Goal: Task Accomplishment & Management: Manage account settings

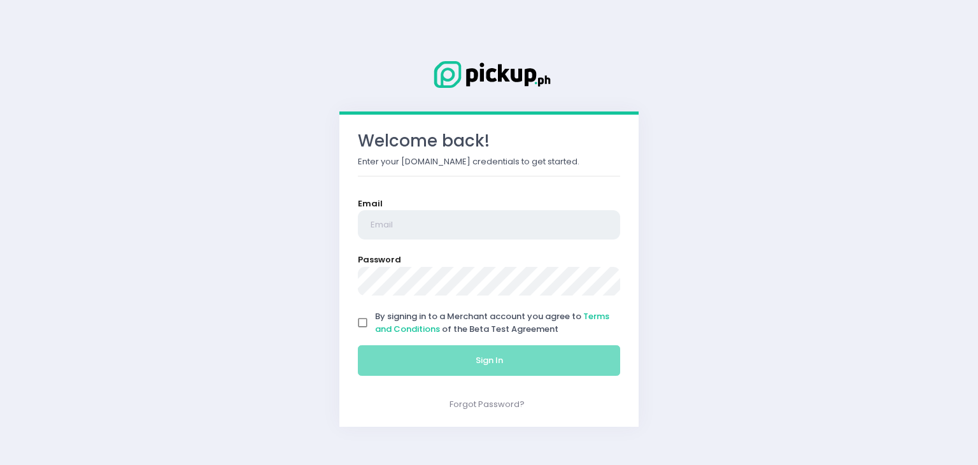
type input "[EMAIL_ADDRESS][DOMAIN_NAME]"
click at [364, 329] on input "By signing in to a Merchant account you agree to Terms and Conditions of the Be…" at bounding box center [363, 323] width 24 height 24
checkbox input "true"
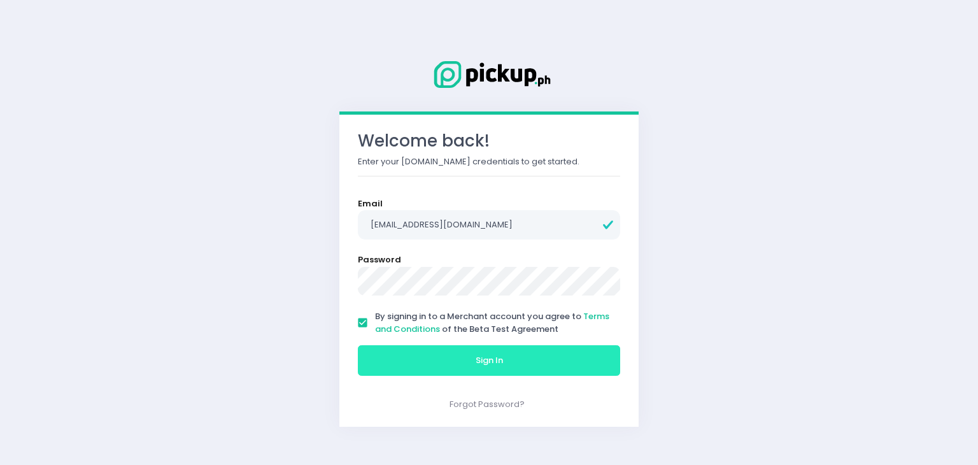
click at [388, 362] on button "Sign In" at bounding box center [489, 360] width 262 height 31
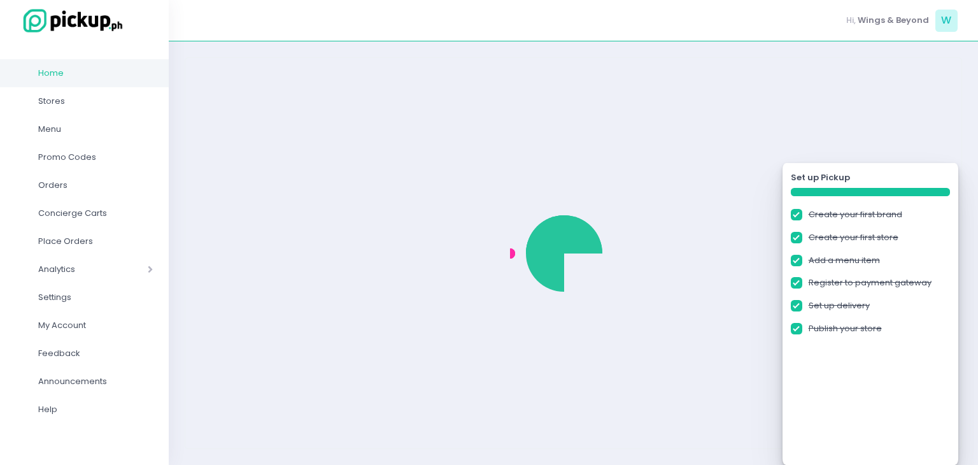
checkbox input "true"
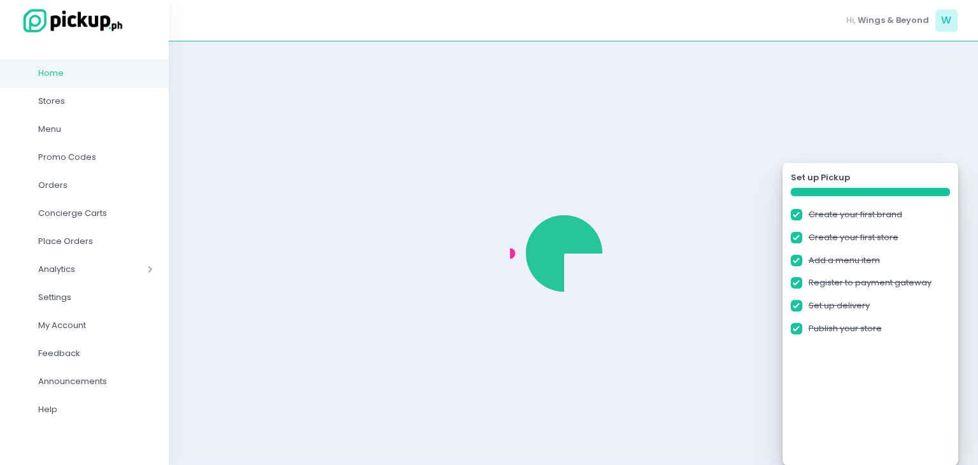
checkbox input "true"
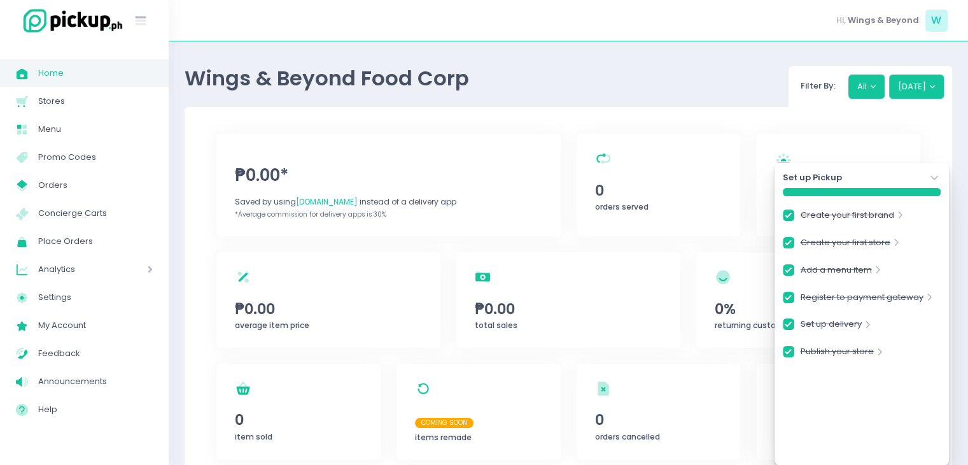
click at [892, 183] on div "Set up Pickup Stockholm-icons / Navigation / Angle-down Created with Sketch." at bounding box center [862, 177] width 158 height 13
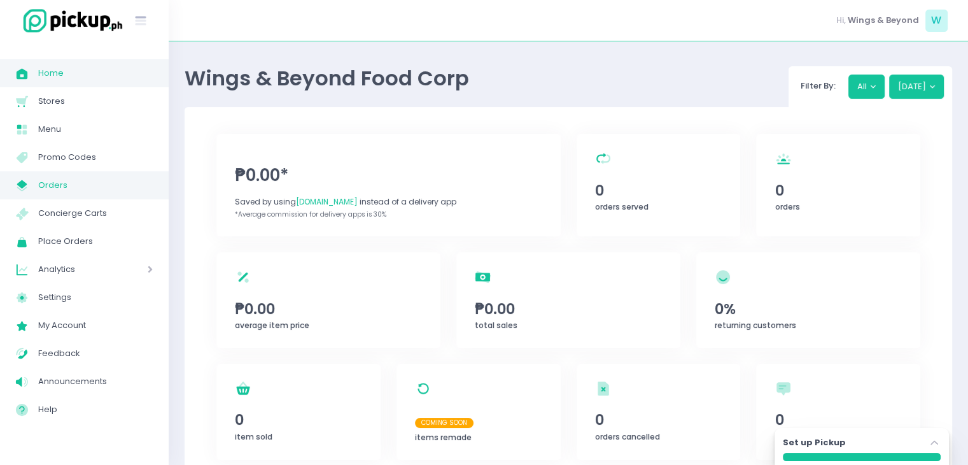
click at [60, 184] on span "Orders" at bounding box center [95, 185] width 115 height 17
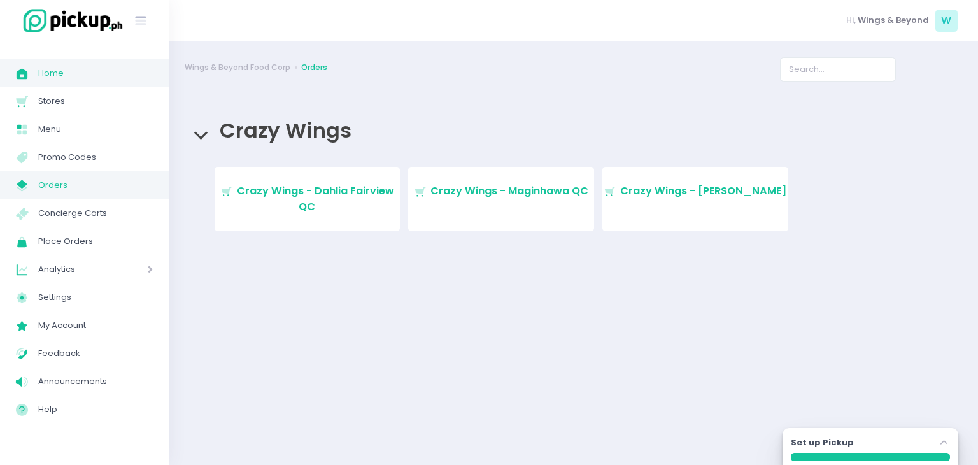
click at [61, 82] on link "Home Created with Sketch. Home" at bounding box center [84, 73] width 169 height 28
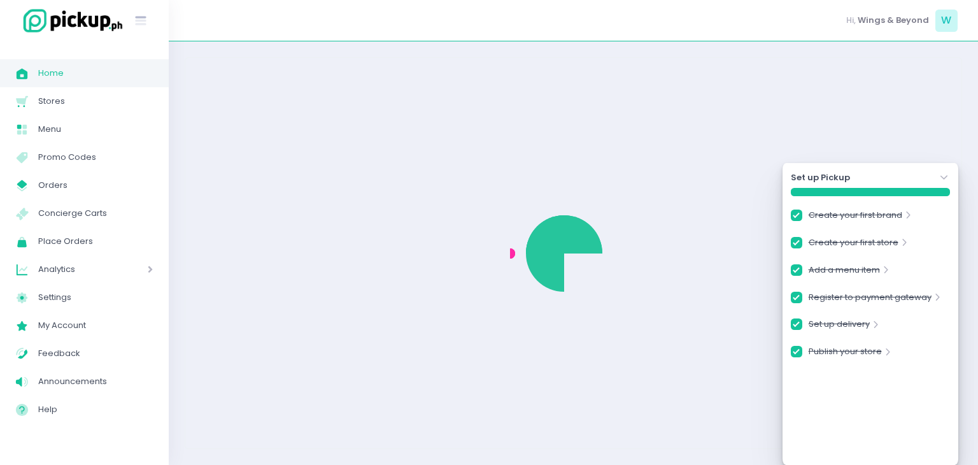
checkbox input "true"
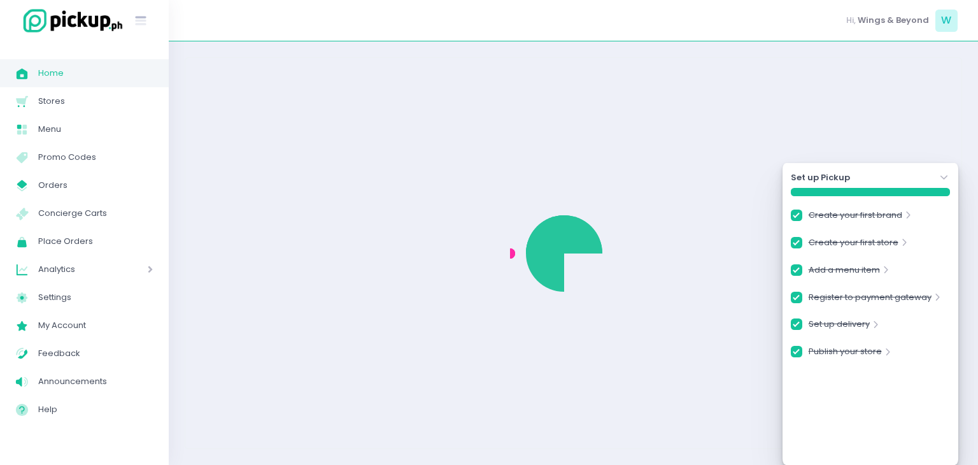
checkbox input "true"
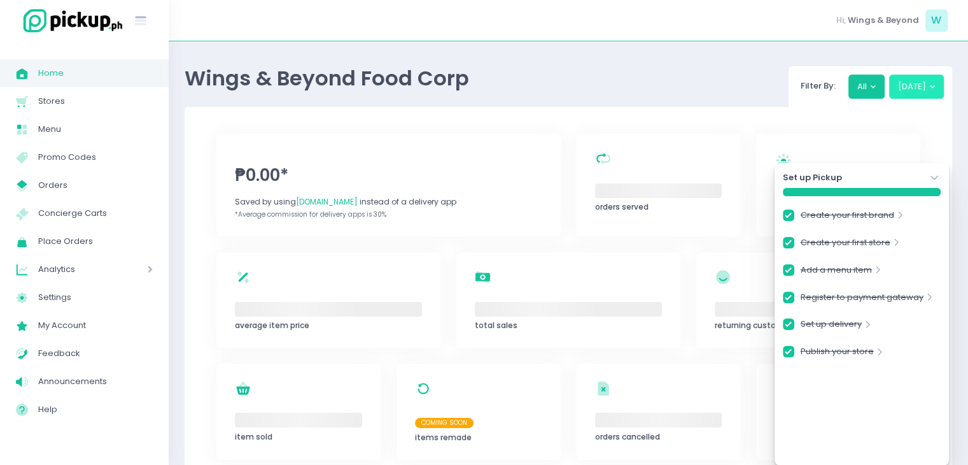
click at [929, 88] on button "Today" at bounding box center [916, 86] width 55 height 24
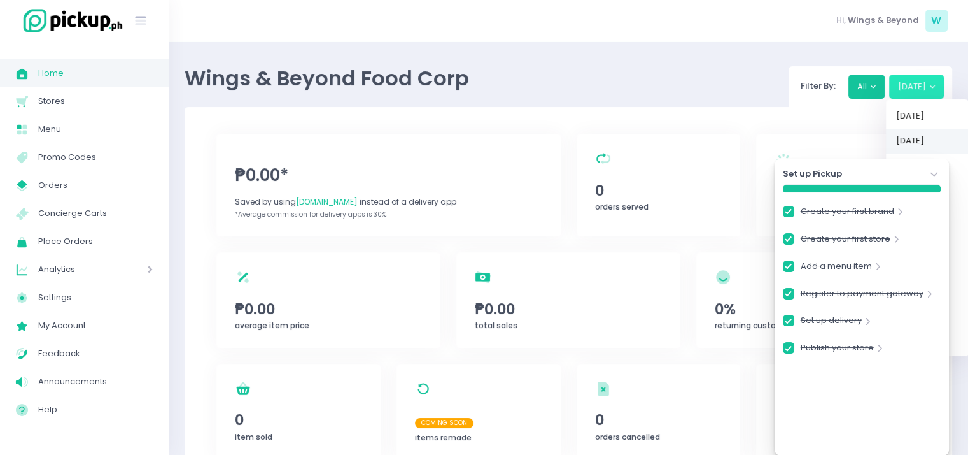
click at [922, 147] on link "Yesterday" at bounding box center [927, 141] width 83 height 25
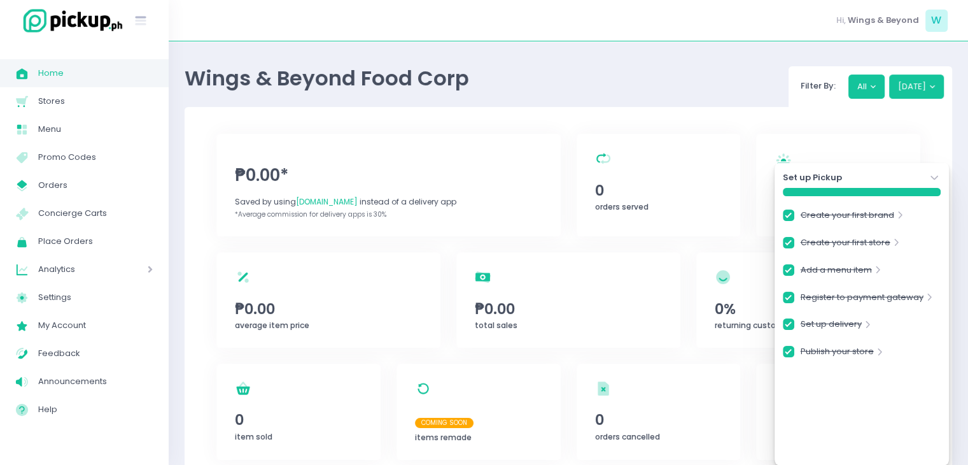
click at [937, 179] on icon "Stockholm-icons / Navigation / Angle-down Created with Sketch." at bounding box center [934, 177] width 13 height 13
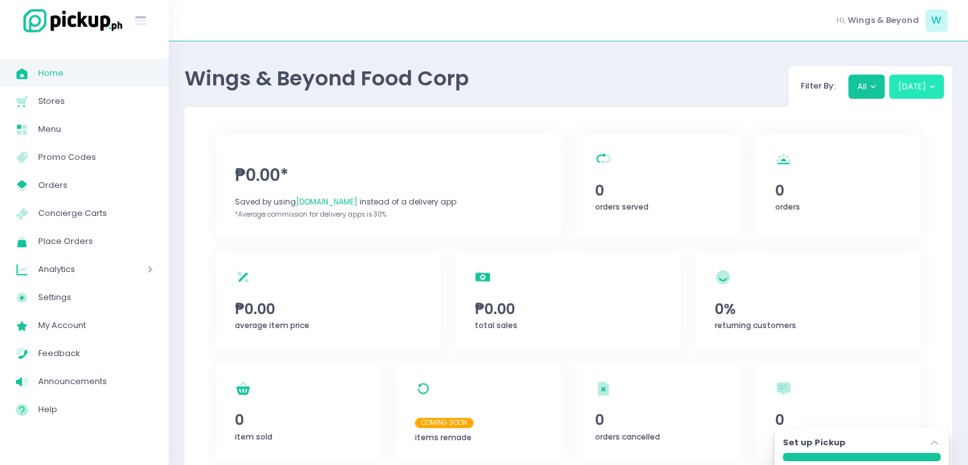
click at [924, 93] on button "Yesterday" at bounding box center [916, 86] width 55 height 24
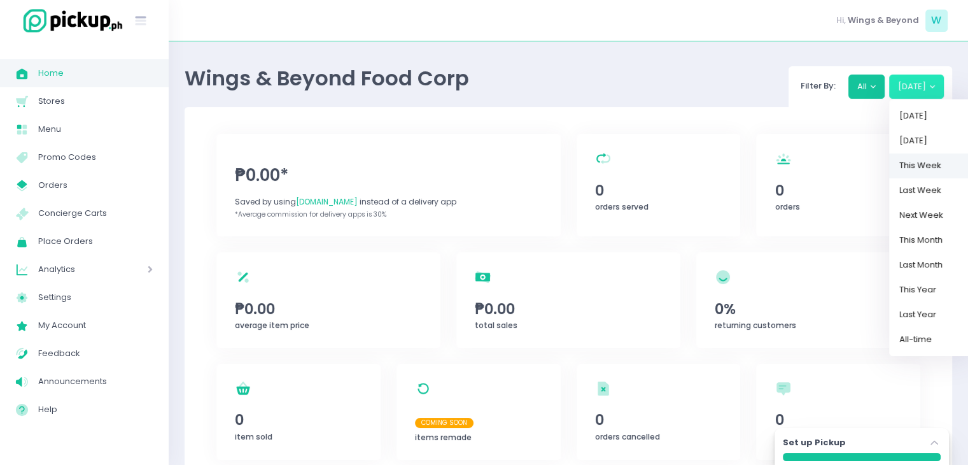
click at [922, 171] on link "This Week" at bounding box center [930, 165] width 83 height 25
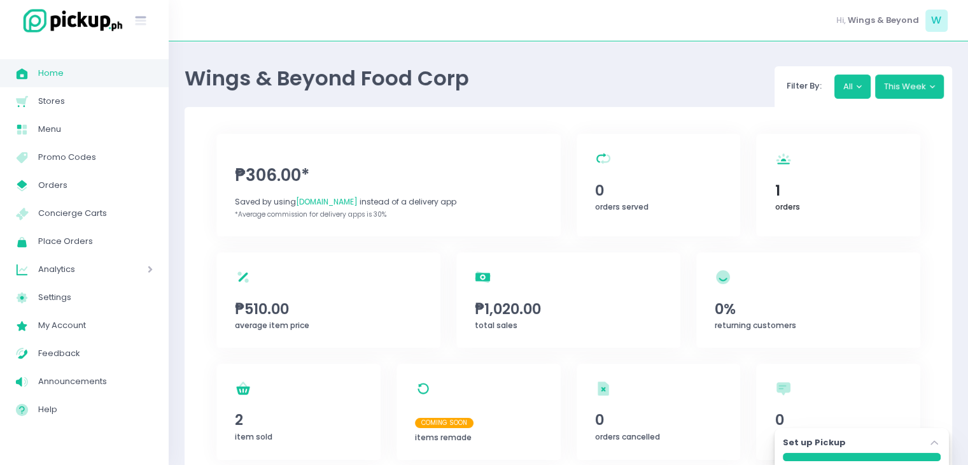
click at [781, 192] on span "1" at bounding box center [838, 191] width 127 height 22
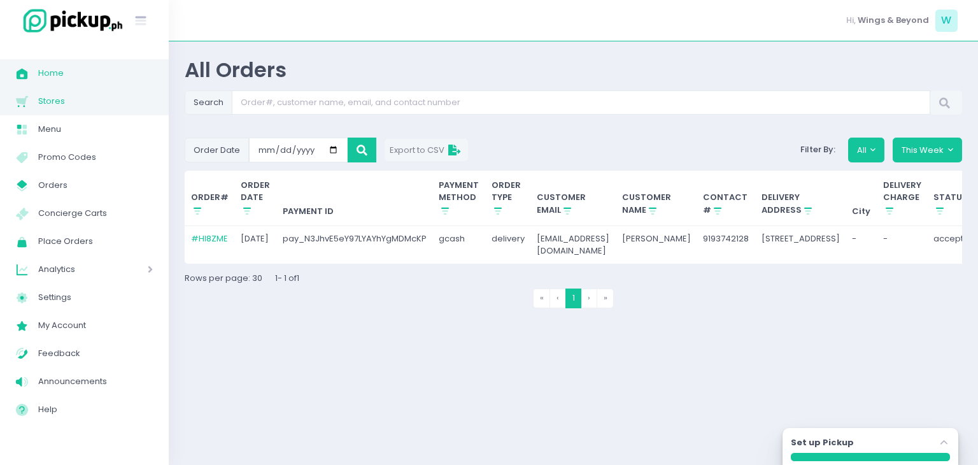
click at [69, 100] on span "Stores" at bounding box center [95, 101] width 115 height 17
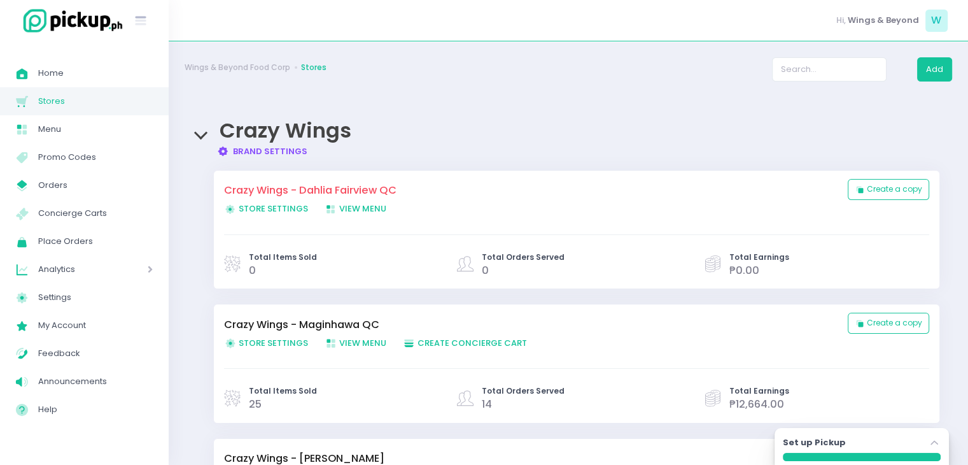
scroll to position [160, 0]
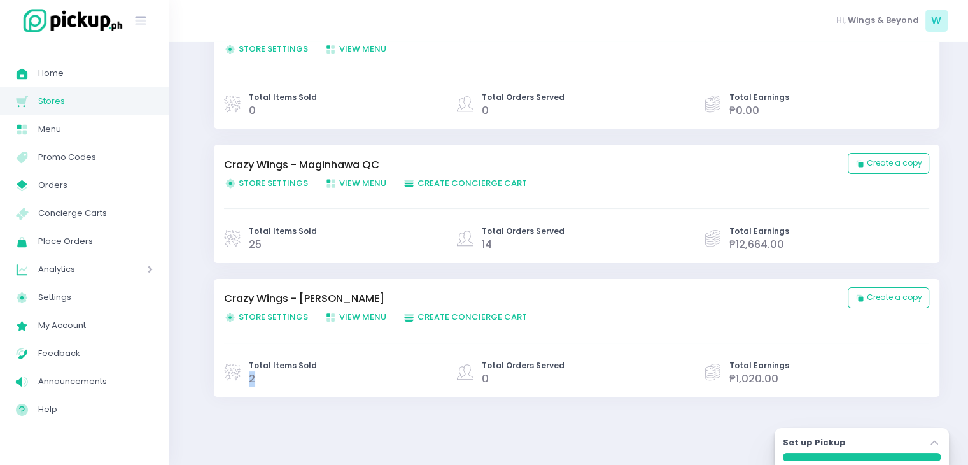
click at [252, 376] on span "2" at bounding box center [252, 378] width 6 height 15
click at [341, 383] on div "Total Items Sold 2" at bounding box center [335, 373] width 223 height 27
click at [488, 372] on span "0" at bounding box center [523, 378] width 83 height 15
click at [486, 377] on span "0" at bounding box center [485, 378] width 7 height 15
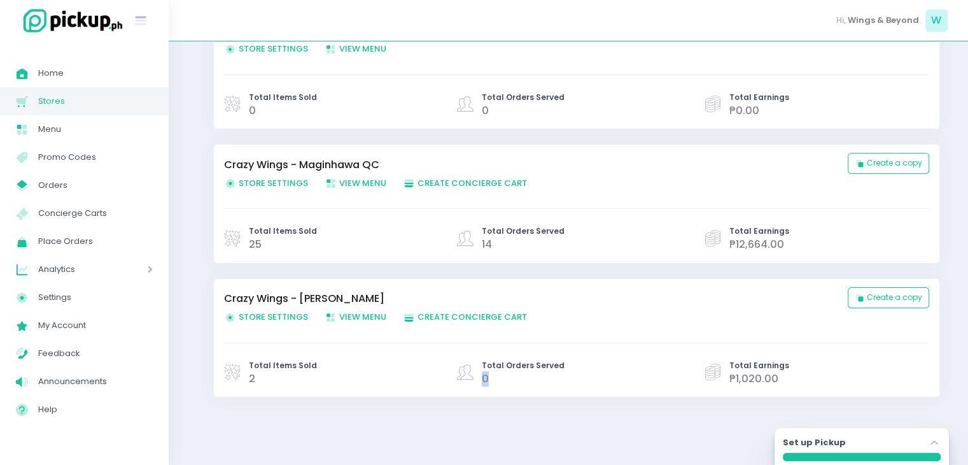
click at [486, 377] on span "0" at bounding box center [485, 378] width 7 height 15
click at [494, 378] on span "0" at bounding box center [523, 378] width 83 height 15
click at [502, 363] on span "Total Orders Served" at bounding box center [523, 365] width 83 height 11
click at [291, 297] on link "Crazy Wings - [PERSON_NAME]" at bounding box center [529, 298] width 611 height 15
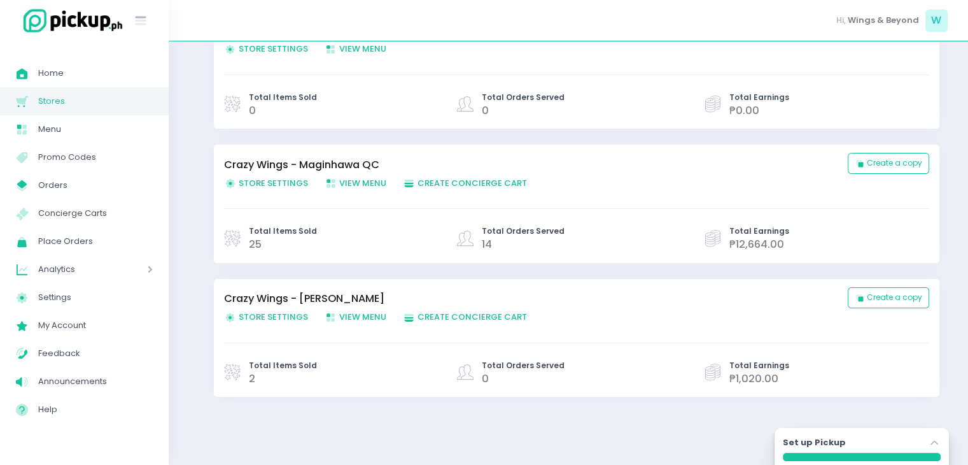
click at [272, 181] on span "Store Settings Created with Sketch. Store Settings" at bounding box center [266, 183] width 84 height 12
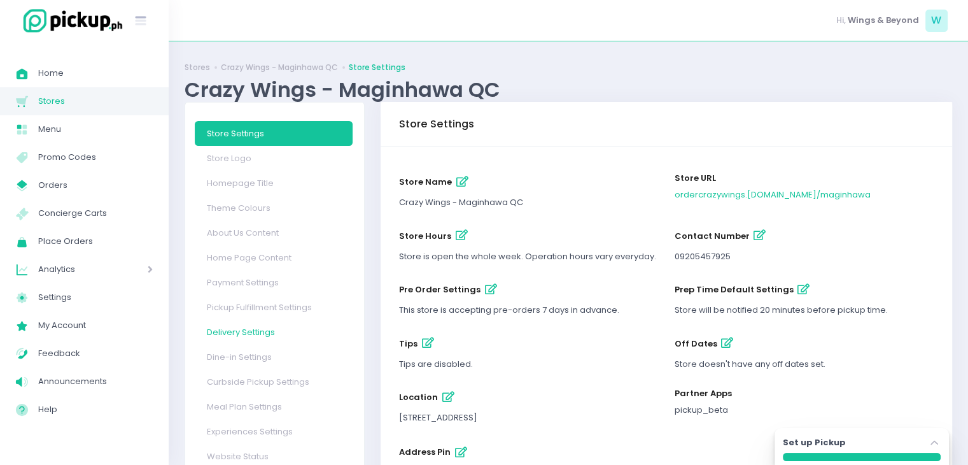
click at [244, 334] on link "Delivery Settings" at bounding box center [274, 332] width 158 height 25
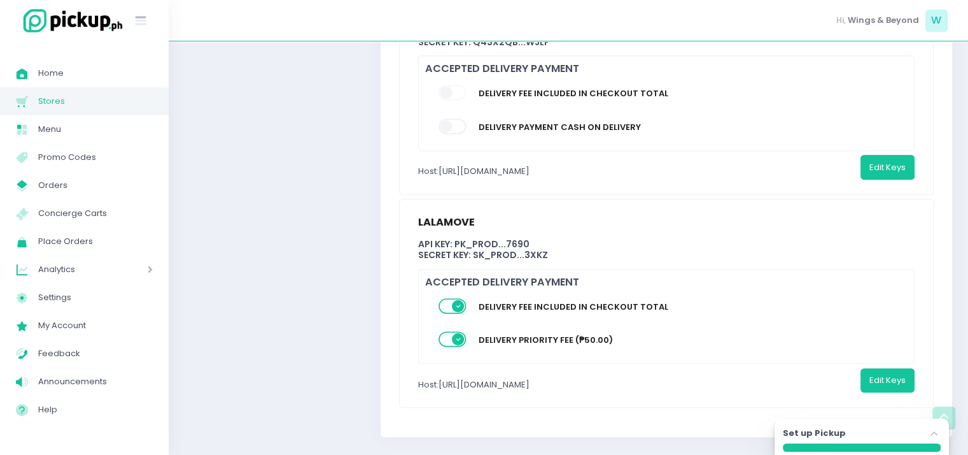
scroll to position [267, 0]
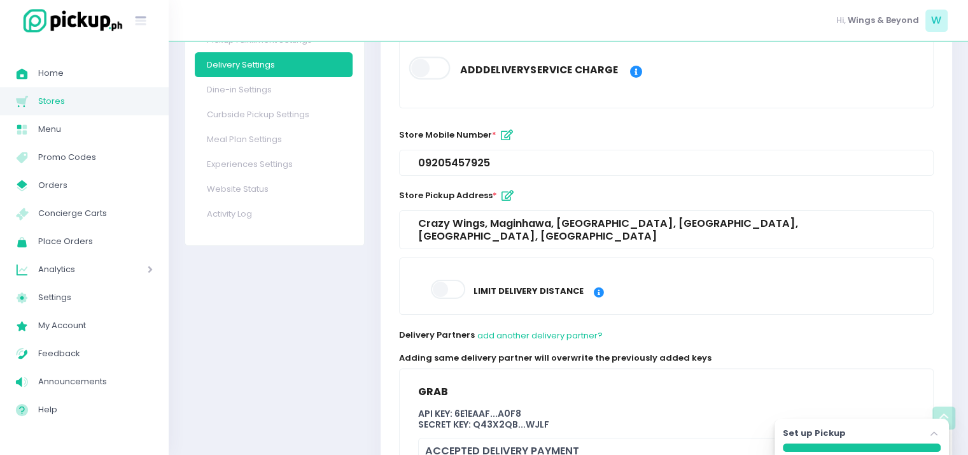
click at [72, 98] on span "Stores" at bounding box center [95, 101] width 115 height 17
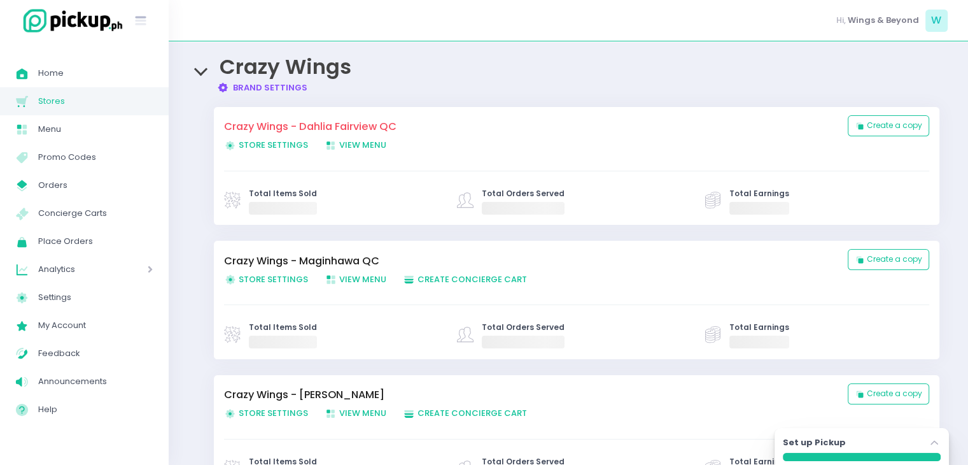
scroll to position [160, 0]
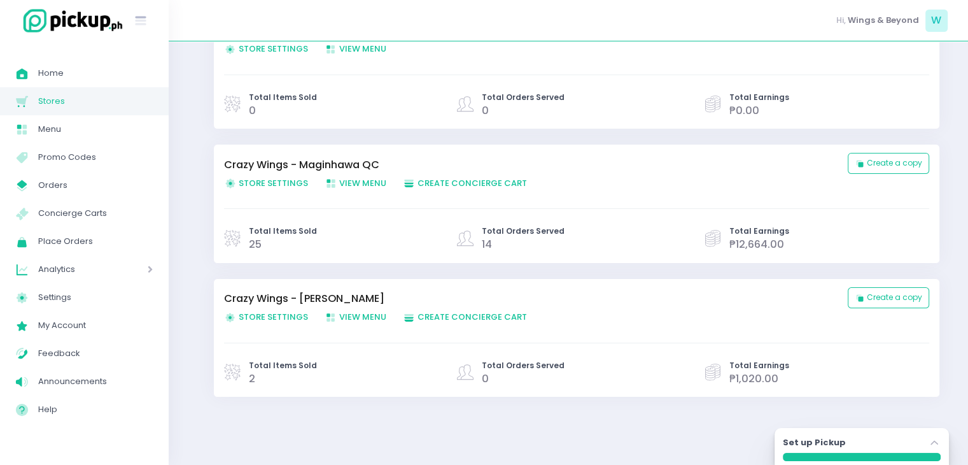
click at [267, 316] on span "Store Settings Created with Sketch. Store Settings" at bounding box center [266, 317] width 84 height 12
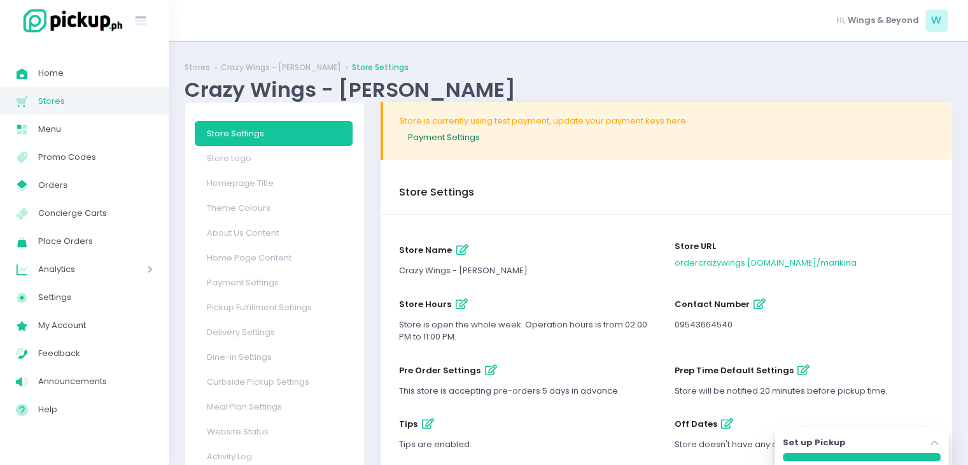
click at [451, 134] on link "Payment Settings" at bounding box center [668, 137] width 536 height 21
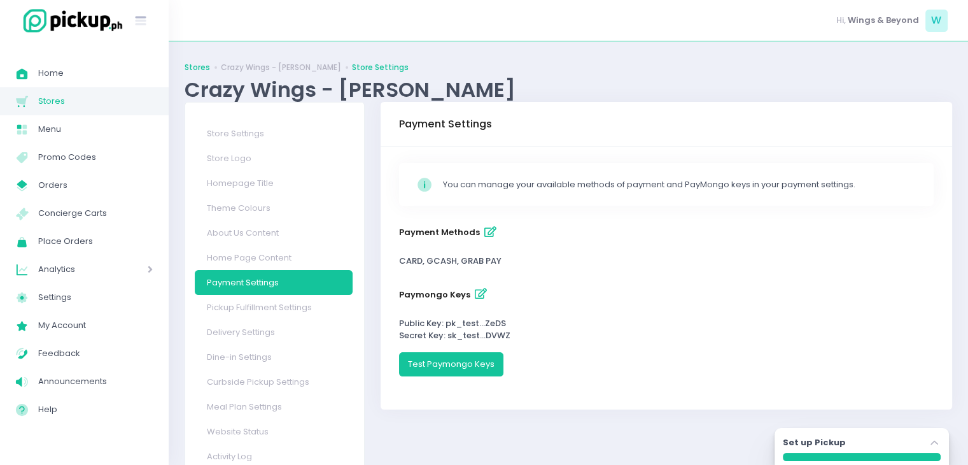
click at [195, 69] on link "Stores" at bounding box center [197, 67] width 25 height 11
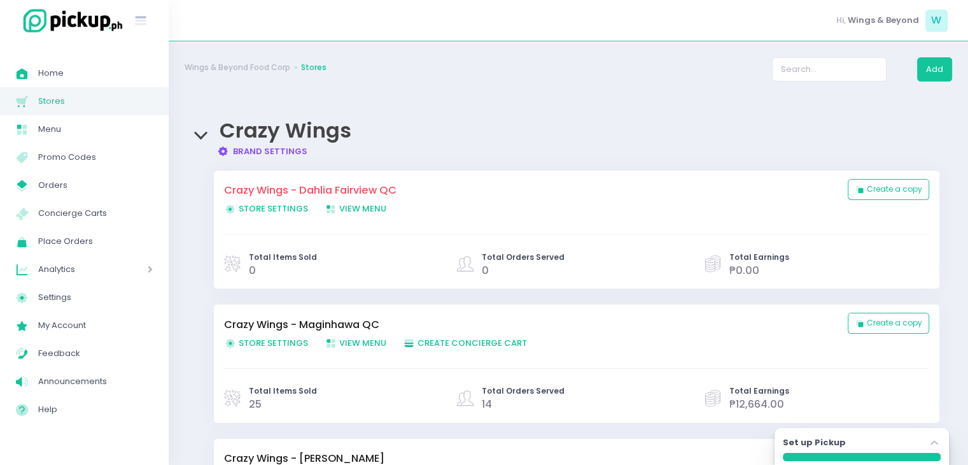
click at [285, 341] on span "Store Settings Created with Sketch. Store Settings" at bounding box center [266, 343] width 84 height 12
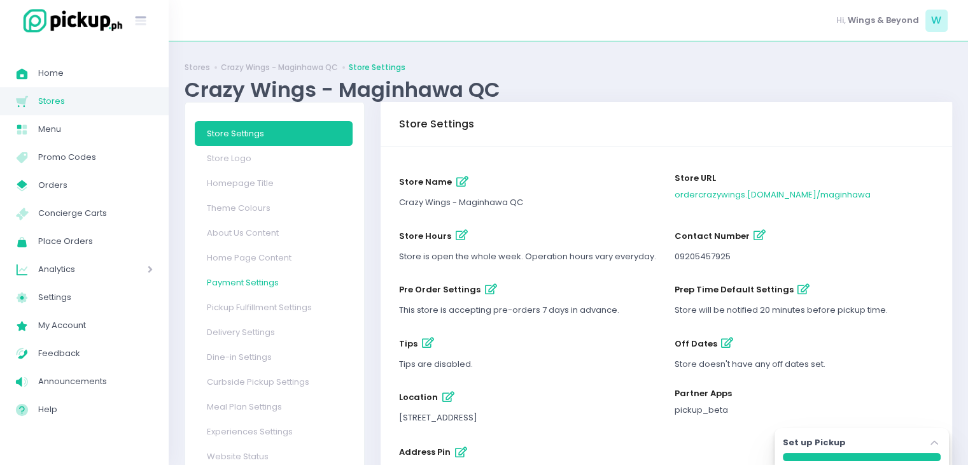
click at [252, 279] on link "Payment Settings" at bounding box center [274, 282] width 158 height 25
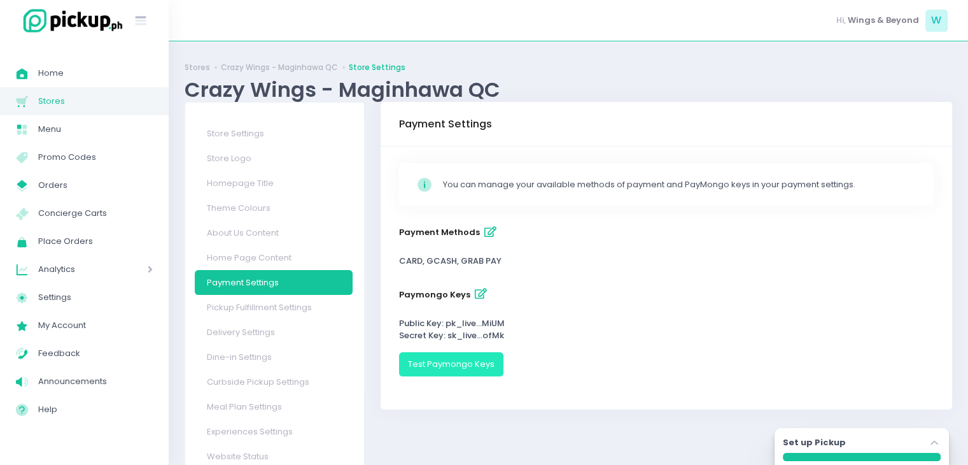
click at [474, 364] on button "Test Paymongo Keys" at bounding box center [451, 364] width 104 height 24
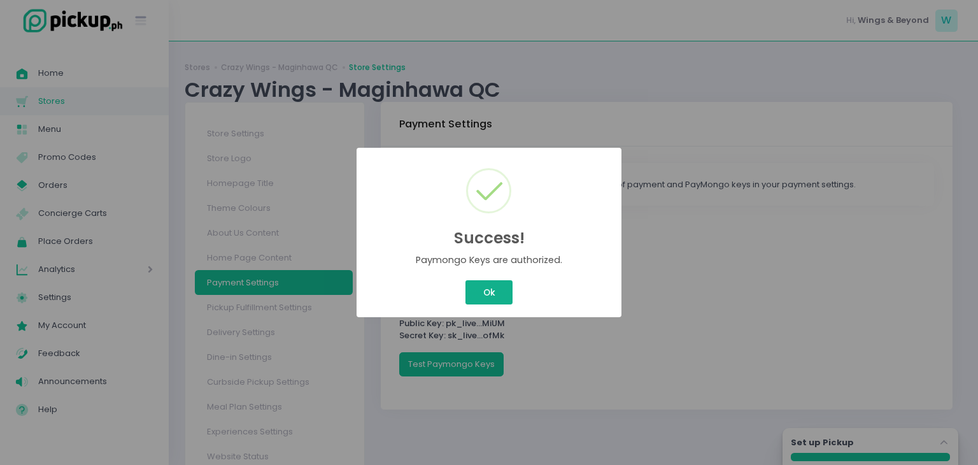
click at [492, 292] on button "Ok" at bounding box center [488, 292] width 47 height 24
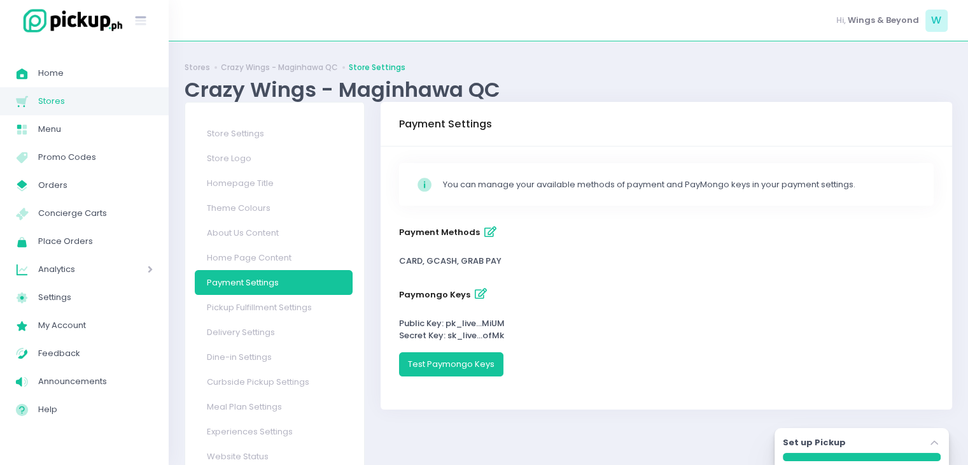
click at [477, 293] on icon "button" at bounding box center [481, 293] width 12 height 11
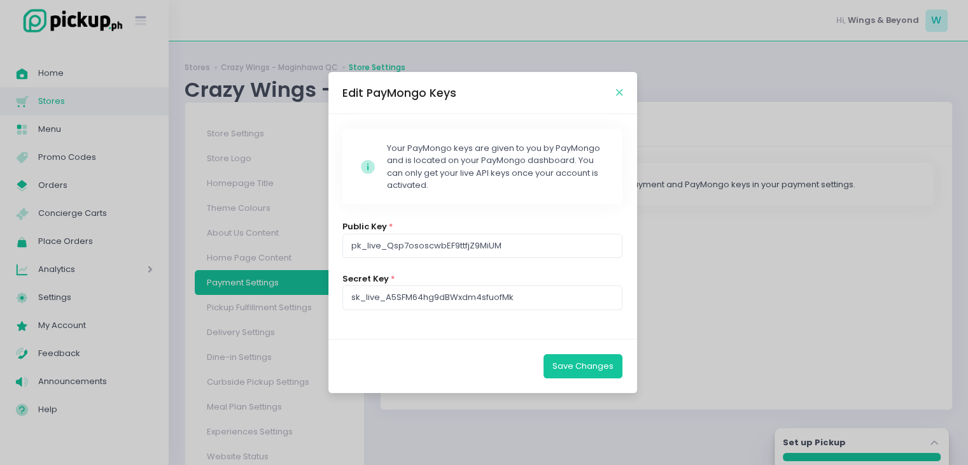
click at [619, 92] on icon "Close" at bounding box center [619, 93] width 6 height 10
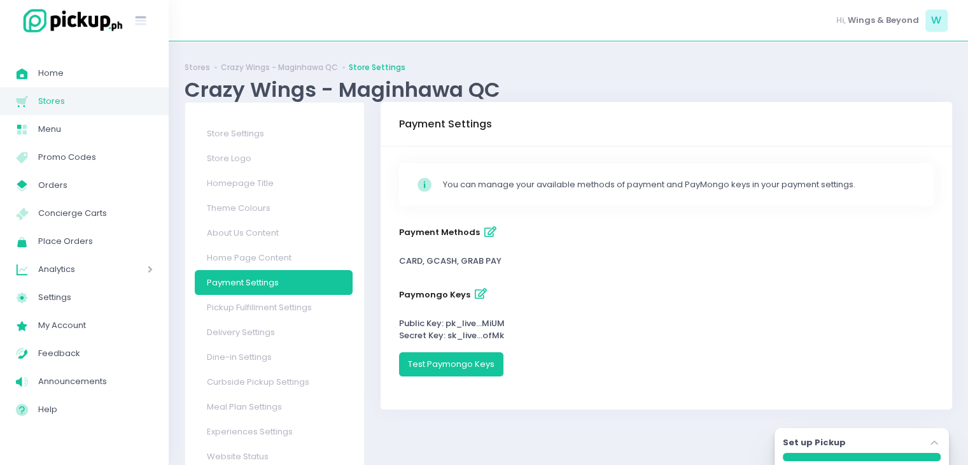
click at [479, 292] on icon "button" at bounding box center [481, 293] width 12 height 11
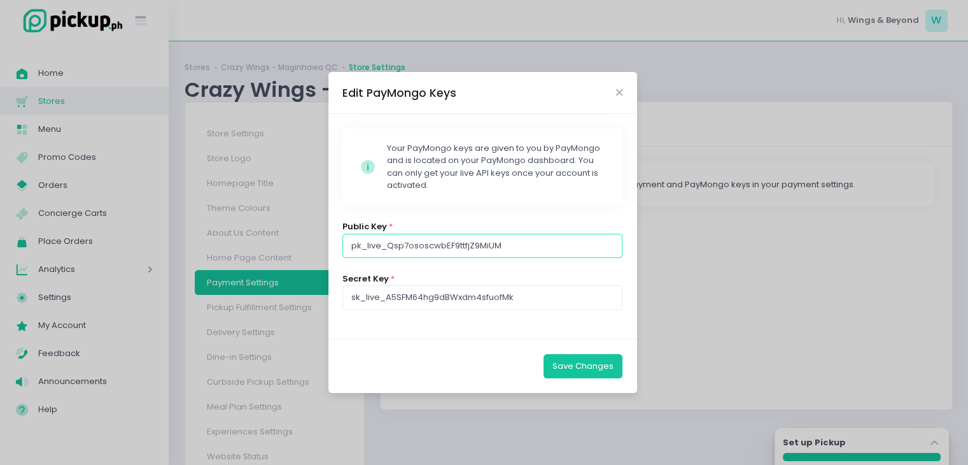
drag, startPoint x: 537, startPoint y: 240, endPoint x: 320, endPoint y: 255, distance: 218.2
click at [320, 255] on div "Edit PayMongo Keys Stockholm-icons / Code / Info-circle Created with Sketch. Yo…" at bounding box center [484, 232] width 968 height 465
click at [469, 283] on div "Secret Key * sk_live_A5SFM64hg9dBWxdm4sfuofMk" at bounding box center [483, 291] width 280 height 38
click at [618, 94] on icon "Close" at bounding box center [619, 93] width 6 height 10
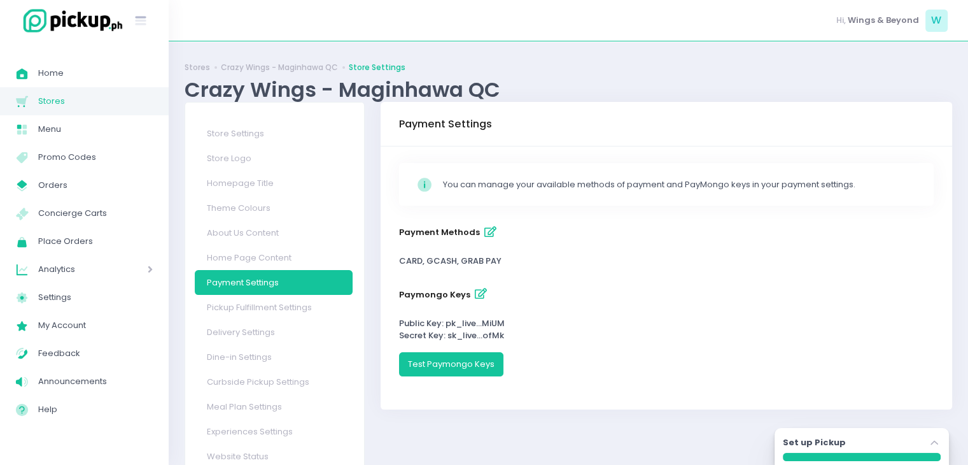
click at [476, 295] on icon "button" at bounding box center [481, 293] width 12 height 11
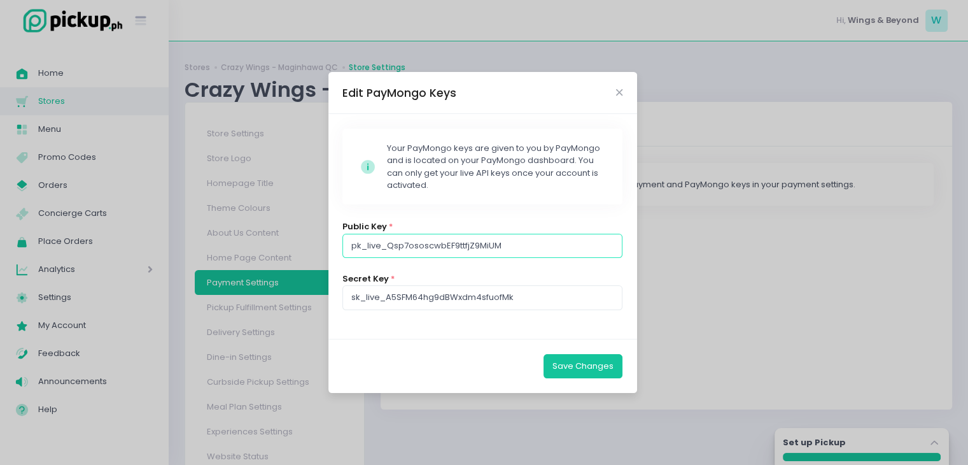
drag, startPoint x: 517, startPoint y: 243, endPoint x: 300, endPoint y: 241, distance: 217.1
click at [300, 241] on div "Edit PayMongo Keys Stockholm-icons / Code / Info-circle Created with Sketch. Yo…" at bounding box center [484, 232] width 968 height 465
drag, startPoint x: 527, startPoint y: 296, endPoint x: 318, endPoint y: 309, distance: 209.2
click at [318, 309] on div "Edit PayMongo Keys Stockholm-icons / Code / Info-circle Created with Sketch. Yo…" at bounding box center [484, 232] width 968 height 465
click at [612, 372] on button "Save Changes" at bounding box center [583, 366] width 79 height 24
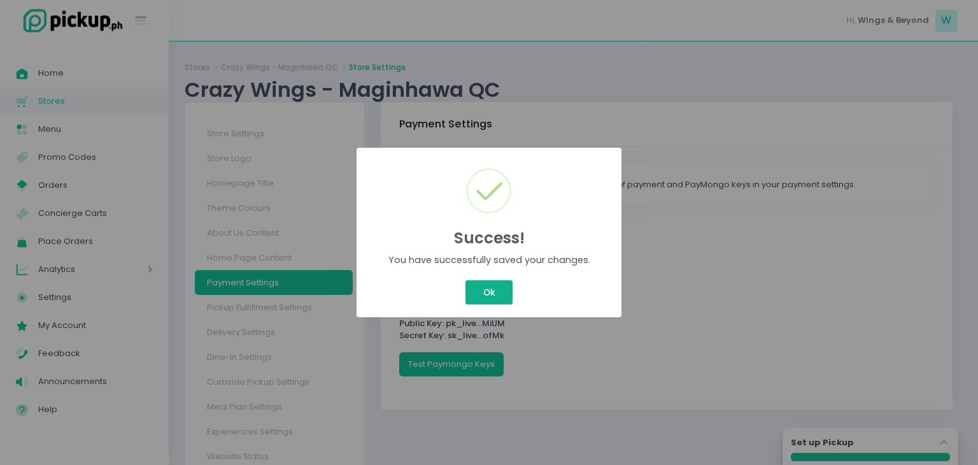
click at [493, 301] on button "Ok" at bounding box center [488, 292] width 47 height 24
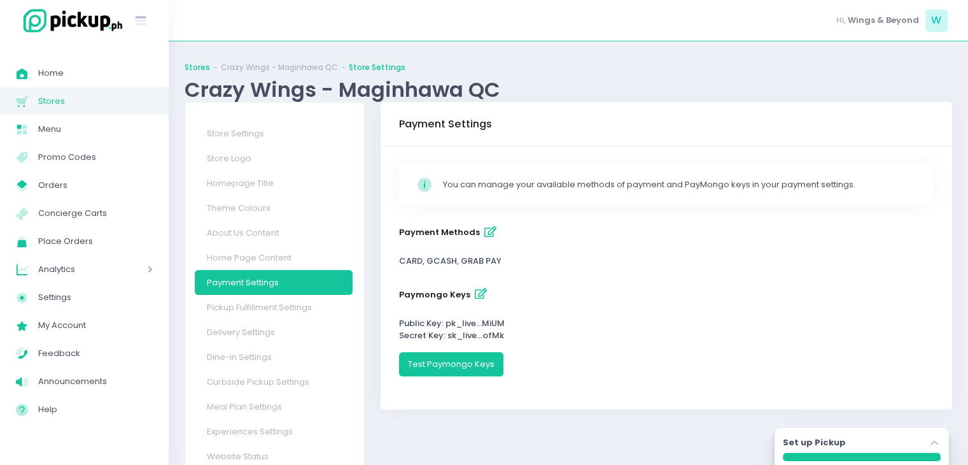
click at [202, 69] on link "Stores" at bounding box center [197, 67] width 25 height 11
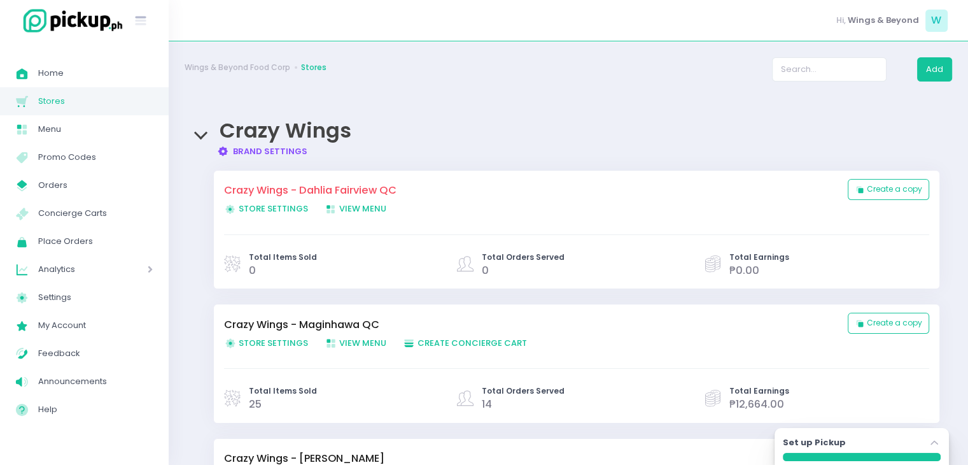
scroll to position [160, 0]
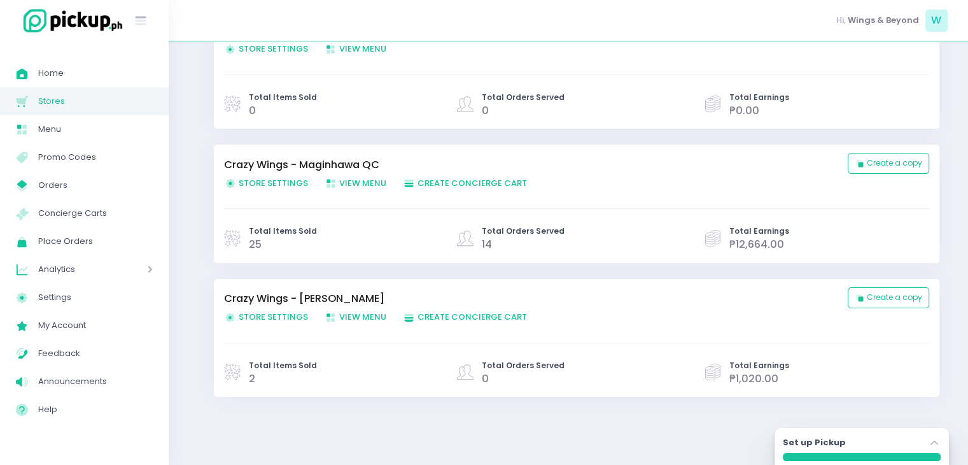
click at [260, 315] on span "Store Settings Created with Sketch. Store Settings" at bounding box center [266, 317] width 84 height 12
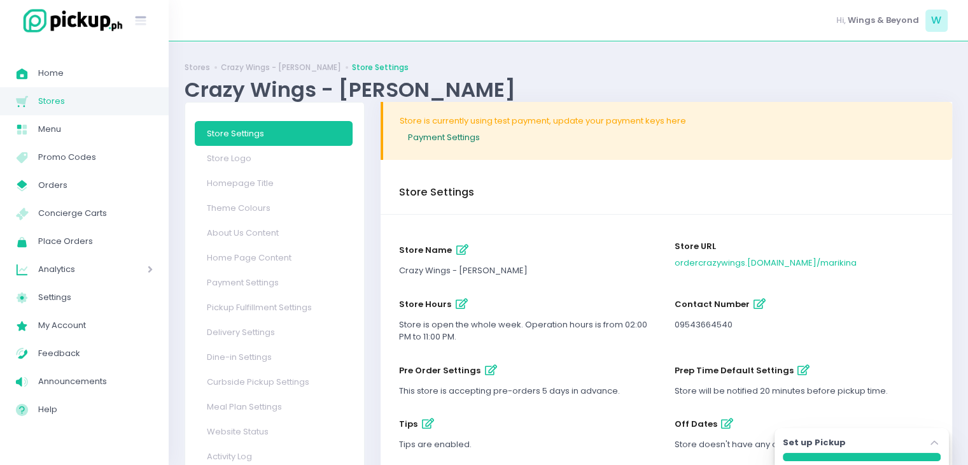
click at [453, 137] on link "Payment Settings" at bounding box center [668, 137] width 536 height 21
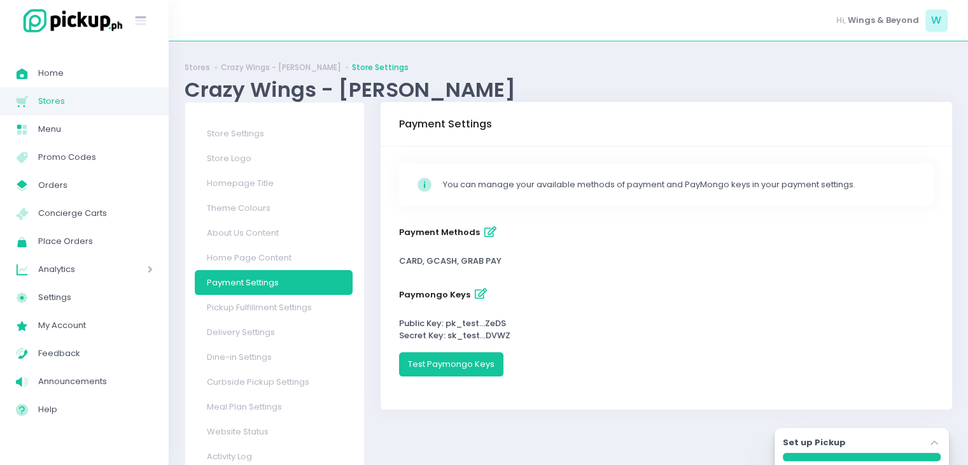
click at [475, 296] on icon "button" at bounding box center [481, 293] width 12 height 11
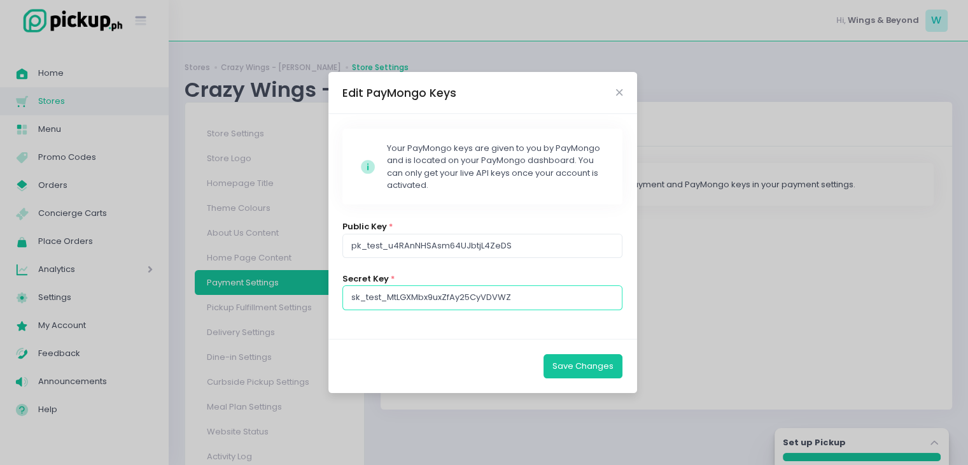
drag, startPoint x: 527, startPoint y: 297, endPoint x: 347, endPoint y: 288, distance: 180.4
click at [347, 288] on input "sk_test_MtLGXMbx9uxZfAy25CyVDVWZ" at bounding box center [483, 297] width 280 height 24
paste input "live_A5SFM64hg9dBWxdm4sfuofMk"
type input "sk_live_A5SFM64hg9dBWxdm4sfuofMk"
drag, startPoint x: 527, startPoint y: 242, endPoint x: 289, endPoint y: 243, distance: 238.1
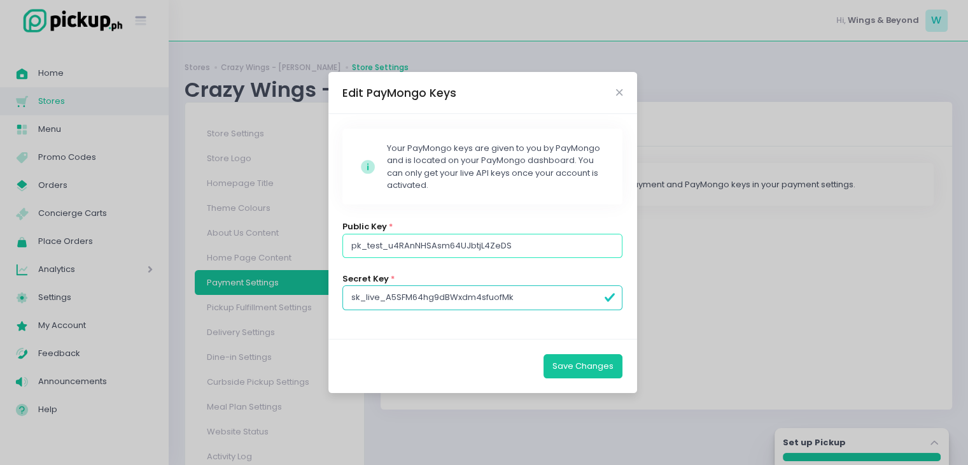
click at [289, 243] on div "Edit PayMongo Keys Stockholm-icons / Code / Info-circle Created with Sketch. Yo…" at bounding box center [484, 232] width 968 height 465
paste input "live_Qsp7ososcwbEF9ttfjZ9MiUM"
type input "pk_live_Qsp7ososcwbEF9ttfjZ9MiUM"
click at [571, 364] on button "Save Changes" at bounding box center [583, 366] width 79 height 24
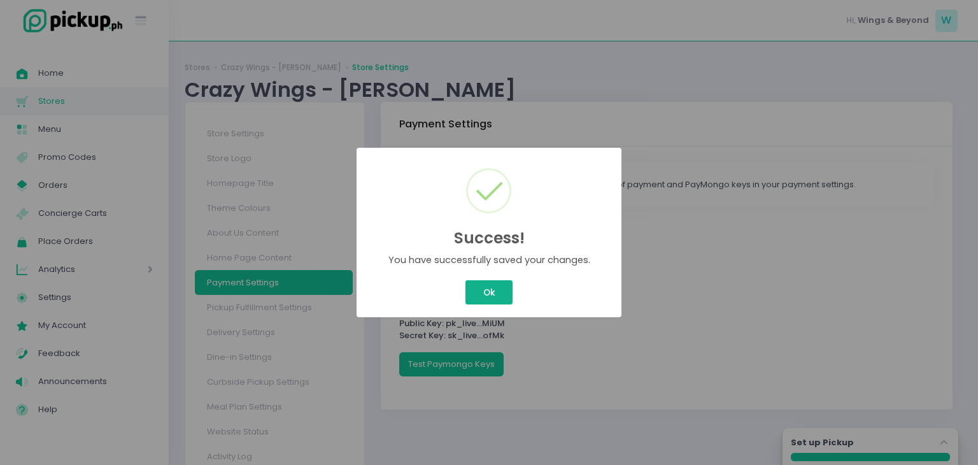
click at [494, 288] on button "Ok" at bounding box center [488, 292] width 47 height 24
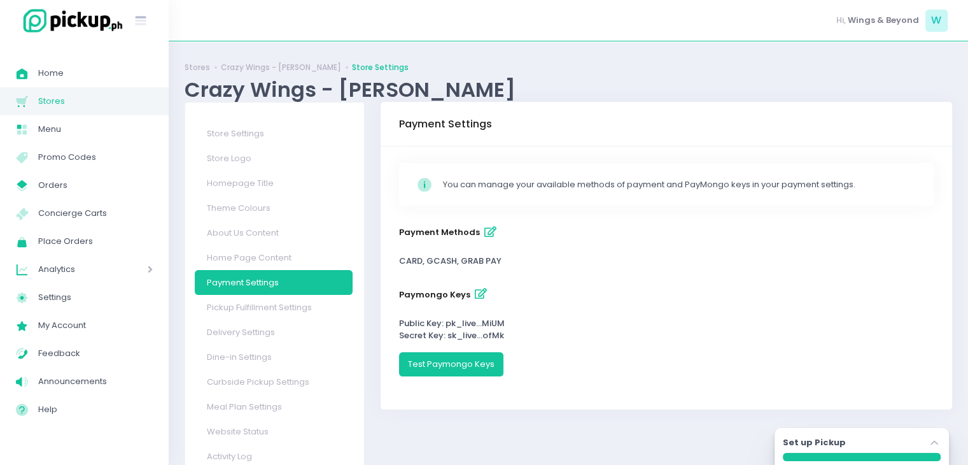
click at [485, 234] on icon "button" at bounding box center [490, 232] width 12 height 11
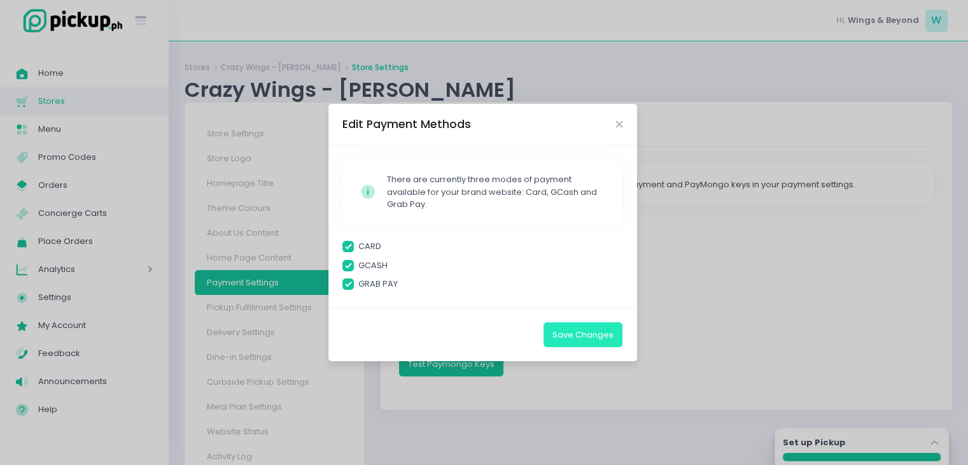
click at [602, 335] on button "Save Changes" at bounding box center [583, 334] width 79 height 24
checkbox input "true"
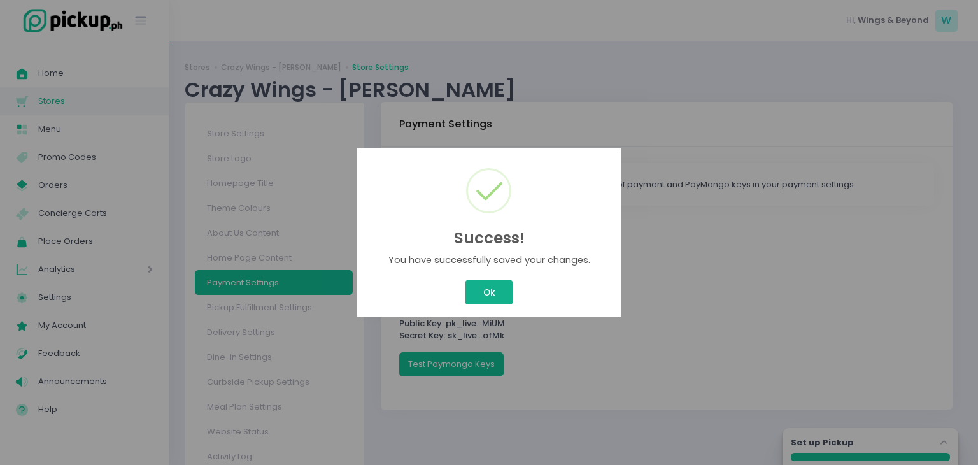
click at [491, 291] on button "Ok" at bounding box center [488, 292] width 47 height 24
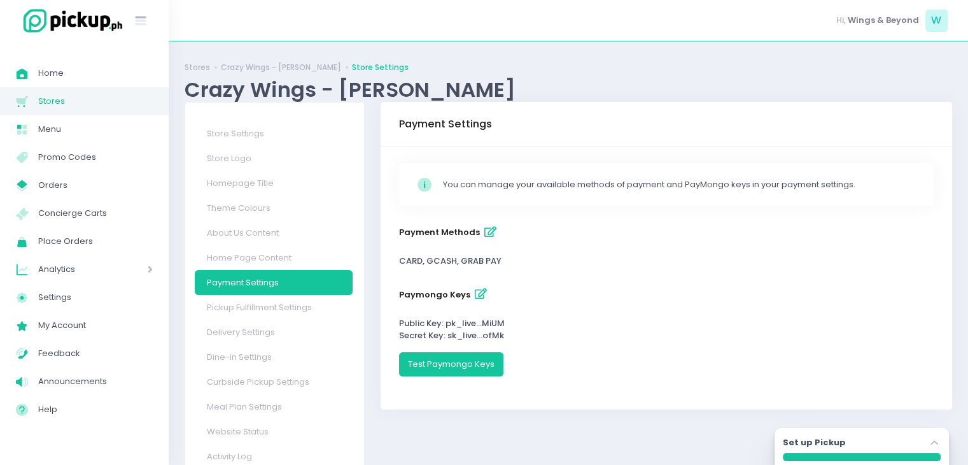
scroll to position [39, 0]
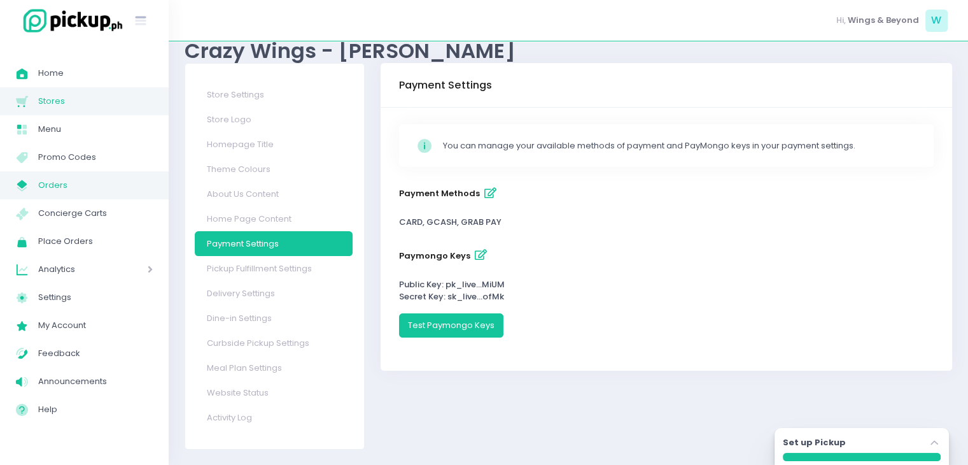
click at [64, 178] on span "Orders" at bounding box center [95, 185] width 115 height 17
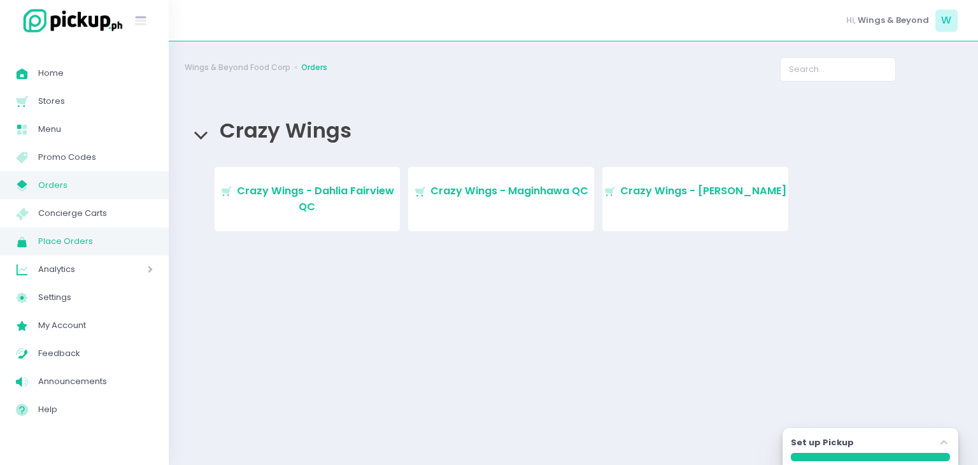
click at [62, 244] on span "Place Orders" at bounding box center [95, 241] width 115 height 17
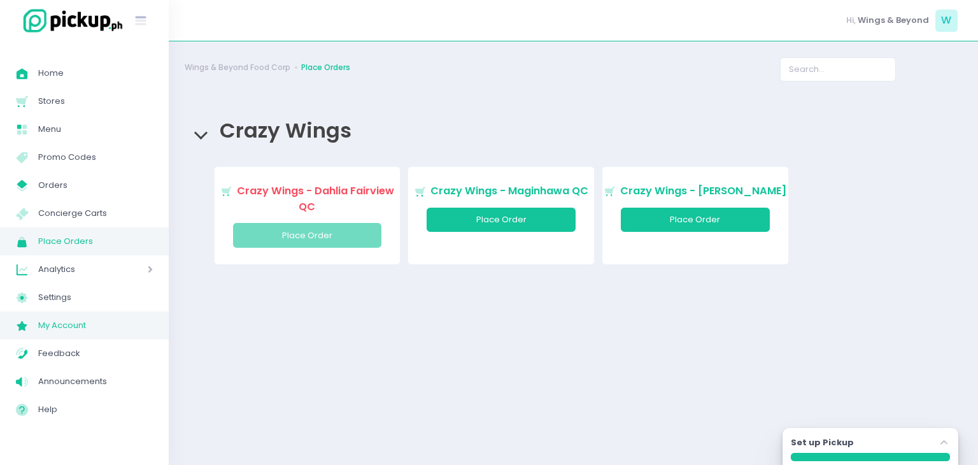
click at [76, 318] on span "My Account" at bounding box center [95, 325] width 115 height 17
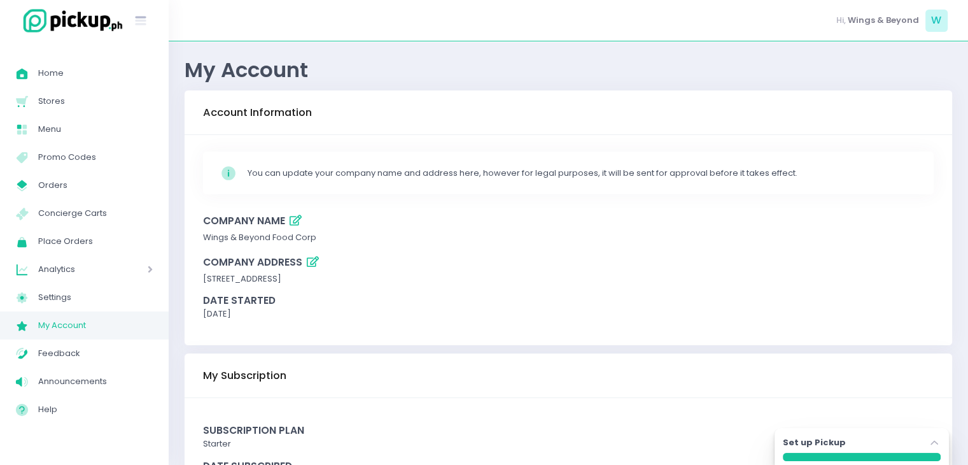
scroll to position [69, 0]
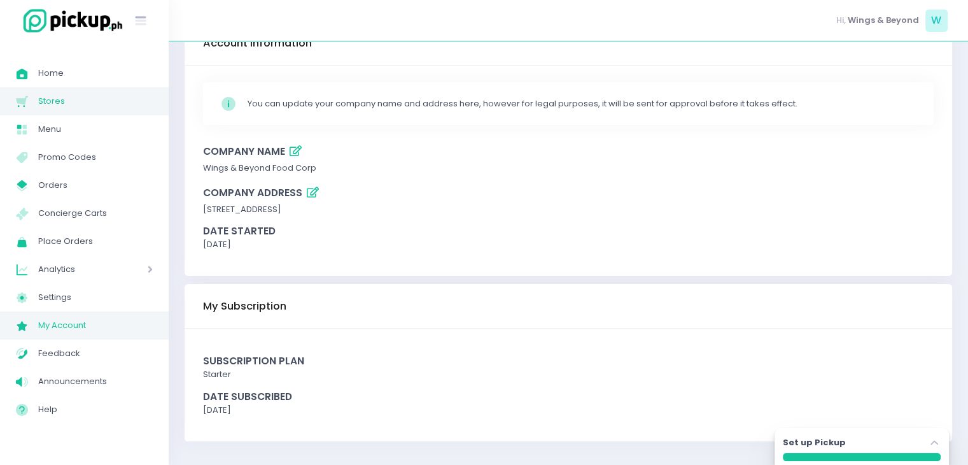
click at [34, 94] on span "Stores Created with Sketch." at bounding box center [27, 101] width 22 height 17
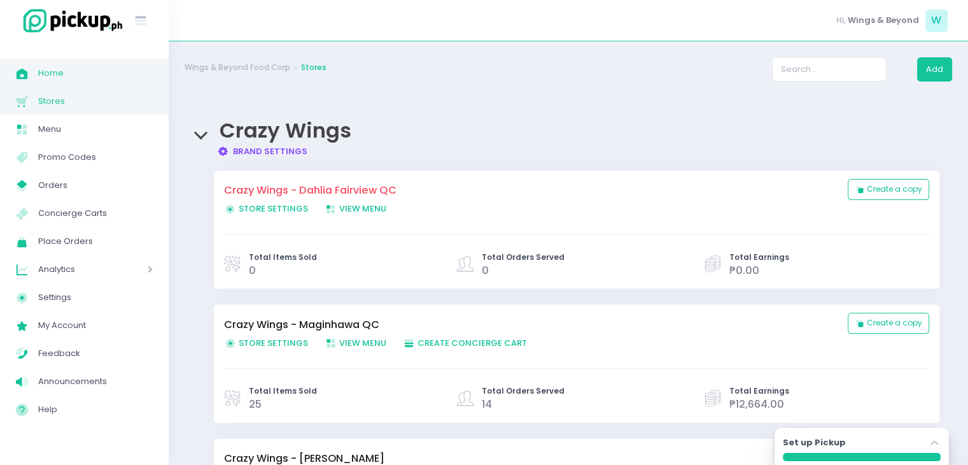
click at [71, 79] on span "Home" at bounding box center [95, 73] width 115 height 17
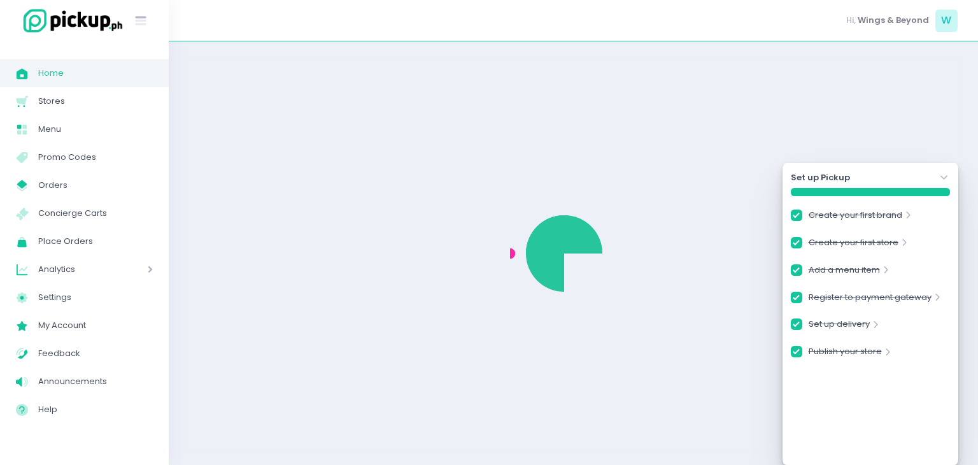
checkbox input "true"
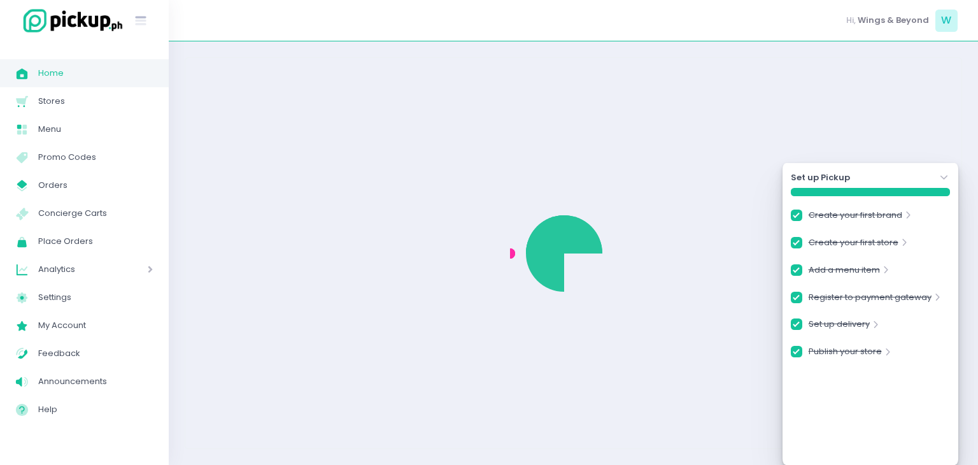
checkbox input "true"
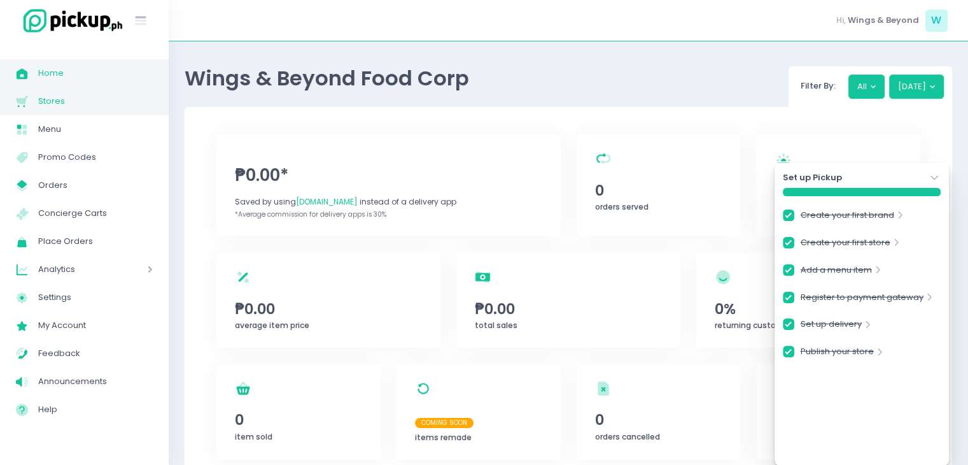
click at [64, 106] on span "Stores" at bounding box center [95, 101] width 115 height 17
checkbox input "true"
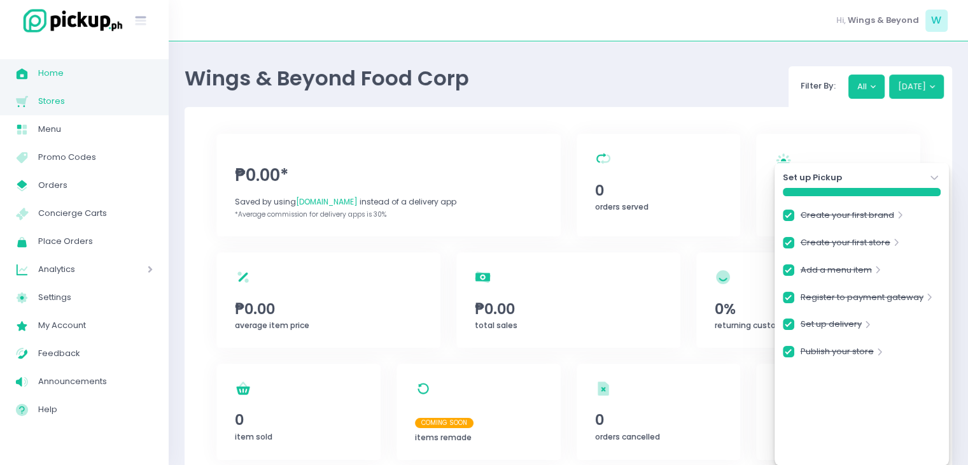
checkbox input "true"
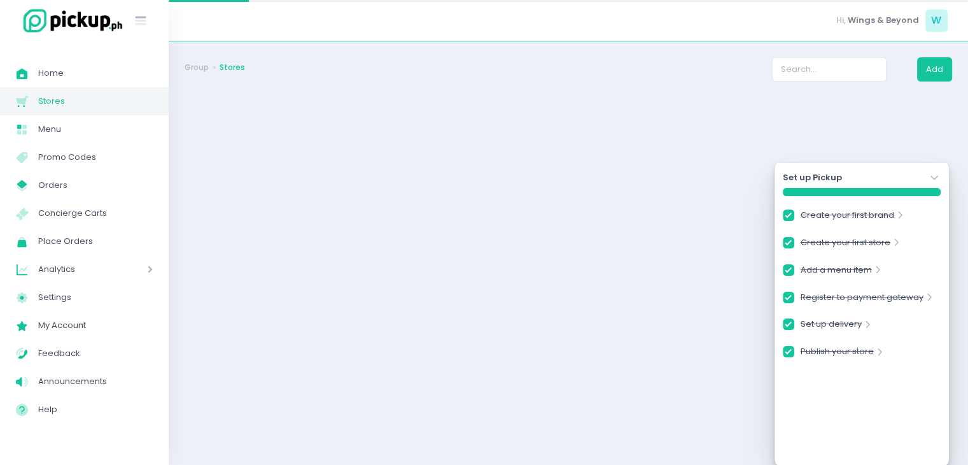
checkbox input "true"
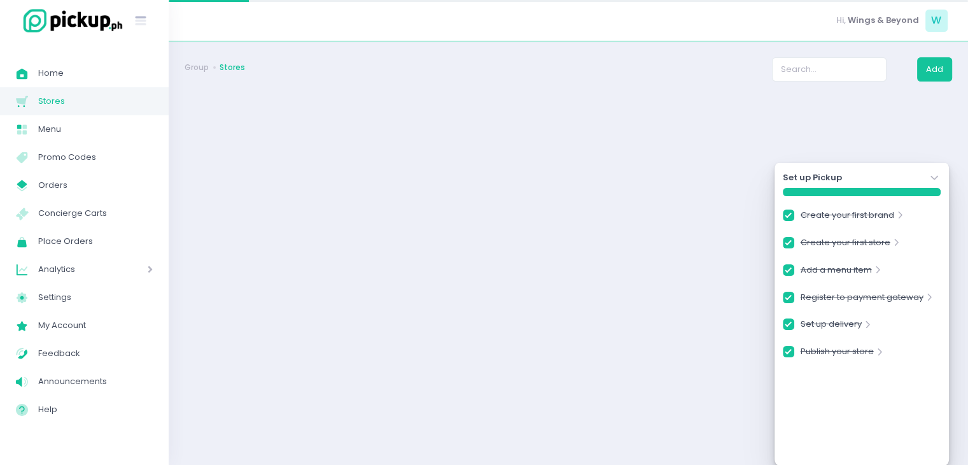
checkbox input "true"
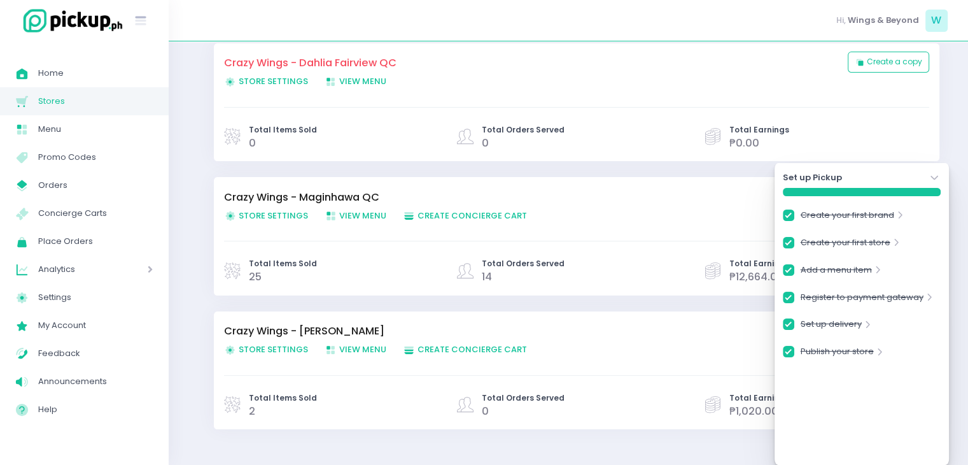
scroll to position [160, 0]
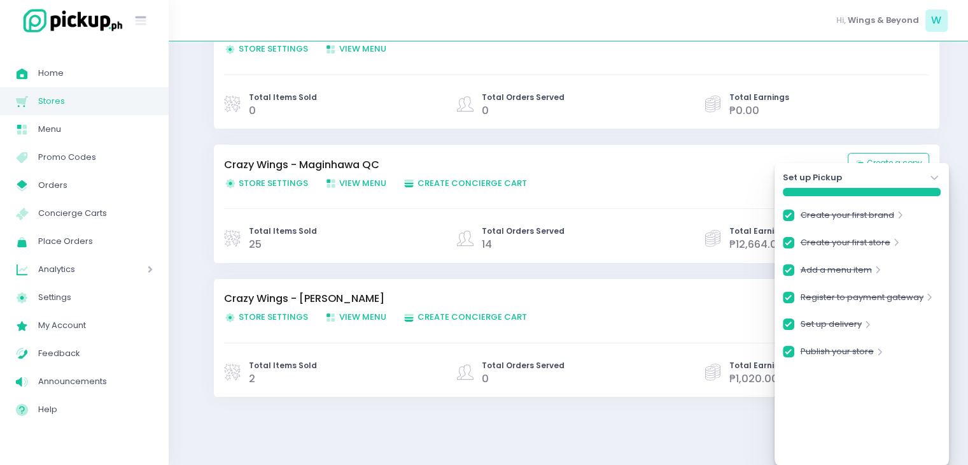
click at [934, 170] on div "Set up Pickup Stockholm-icons / Navigation / Angle-down Created with Sketch. Cr…" at bounding box center [862, 314] width 174 height 302
click at [934, 174] on icon "Stockholm-icons / Navigation / Angle-down Created with Sketch." at bounding box center [934, 177] width 13 height 13
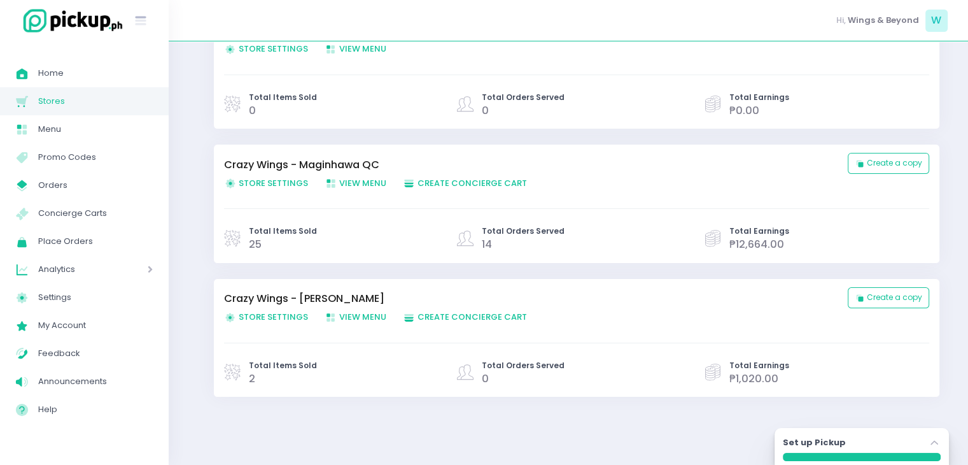
click at [250, 376] on span "2" at bounding box center [252, 378] width 6 height 15
click at [490, 376] on span "0" at bounding box center [523, 378] width 83 height 15
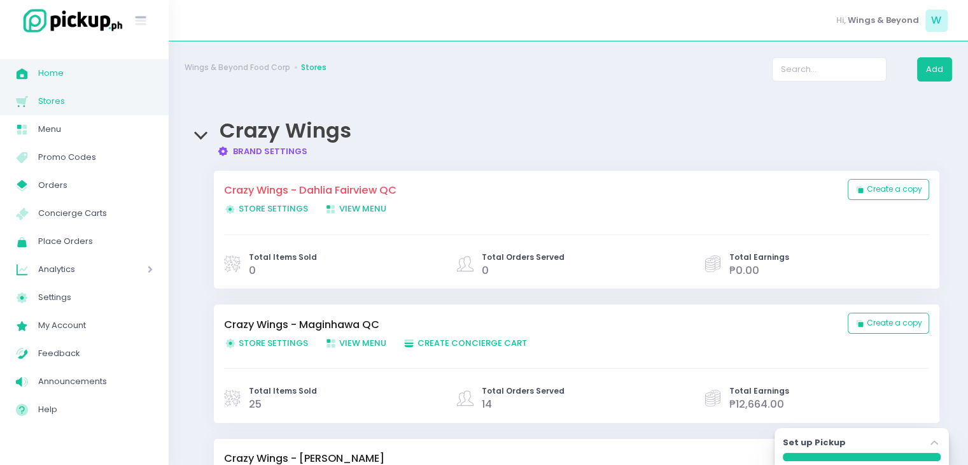
click at [68, 82] on link "Home Created with Sketch. Home" at bounding box center [84, 73] width 169 height 28
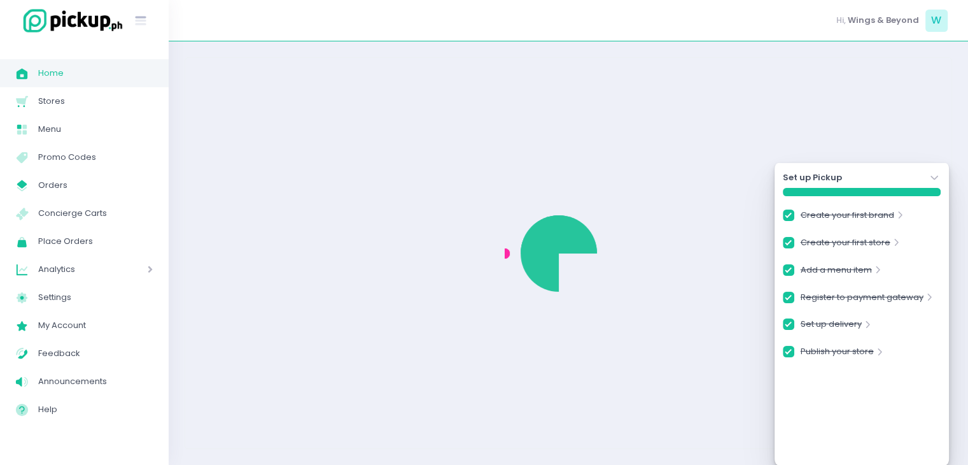
checkbox input "true"
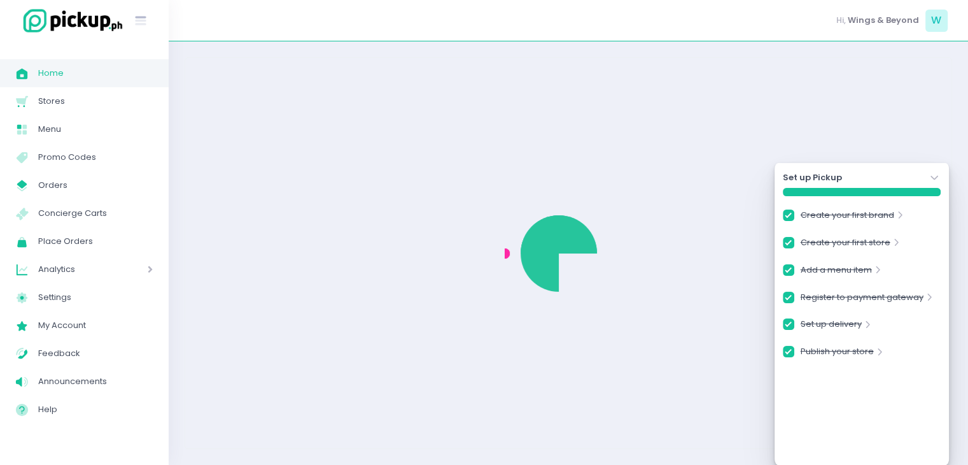
checkbox input "true"
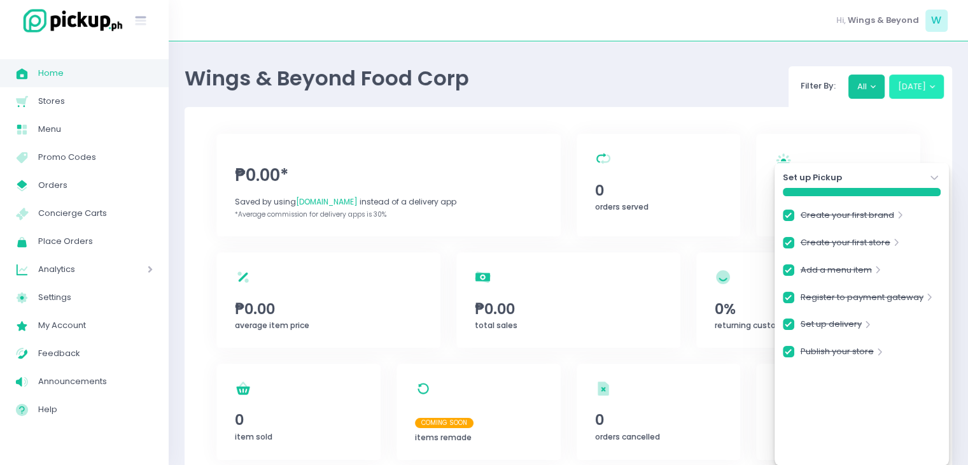
click at [938, 82] on button "Today" at bounding box center [916, 86] width 55 height 24
click at [936, 177] on icon "Stockholm-icons / Navigation / Angle-down Created with Sketch." at bounding box center [934, 177] width 13 height 13
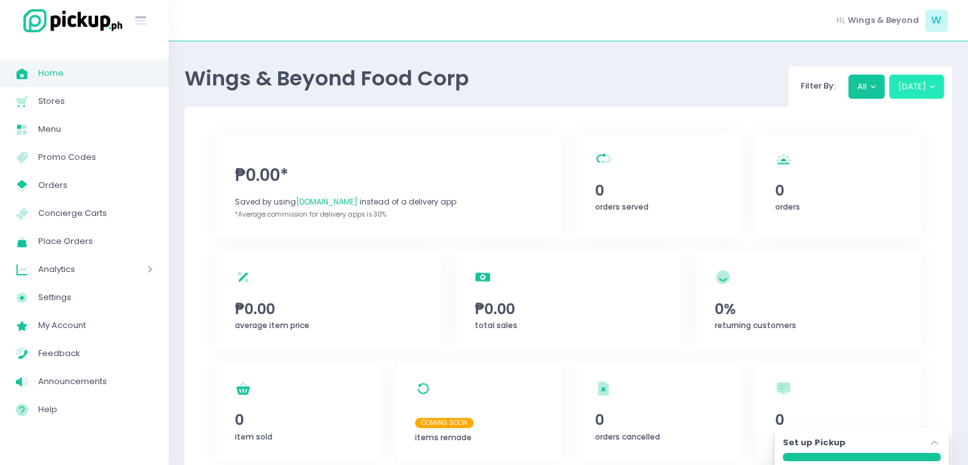
click at [928, 85] on button "Today" at bounding box center [916, 86] width 55 height 24
click at [928, 92] on button "Today" at bounding box center [916, 86] width 55 height 24
click at [929, 92] on button "Today" at bounding box center [916, 86] width 55 height 24
click at [911, 92] on button "Today" at bounding box center [916, 86] width 55 height 24
click at [928, 192] on div "orders Created with Sketch. 0 orders" at bounding box center [839, 193] width 180 height 118
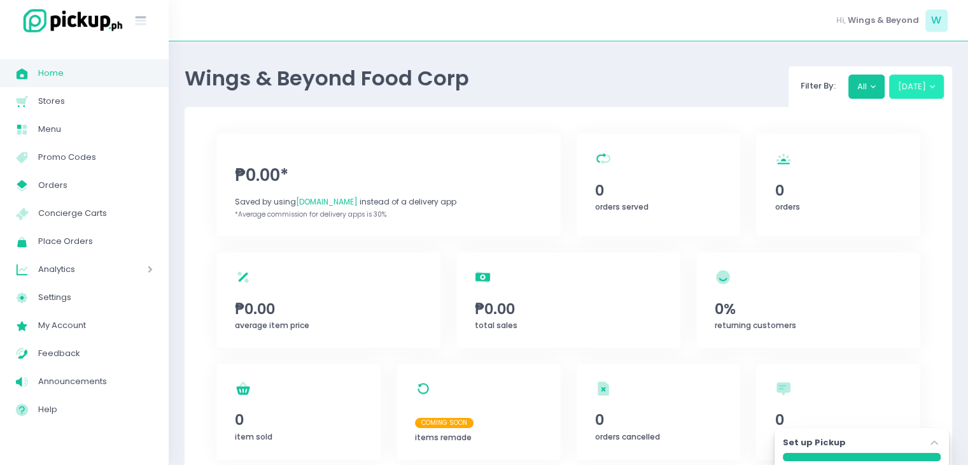
click at [937, 83] on button "Today" at bounding box center [916, 86] width 55 height 24
click at [931, 88] on button "Today" at bounding box center [916, 86] width 55 height 24
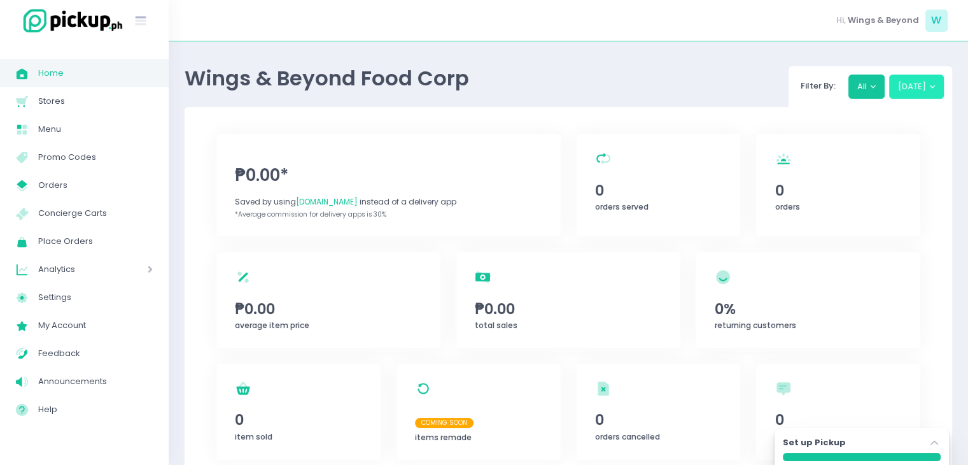
click at [931, 88] on button "Today" at bounding box center [916, 86] width 55 height 24
click at [929, 88] on button "Today" at bounding box center [916, 86] width 55 height 24
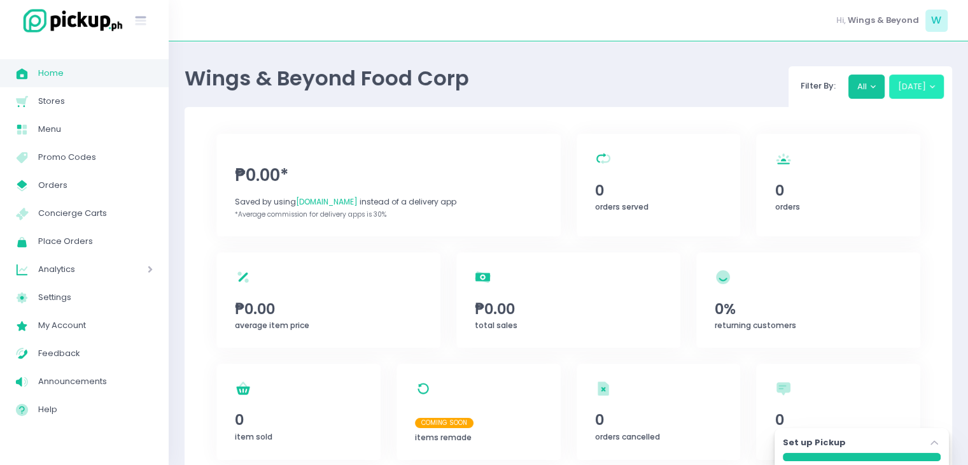
click at [929, 88] on button "Today" at bounding box center [916, 86] width 55 height 24
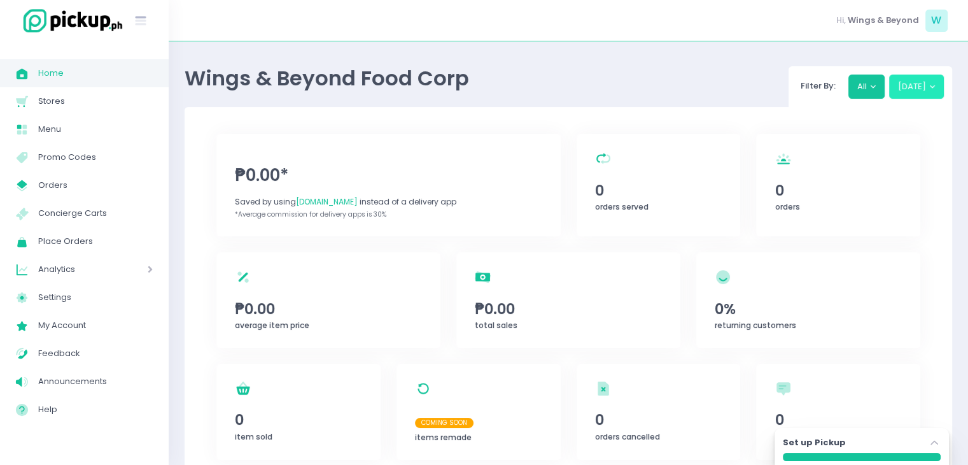
click at [929, 88] on button "Today" at bounding box center [916, 86] width 55 height 24
click at [917, 85] on button "Today" at bounding box center [916, 86] width 55 height 24
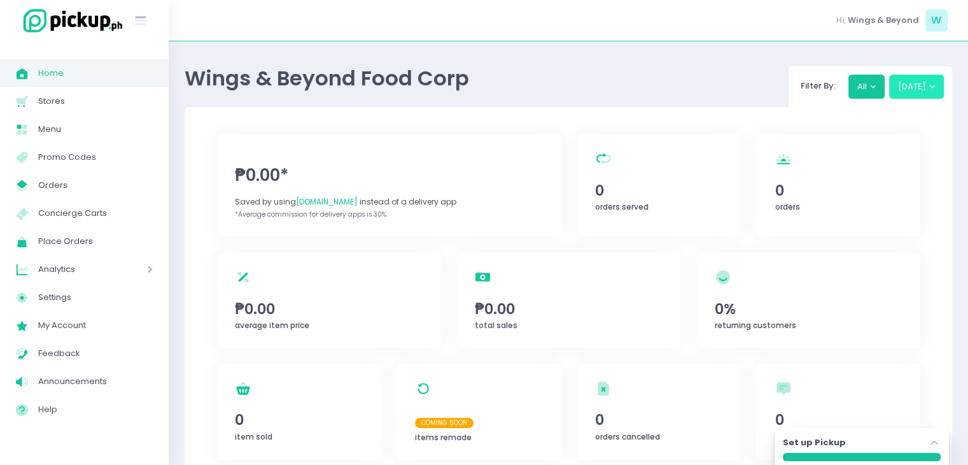
click at [928, 85] on button "Today" at bounding box center [916, 86] width 55 height 24
click at [74, 82] on link "Home Created with Sketch. Home" at bounding box center [84, 73] width 169 height 28
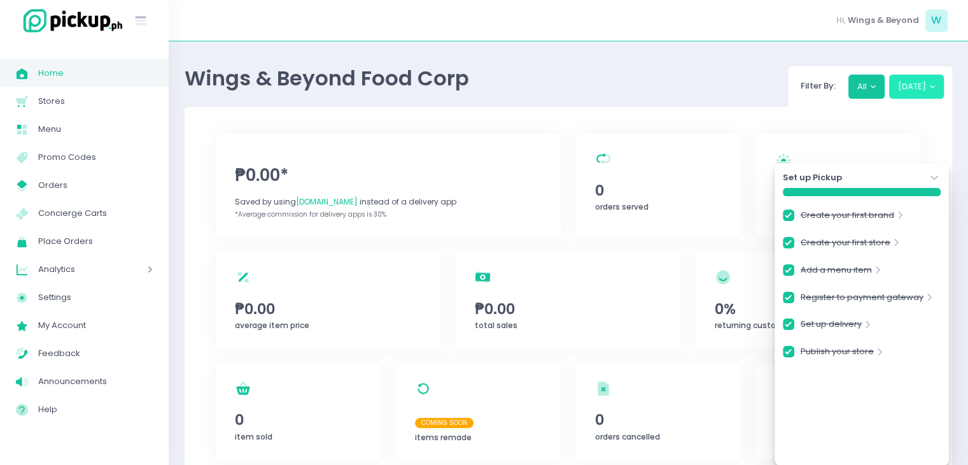
click at [929, 88] on button "Today" at bounding box center [916, 86] width 55 height 24
click at [931, 88] on button "Today" at bounding box center [916, 86] width 55 height 24
click at [917, 171] on div "Set up Pickup Stockholm-icons / Navigation / Angle-down Created with Sketch." at bounding box center [862, 177] width 158 height 13
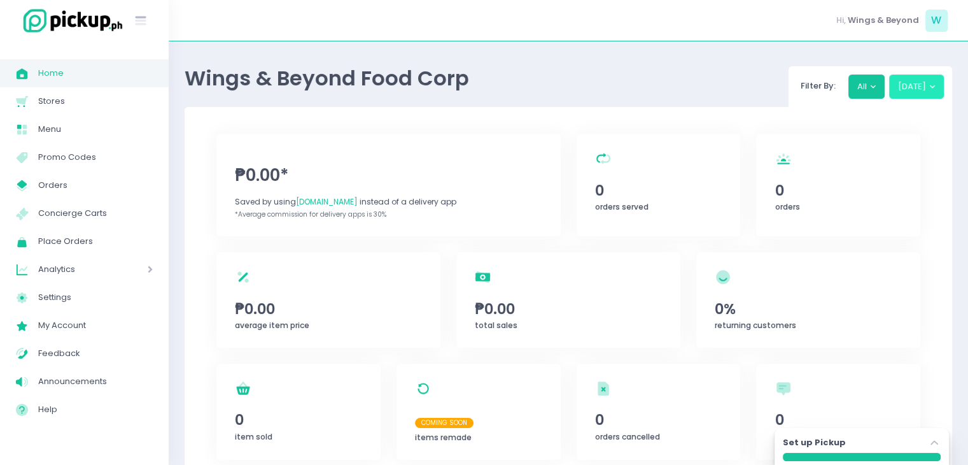
click at [928, 94] on button "Today" at bounding box center [916, 86] width 55 height 24
click at [933, 91] on button "Today" at bounding box center [916, 86] width 55 height 24
click at [869, 81] on button "All" at bounding box center [867, 86] width 37 height 24
click at [941, 87] on button "Today" at bounding box center [916, 86] width 55 height 24
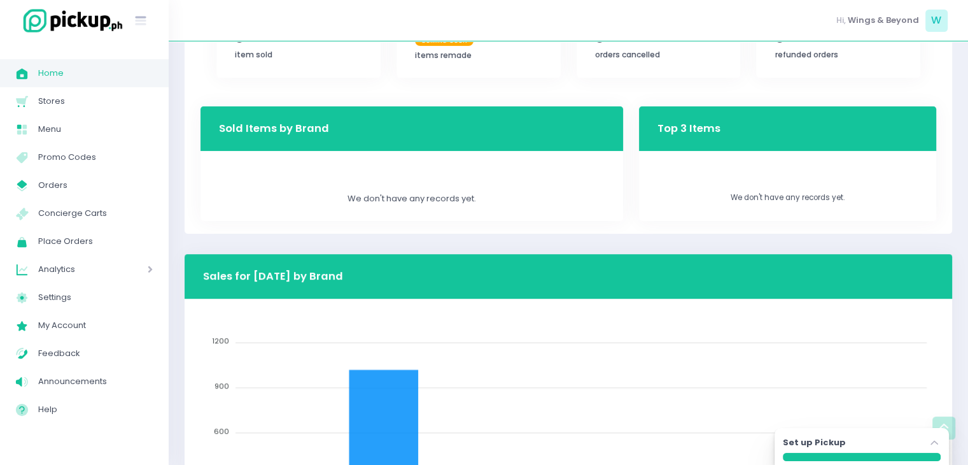
scroll to position [527, 0]
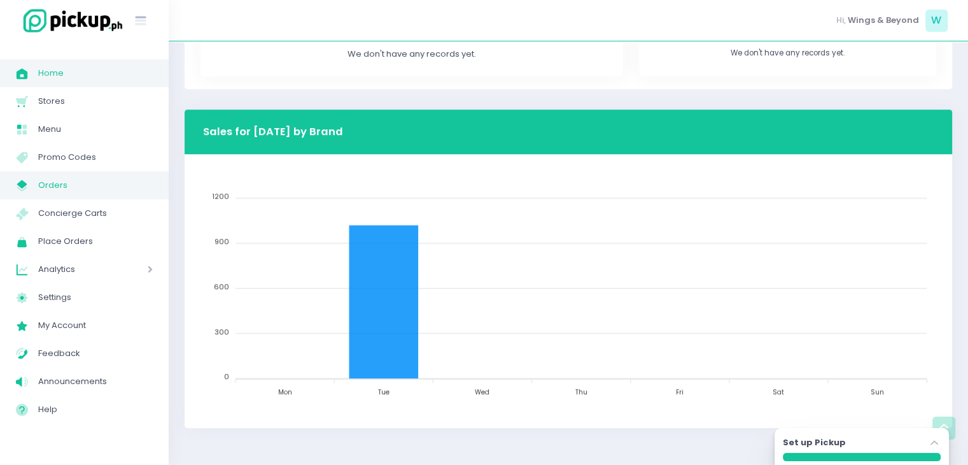
click at [61, 181] on span "Orders" at bounding box center [95, 185] width 115 height 17
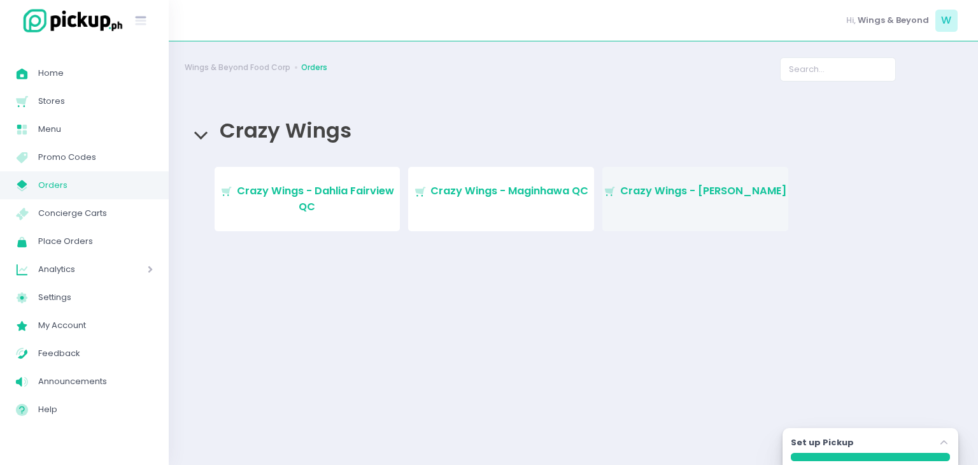
click at [700, 213] on link "Stockholm-icons / Shopping / Cart1 Created with Sketch. Crazy Wings - Marikina" at bounding box center [695, 199] width 186 height 64
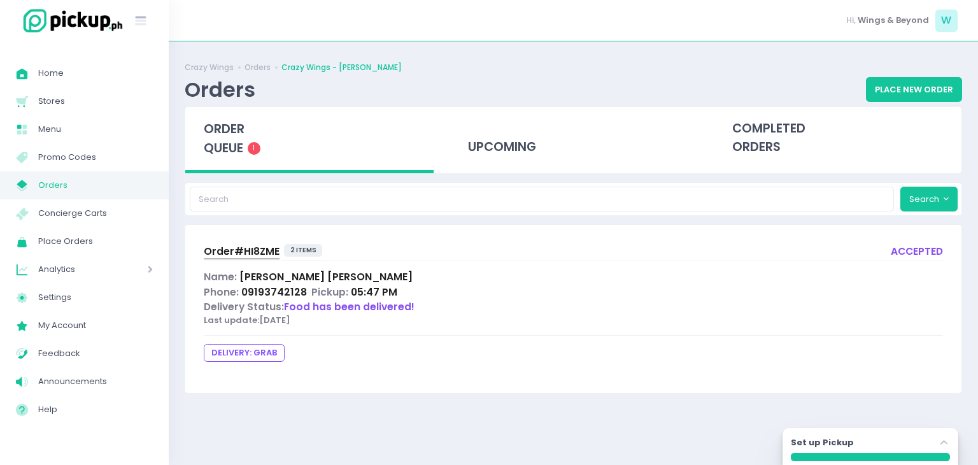
click at [474, 285] on div "Phone: 09193742128 Pickup: 05:47 PM" at bounding box center [573, 292] width 739 height 15
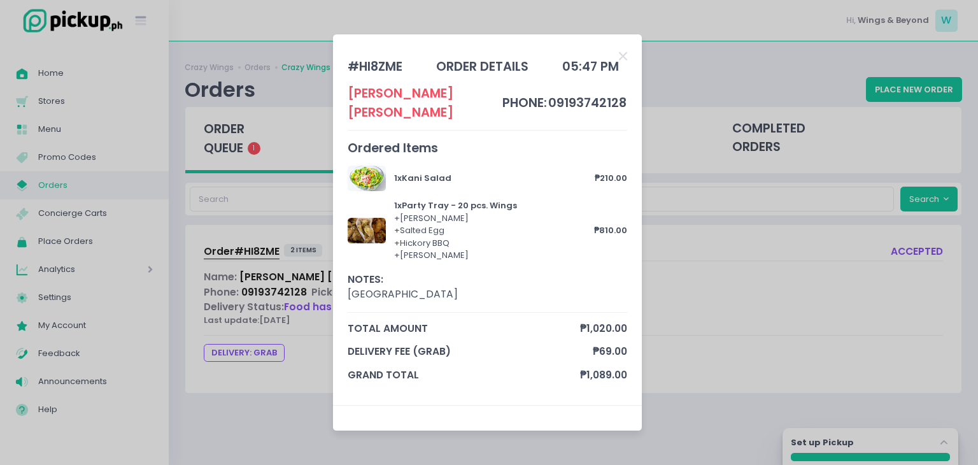
click at [682, 285] on div "# HI8ZME order details 05:47 PM Edlyn Cruz phone: 09193742128 Ordered Items 1 x…" at bounding box center [489, 232] width 978 height 465
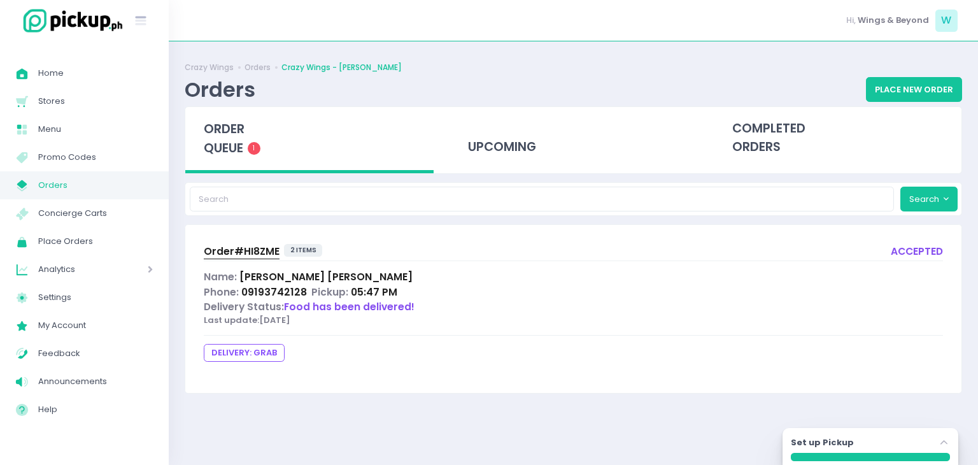
click at [244, 250] on span "Order# HI8ZME" at bounding box center [242, 250] width 76 height 13
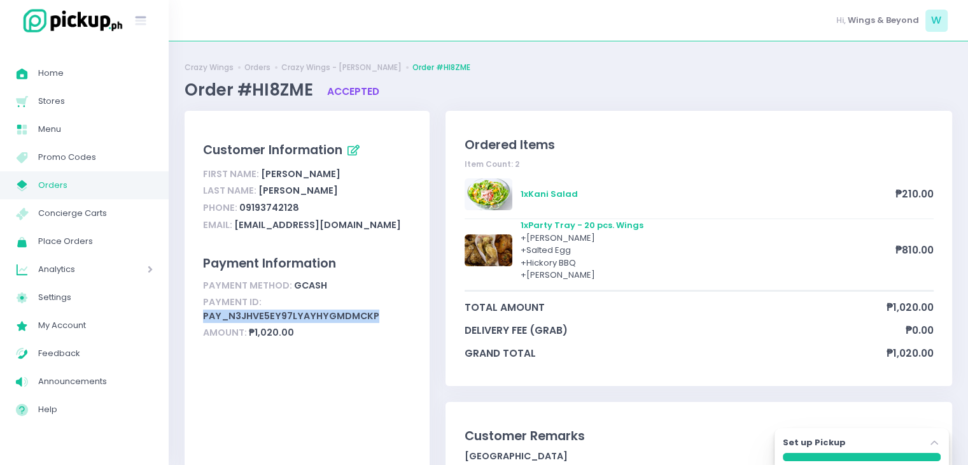
drag, startPoint x: 206, startPoint y: 314, endPoint x: 378, endPoint y: 312, distance: 171.9
click at [378, 312] on div "Payment ID: pay_N3JhvE5eY97LYAYhYgMDMcKP" at bounding box center [307, 309] width 208 height 31
click at [67, 175] on link "My Store Created with Sketch. Orders" at bounding box center [84, 185] width 169 height 28
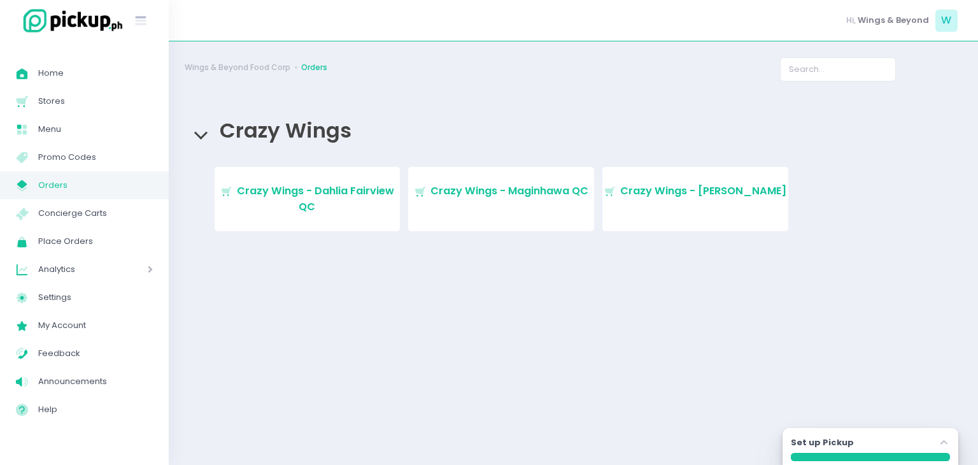
click at [502, 207] on link "Stockholm-icons / Shopping / Cart1 Created with Sketch. Crazy Wings - Maginhawa…" at bounding box center [501, 199] width 186 height 64
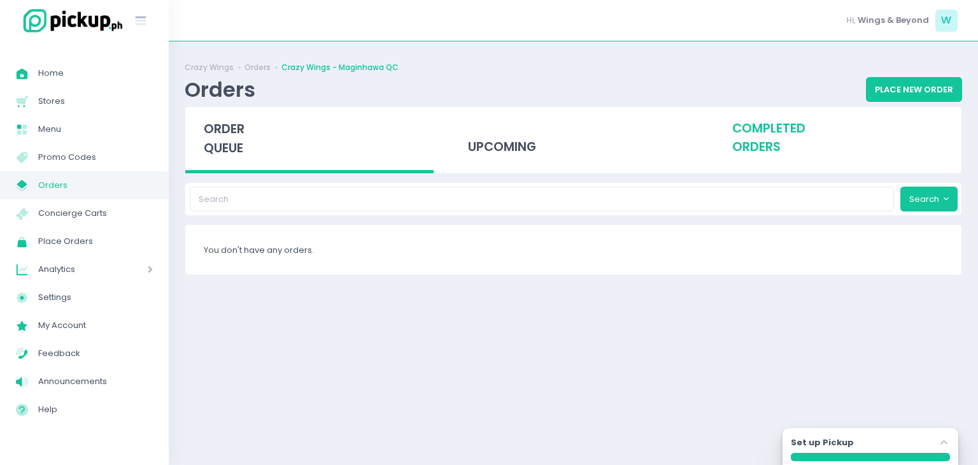
click at [767, 136] on div "completed orders" at bounding box center [837, 138] width 248 height 62
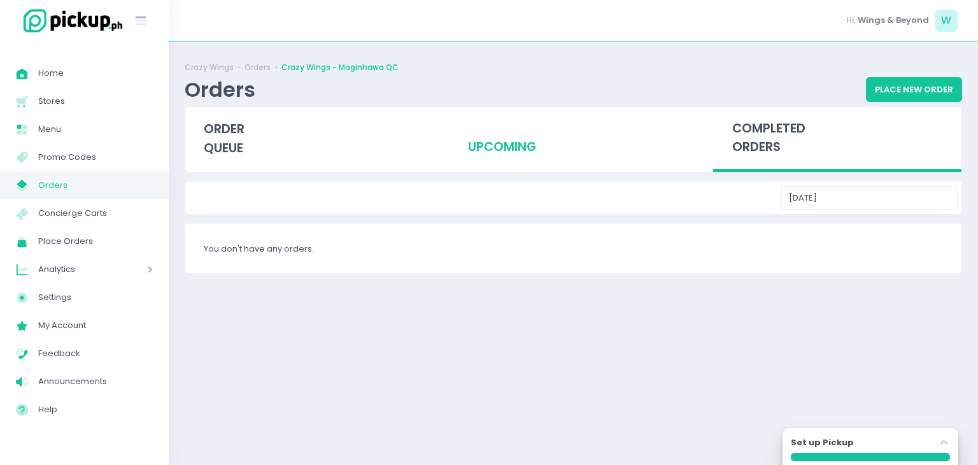
click at [508, 140] on div "upcoming" at bounding box center [573, 138] width 248 height 62
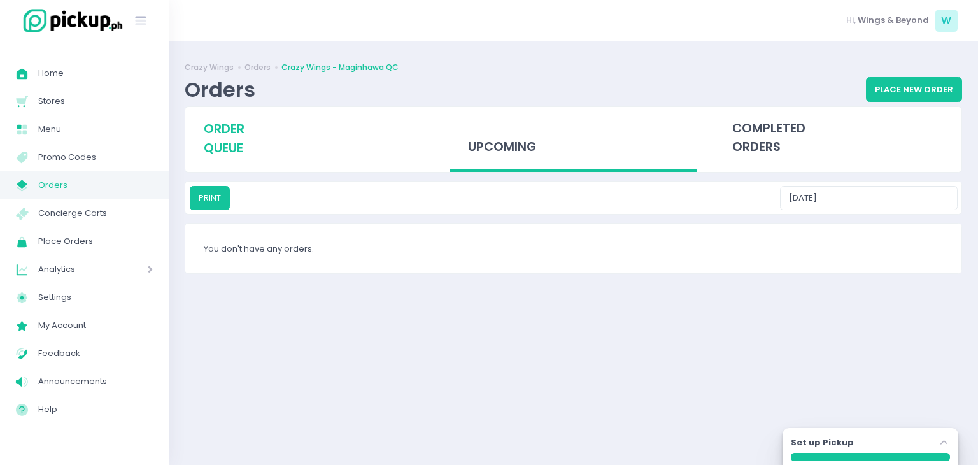
click at [234, 136] on span "order queue" at bounding box center [224, 138] width 41 height 36
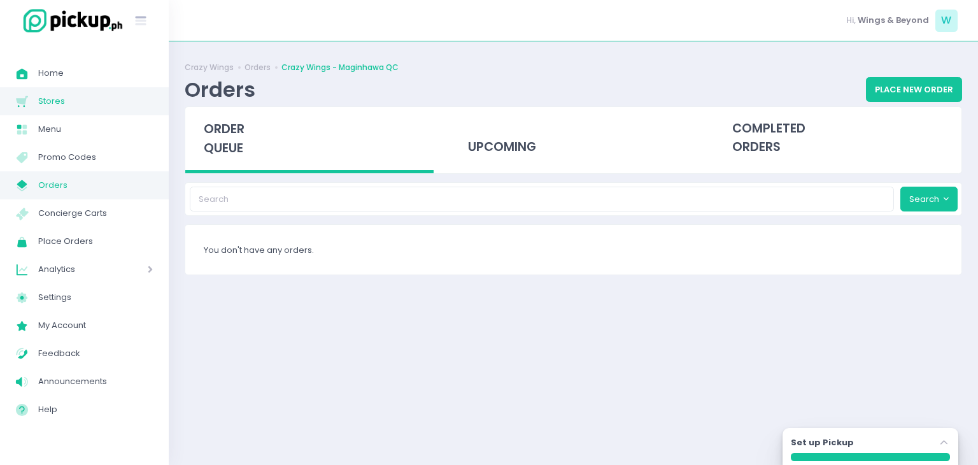
click at [61, 108] on span "Stores" at bounding box center [95, 101] width 115 height 17
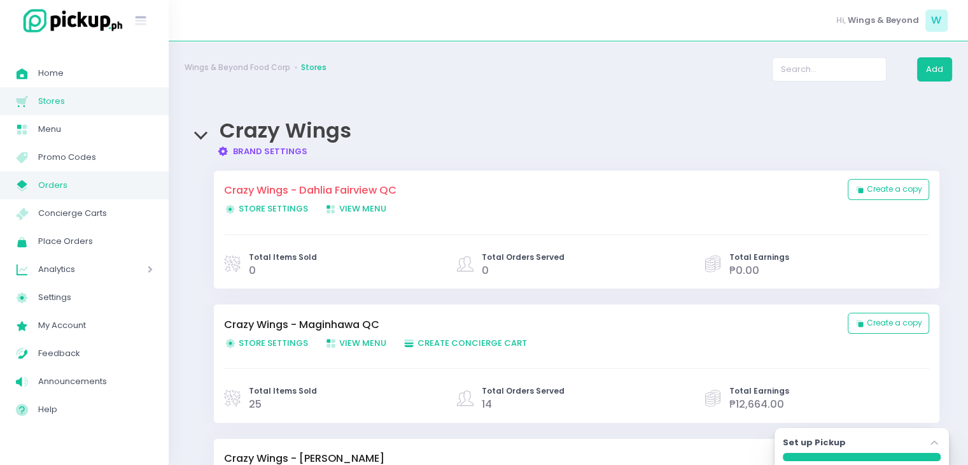
click at [76, 183] on span "Orders" at bounding box center [95, 185] width 115 height 17
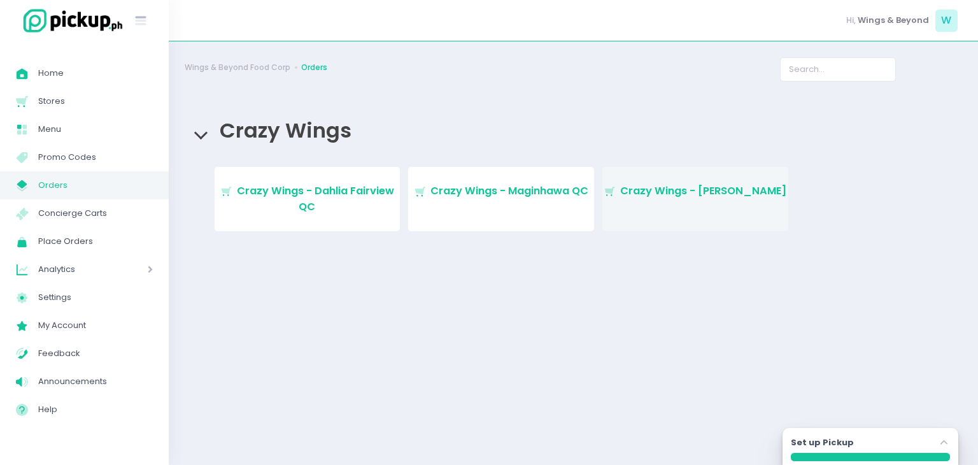
click at [710, 192] on span "Crazy Wings - [PERSON_NAME]" at bounding box center [703, 190] width 167 height 15
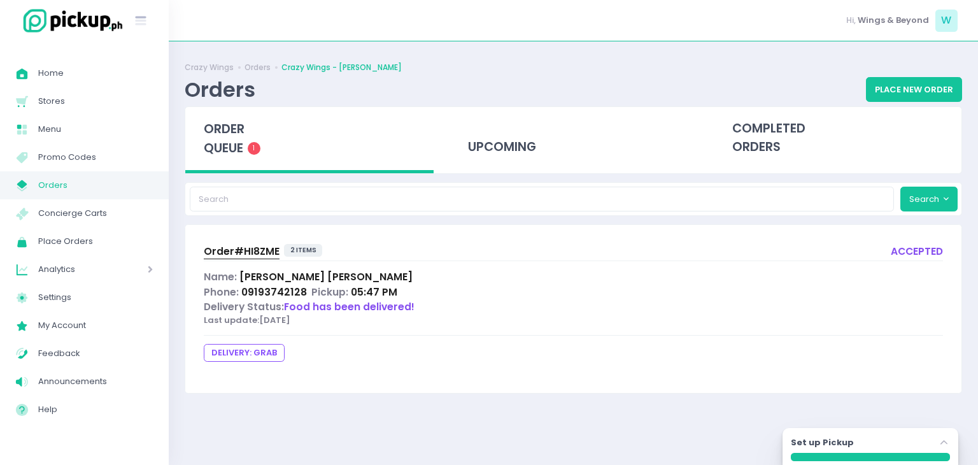
click at [228, 139] on span "order queue" at bounding box center [224, 138] width 41 height 36
click at [244, 147] on div "order queue 1" at bounding box center [309, 140] width 248 height 66
click at [252, 148] on span "1" at bounding box center [254, 148] width 13 height 13
click at [257, 147] on span "1" at bounding box center [254, 148] width 13 height 13
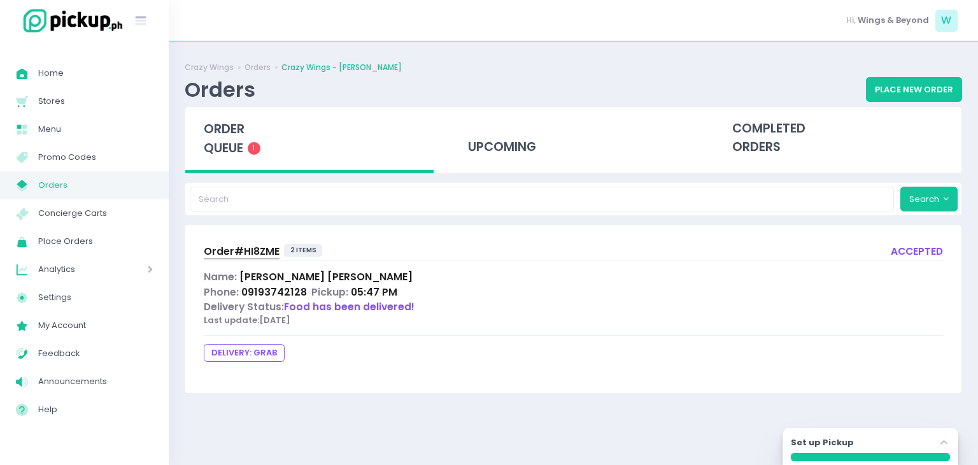
click at [257, 147] on span "1" at bounding box center [254, 148] width 13 height 13
click at [257, 146] on span "1" at bounding box center [254, 148] width 13 height 13
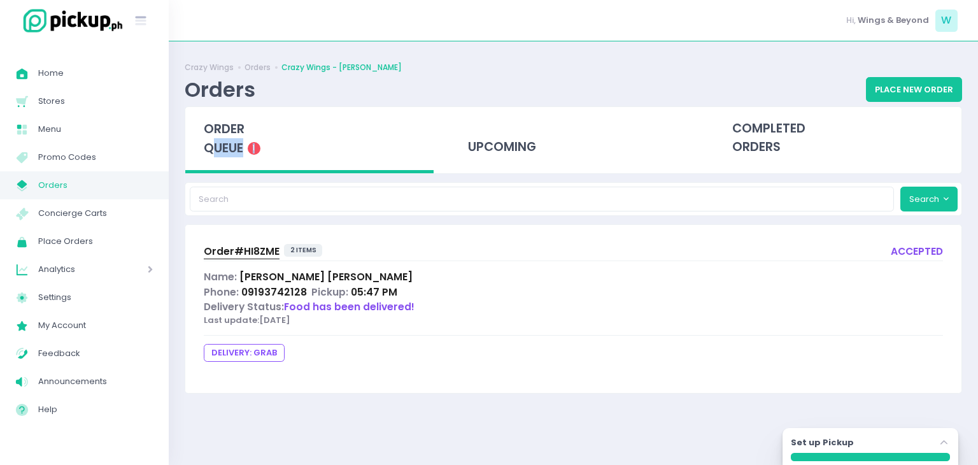
click at [255, 146] on span "1" at bounding box center [254, 148] width 13 height 13
click at [255, 147] on span "1" at bounding box center [254, 148] width 13 height 13
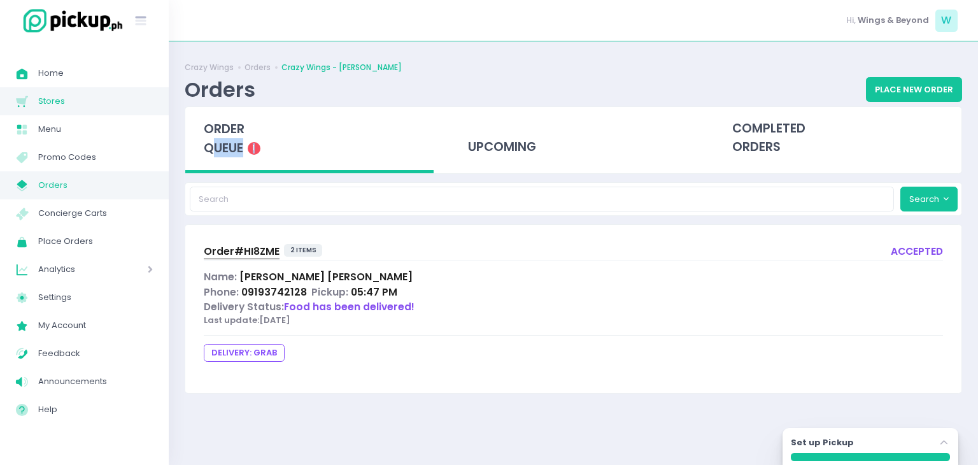
click at [61, 109] on span "Stores" at bounding box center [95, 101] width 115 height 17
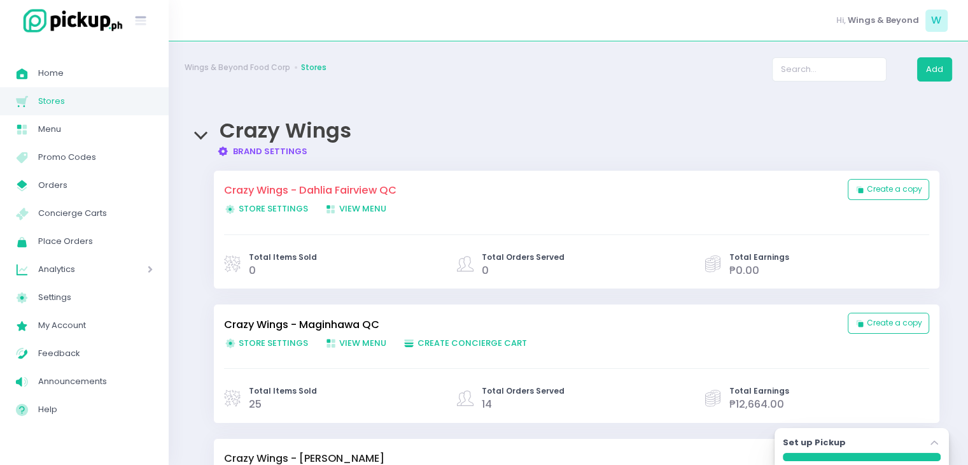
scroll to position [160, 0]
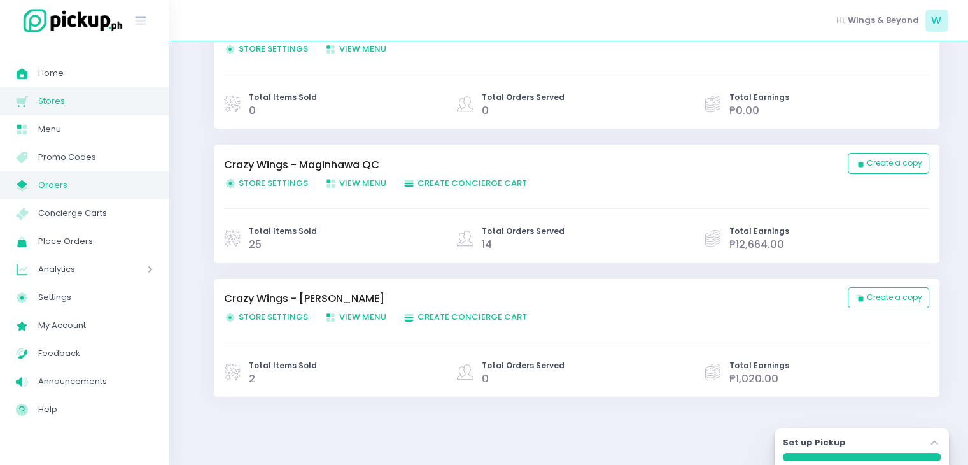
click at [60, 177] on span "Orders" at bounding box center [95, 185] width 115 height 17
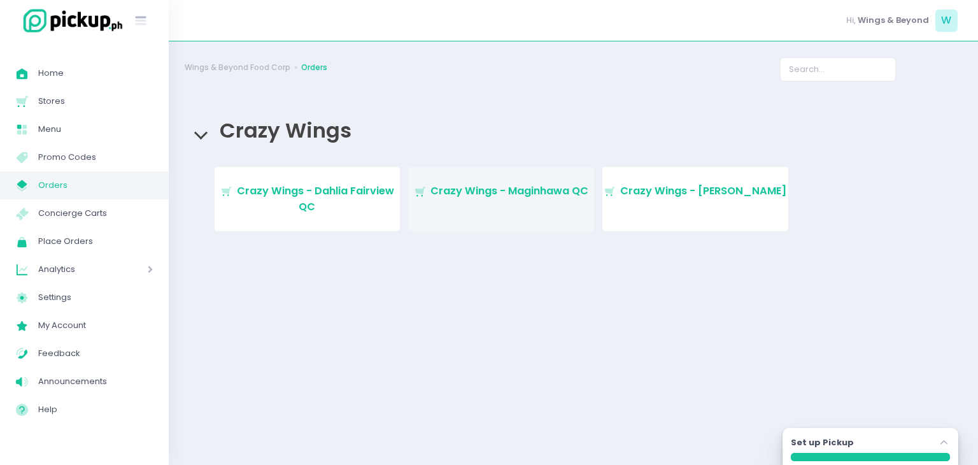
click at [497, 220] on link "Stockholm-icons / Shopping / Cart1 Created with Sketch. Crazy Wings - Maginhawa…" at bounding box center [501, 199] width 186 height 64
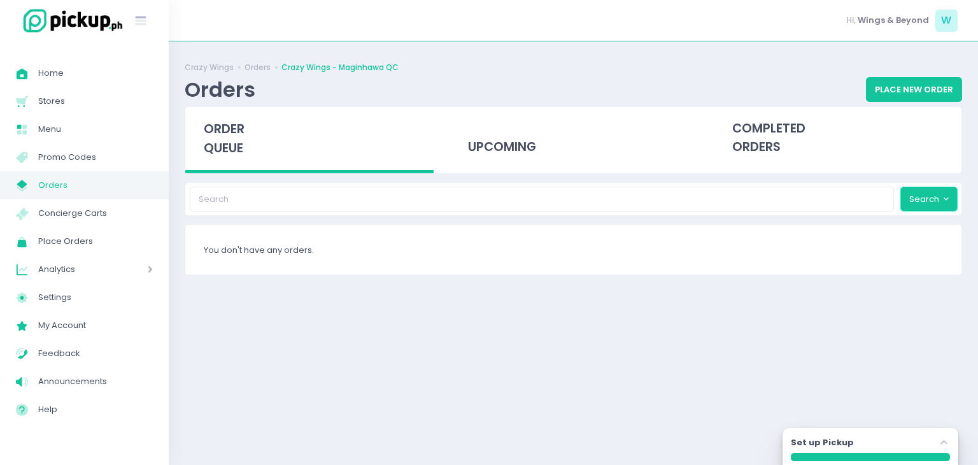
click at [938, 194] on button "Search" at bounding box center [928, 199] width 57 height 24
click at [937, 199] on button "Search" at bounding box center [928, 199] width 57 height 24
click at [535, 169] on div "upcoming" at bounding box center [573, 140] width 264 height 66
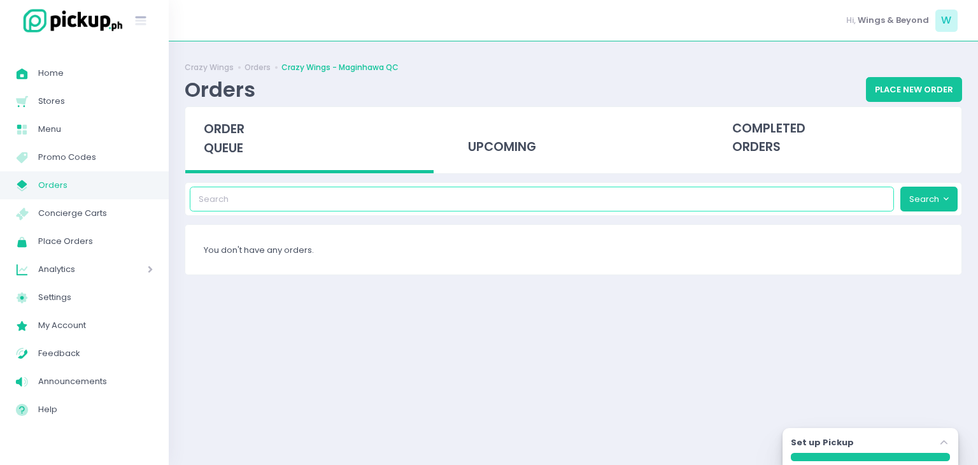
click at [514, 195] on input "search" at bounding box center [542, 199] width 705 height 24
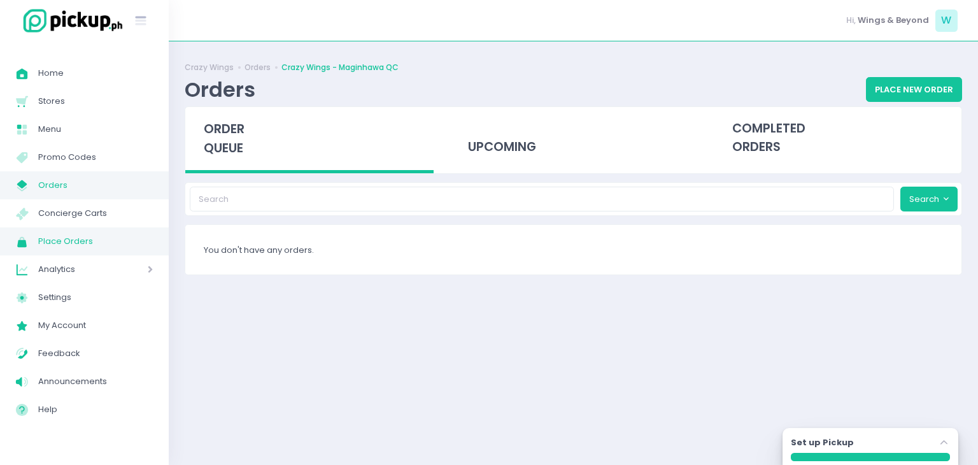
click at [81, 238] on span "Place Orders" at bounding box center [95, 241] width 115 height 17
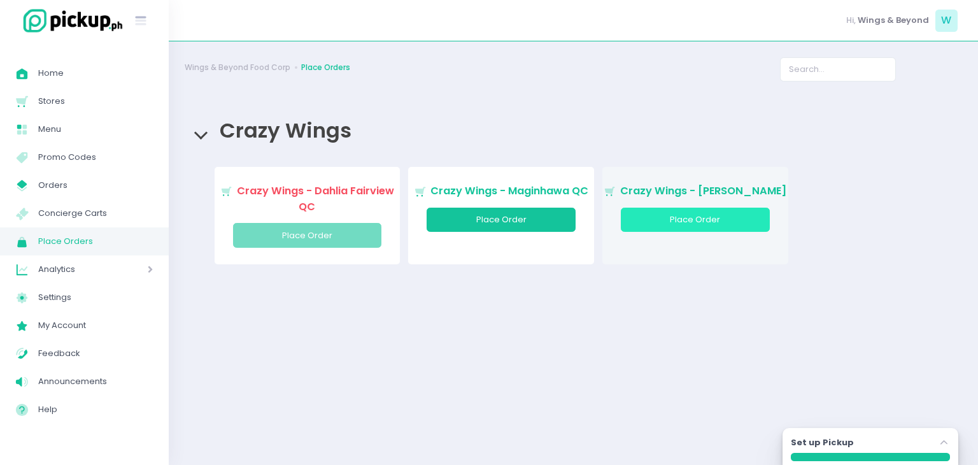
click at [652, 218] on button "Place Order" at bounding box center [695, 220] width 148 height 24
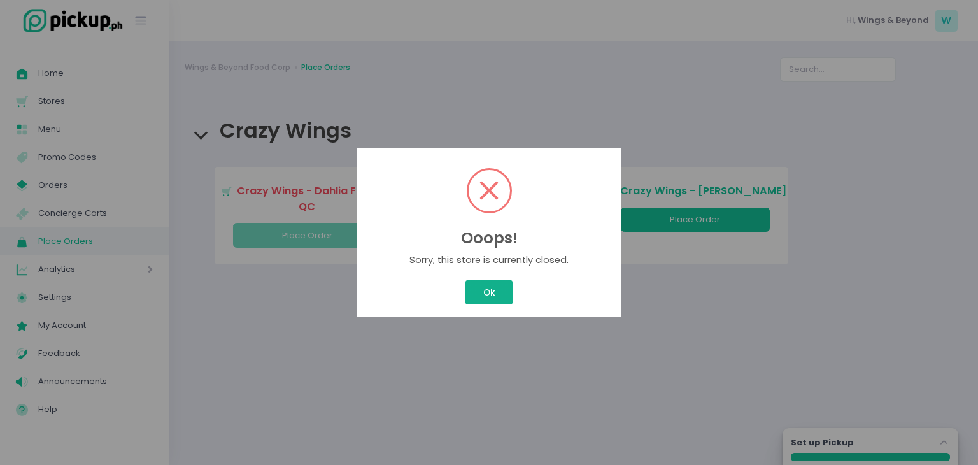
click at [471, 293] on button "Ok" at bounding box center [488, 292] width 47 height 24
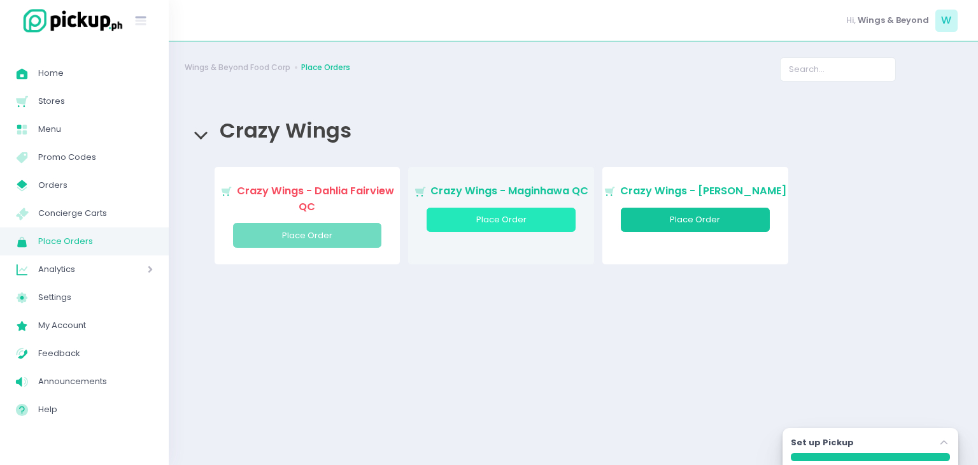
click at [522, 228] on button "Place Order" at bounding box center [501, 220] width 148 height 24
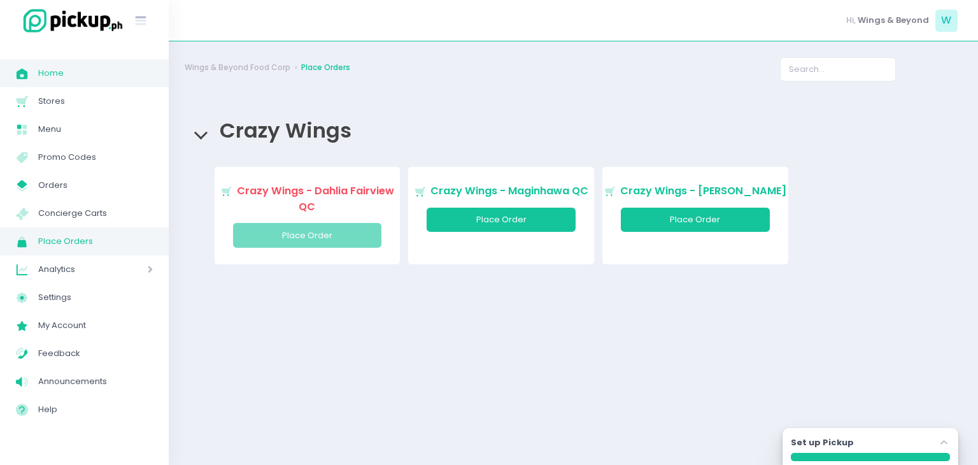
click at [36, 67] on span "Home Created with Sketch." at bounding box center [27, 73] width 22 height 17
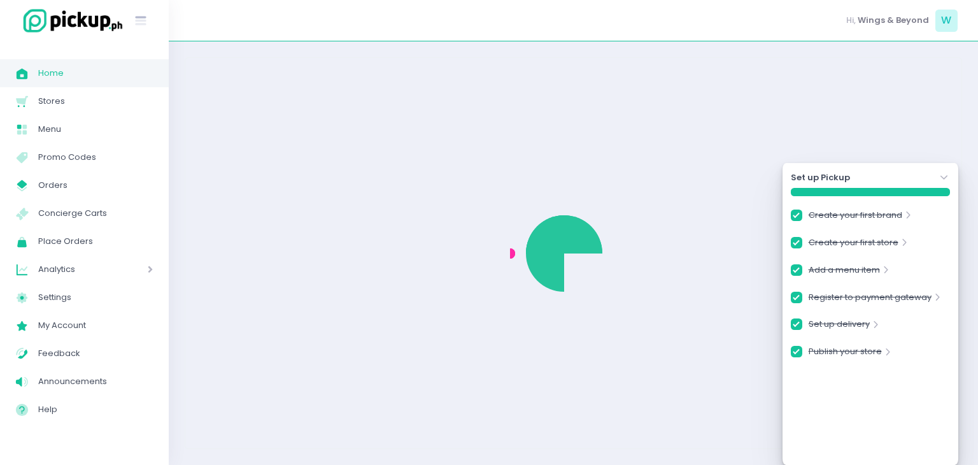
checkbox input "true"
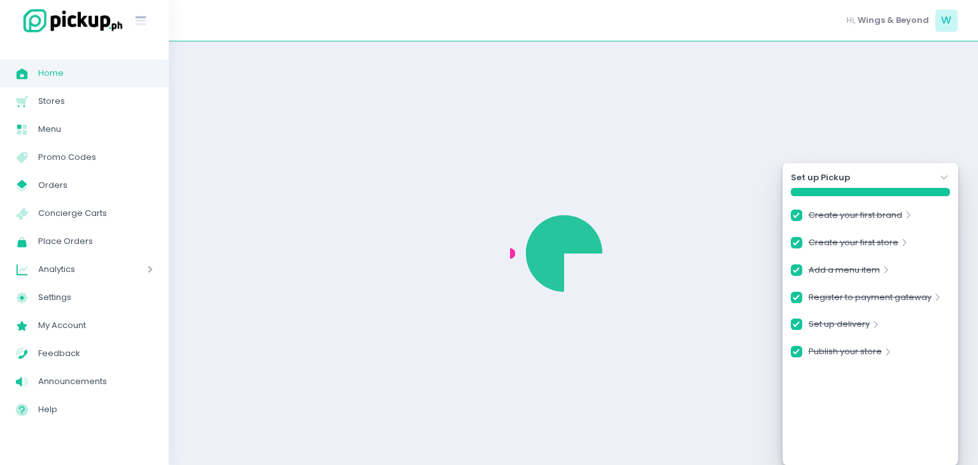
checkbox input "true"
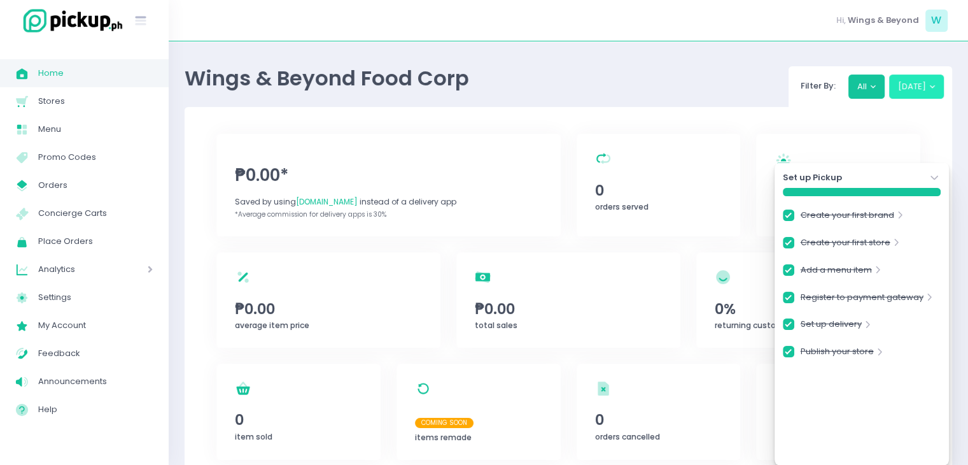
click at [909, 88] on button "Today" at bounding box center [916, 86] width 55 height 24
click at [935, 89] on button "Today" at bounding box center [916, 86] width 55 height 24
click at [922, 83] on button "Today" at bounding box center [916, 86] width 55 height 24
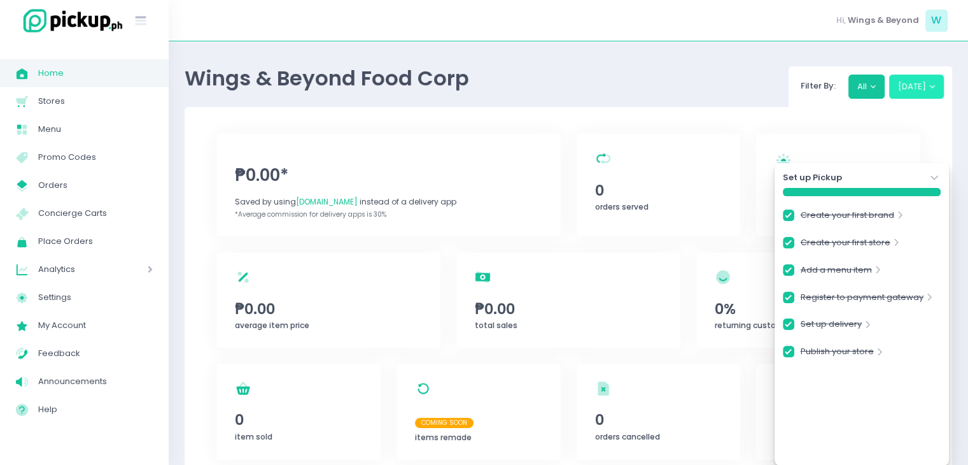
click at [922, 83] on button "Today" at bounding box center [916, 86] width 55 height 24
click at [871, 90] on button "All" at bounding box center [867, 86] width 37 height 24
click at [929, 176] on icon "Stockholm-icons / Navigation / Angle-down Created with Sketch." at bounding box center [934, 177] width 13 height 13
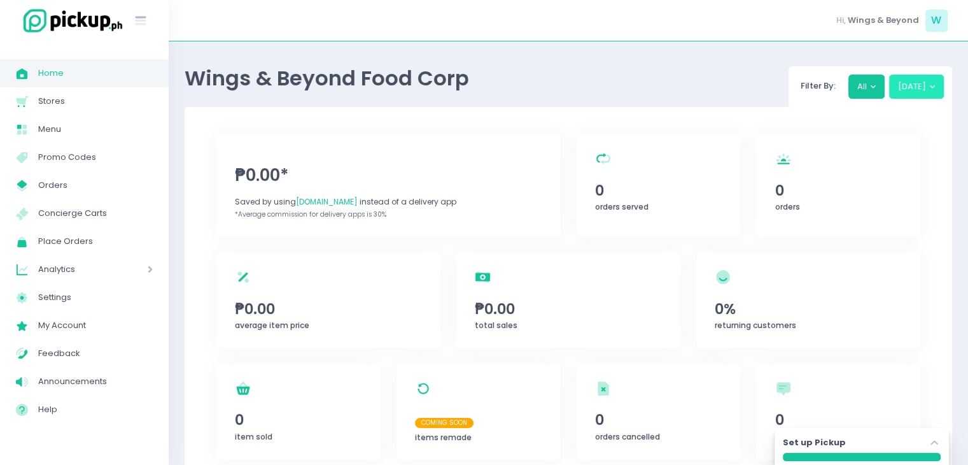
click at [931, 97] on button "Today" at bounding box center [916, 86] width 55 height 24
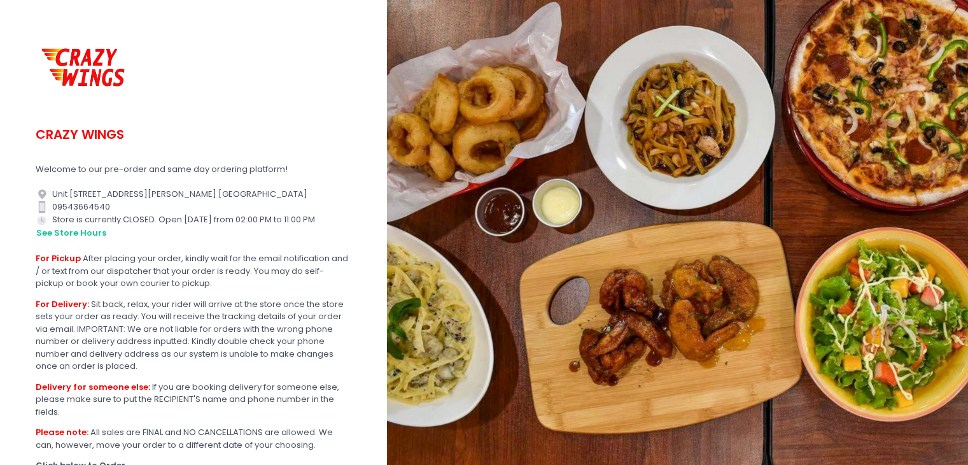
scroll to position [119, 0]
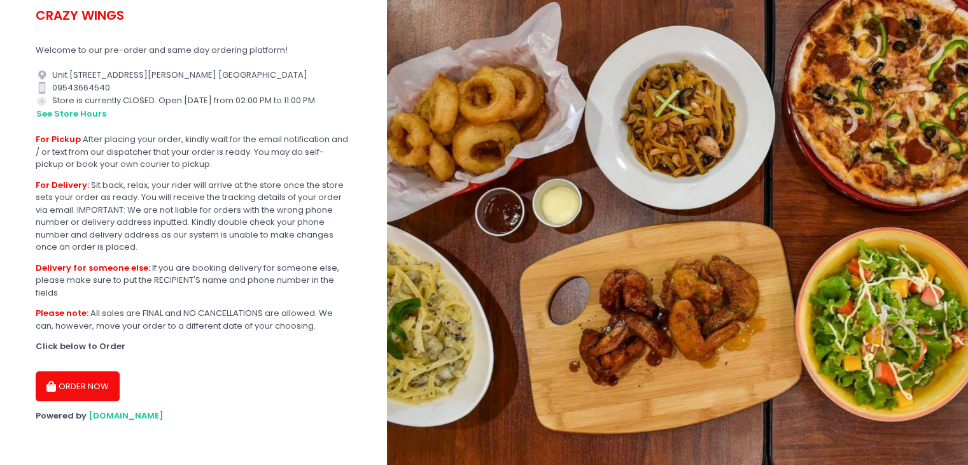
click at [65, 390] on button "ORDER NOW" at bounding box center [78, 386] width 84 height 31
select select "[DATE]"
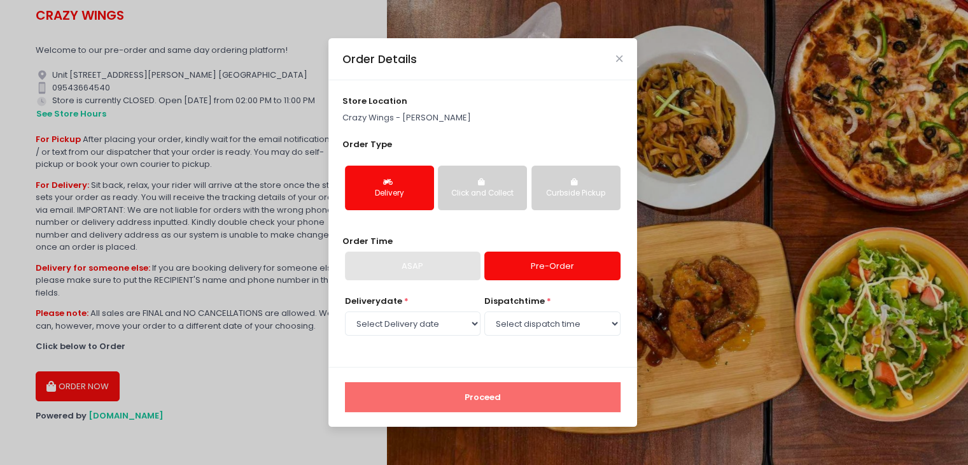
click at [474, 120] on p "Crazy Wings - [PERSON_NAME]" at bounding box center [483, 117] width 280 height 13
click at [502, 318] on select "Select dispatch time 02:00 PM - 02:30 PM 02:30 PM - 03:00 PM 03:00 PM - 03:30 P…" at bounding box center [552, 323] width 136 height 24
select select "19:00"
click at [484, 311] on select "Select dispatch time 02:00 PM - 02:30 PM 02:30 PM - 03:00 PM 03:00 PM - 03:30 P…" at bounding box center [552, 323] width 136 height 24
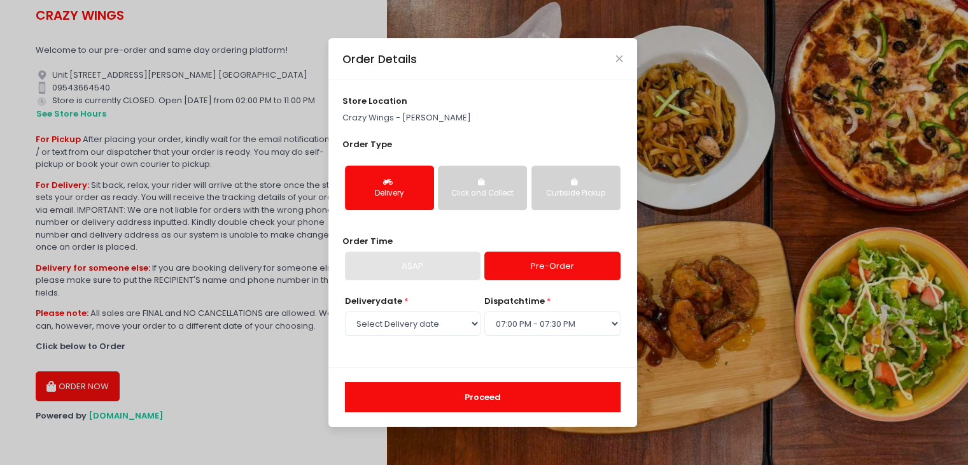
click at [467, 398] on button "Proceed" at bounding box center [483, 397] width 276 height 31
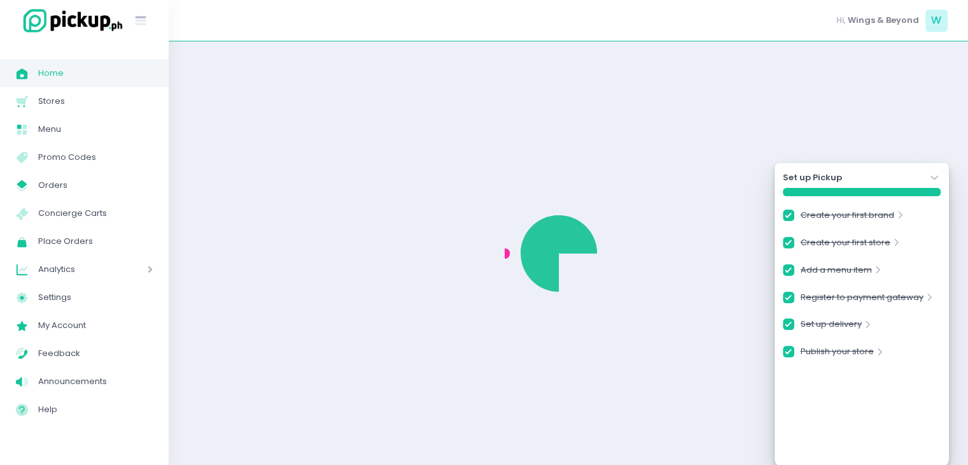
checkbox input "true"
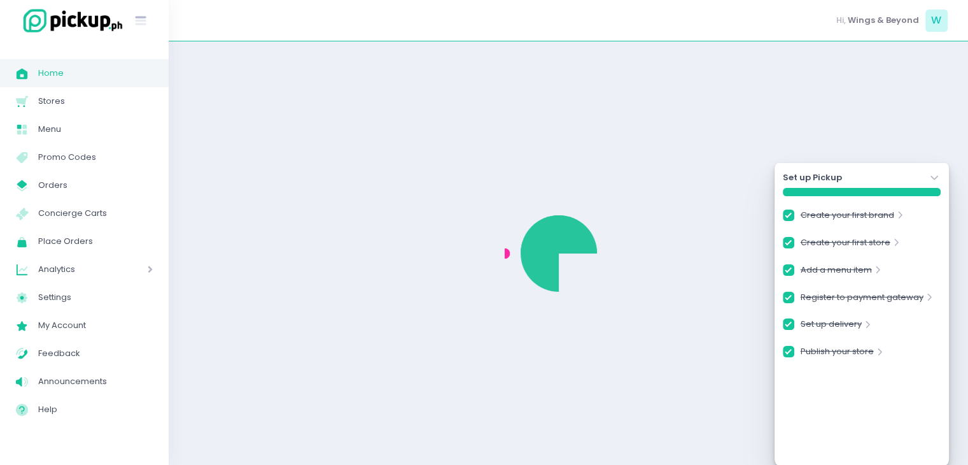
checkbox input "true"
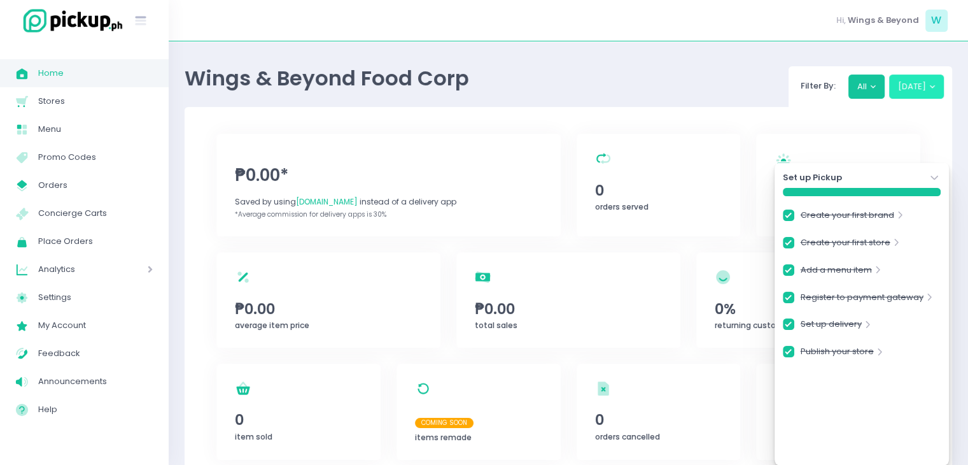
click at [928, 84] on button "Today" at bounding box center [916, 86] width 55 height 24
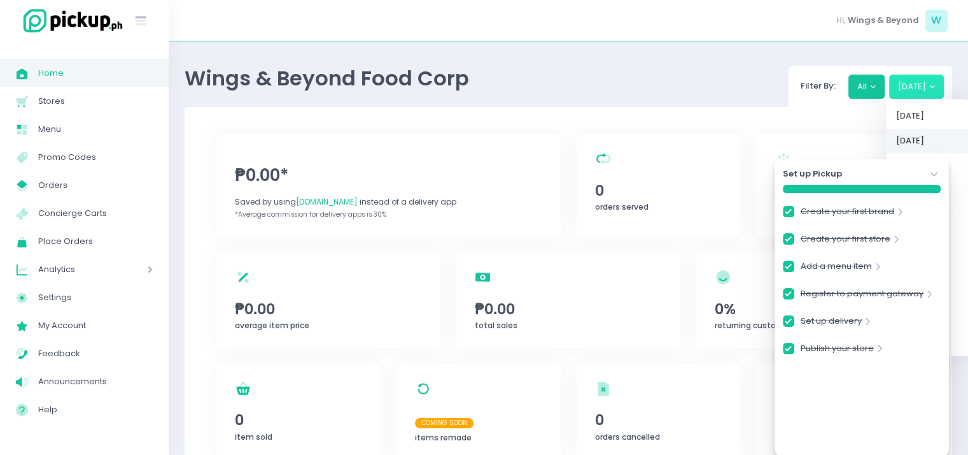
scroll to position [127, 0]
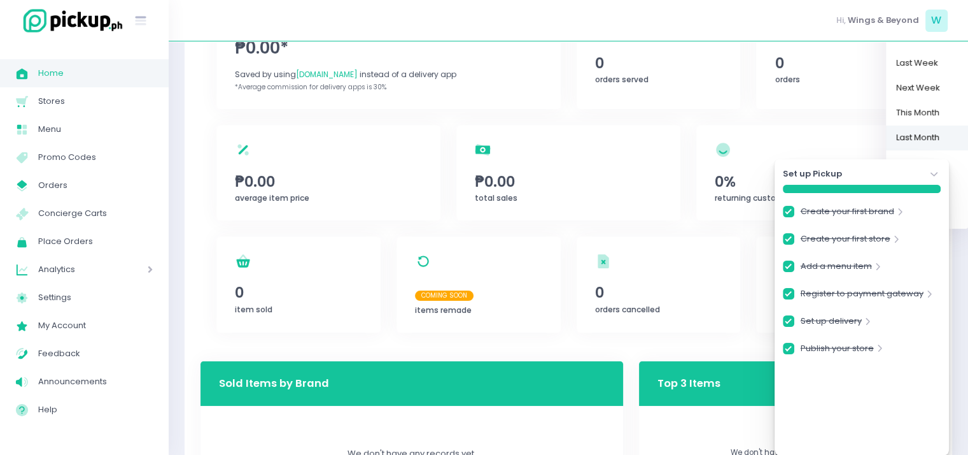
click at [924, 131] on link "Last Month" at bounding box center [927, 137] width 83 height 25
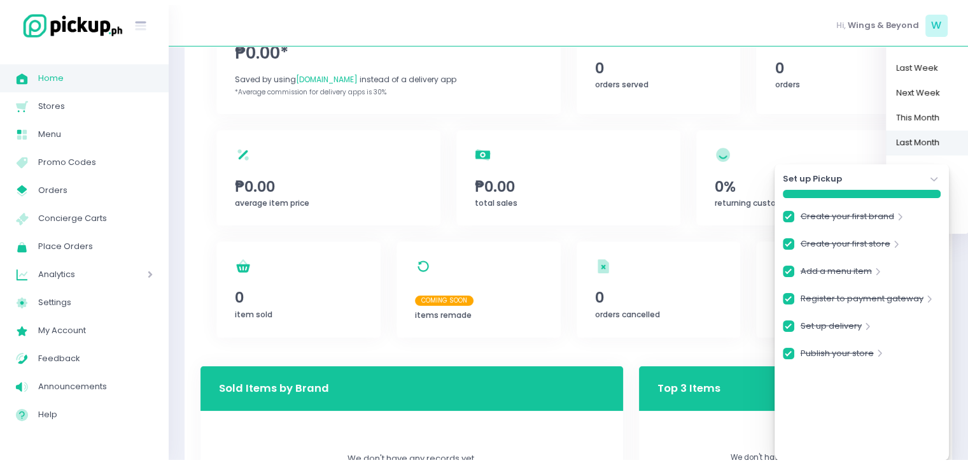
scroll to position [0, 0]
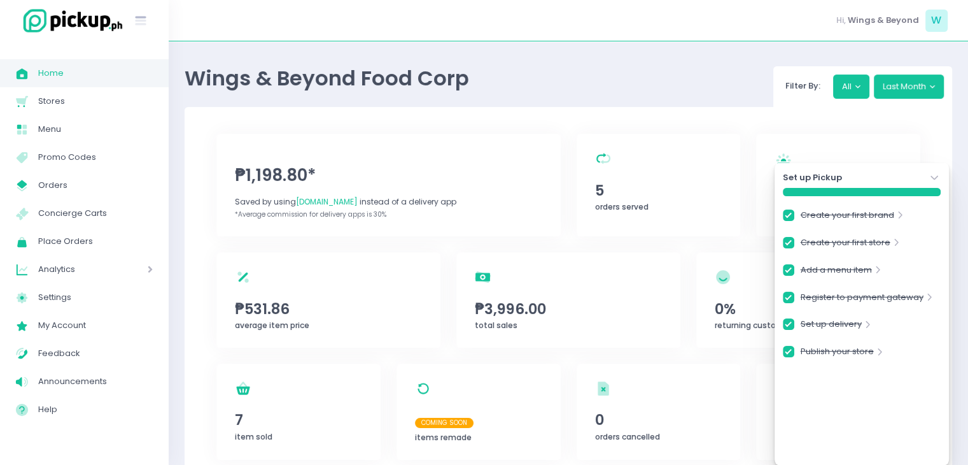
click at [925, 176] on div "Set up Pickup Stockholm-icons / Navigation / Angle-down Created with Sketch." at bounding box center [862, 177] width 158 height 13
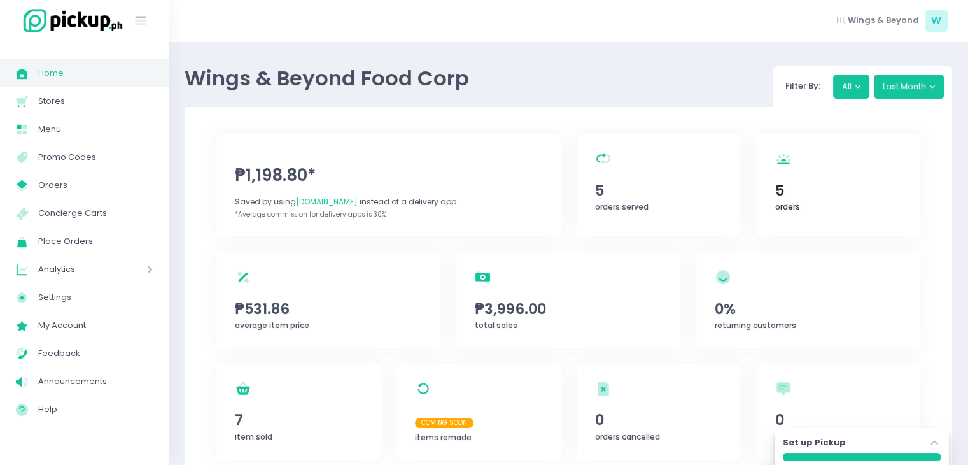
click at [784, 193] on span "5" at bounding box center [838, 191] width 127 height 22
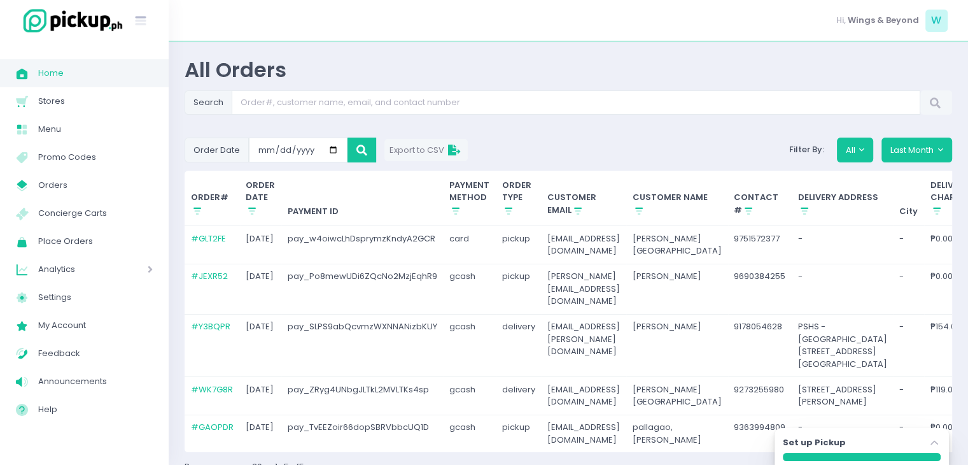
scroll to position [164, 0]
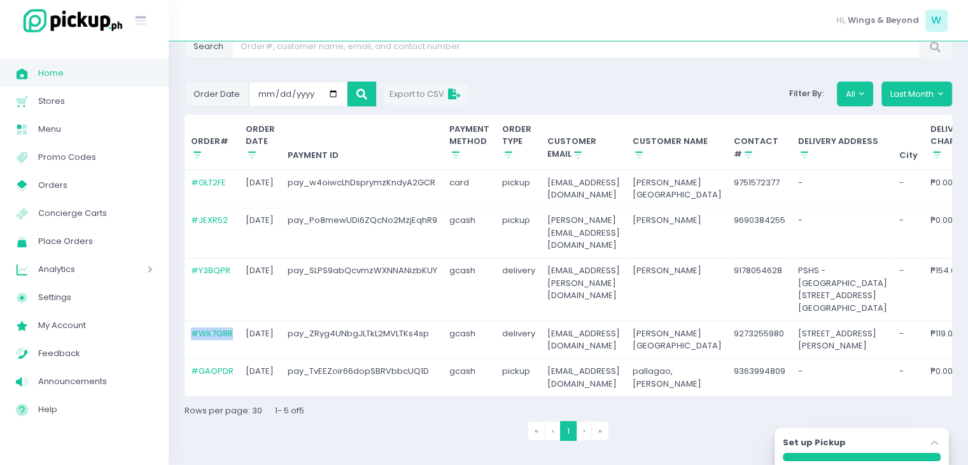
drag, startPoint x: 234, startPoint y: 273, endPoint x: 189, endPoint y: 278, distance: 45.5
click at [189, 321] on td "# WK7G8R" at bounding box center [212, 340] width 55 height 38
copy link "# WK7G8R"
click at [87, 191] on span "Orders" at bounding box center [95, 185] width 115 height 17
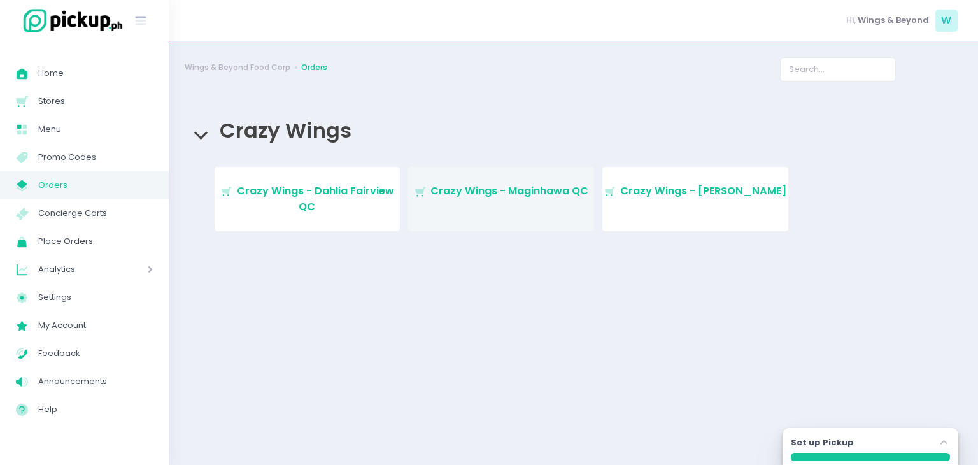
click at [560, 197] on span "Crazy Wings - Maginhawa QC" at bounding box center [509, 190] width 158 height 15
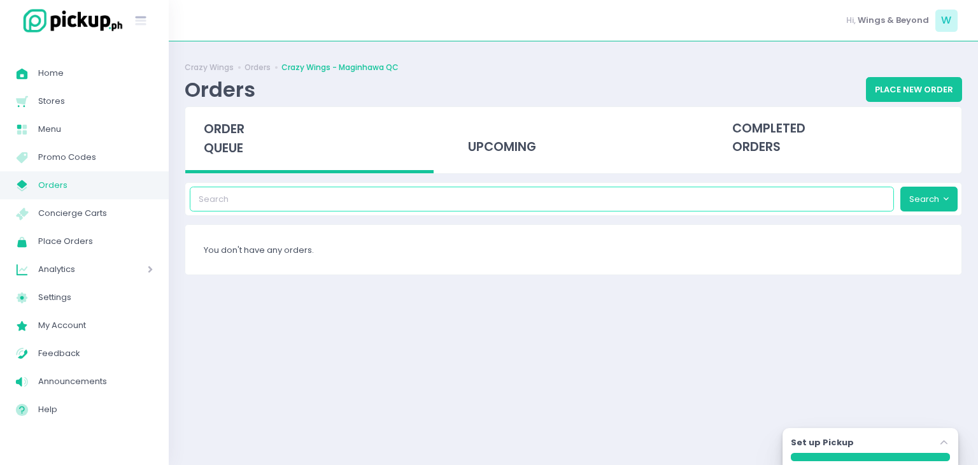
click at [852, 197] on input "search" at bounding box center [542, 199] width 705 height 24
paste input "#WK7G8R"
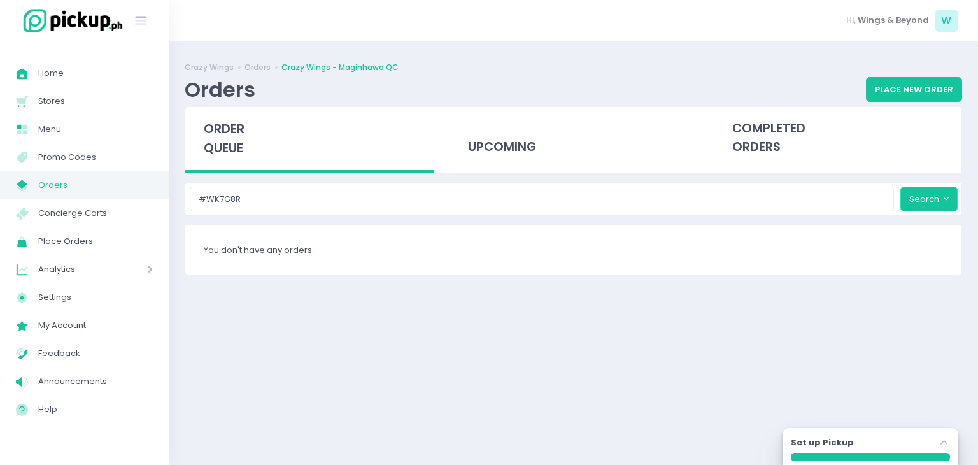
click at [936, 204] on button "Search" at bounding box center [928, 199] width 57 height 24
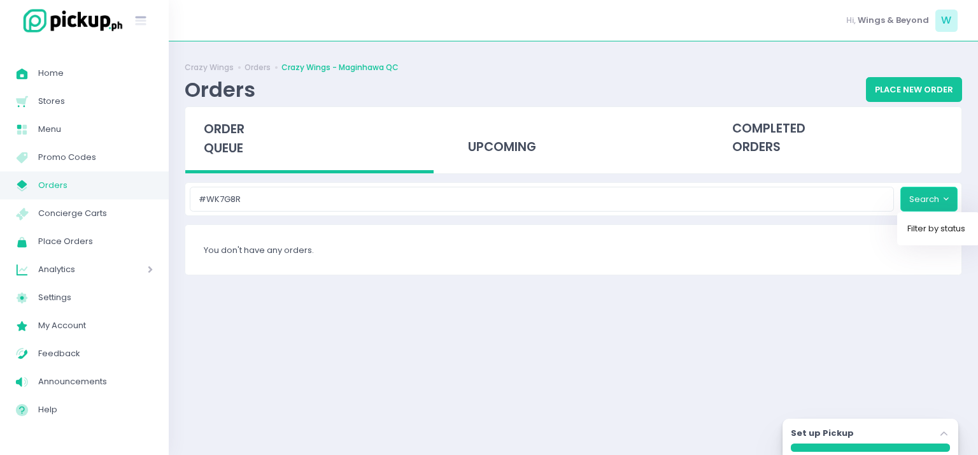
click at [932, 204] on button "Search" at bounding box center [928, 199] width 57 height 24
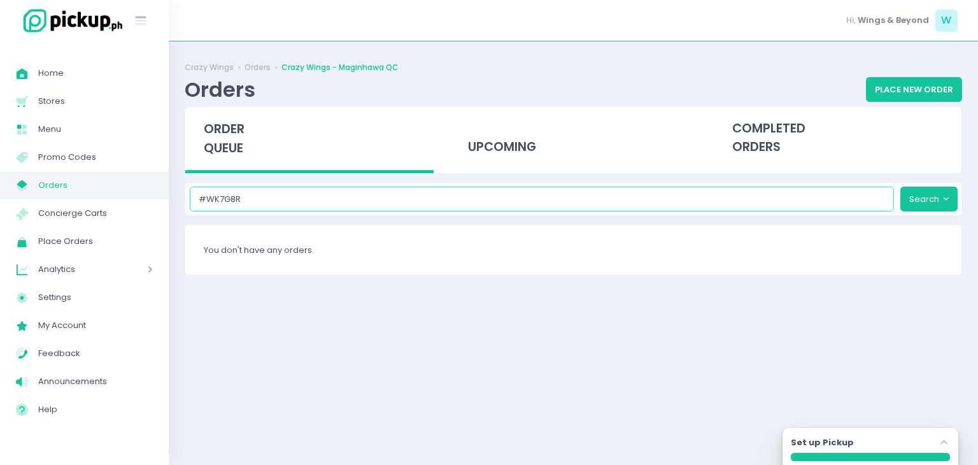
drag, startPoint x: 204, startPoint y: 200, endPoint x: 190, endPoint y: 204, distance: 14.5
click at [190, 204] on input "#WK7G8R" at bounding box center [542, 199] width 705 height 24
type input "WK7G8R"
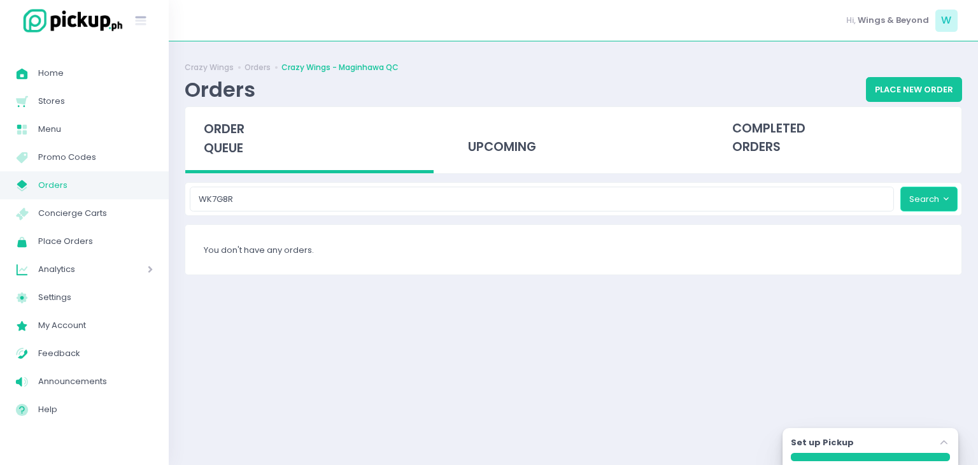
click at [942, 197] on button "Search" at bounding box center [928, 199] width 57 height 24
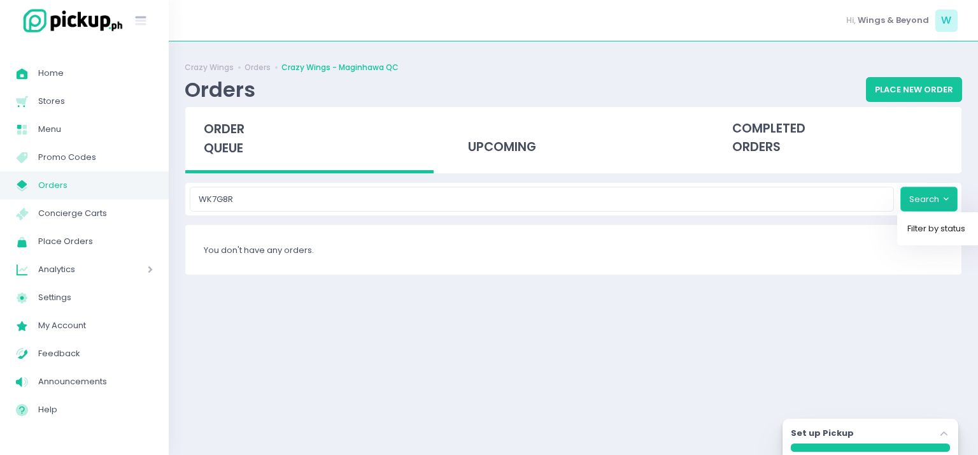
click at [942, 197] on button "Search" at bounding box center [928, 199] width 57 height 24
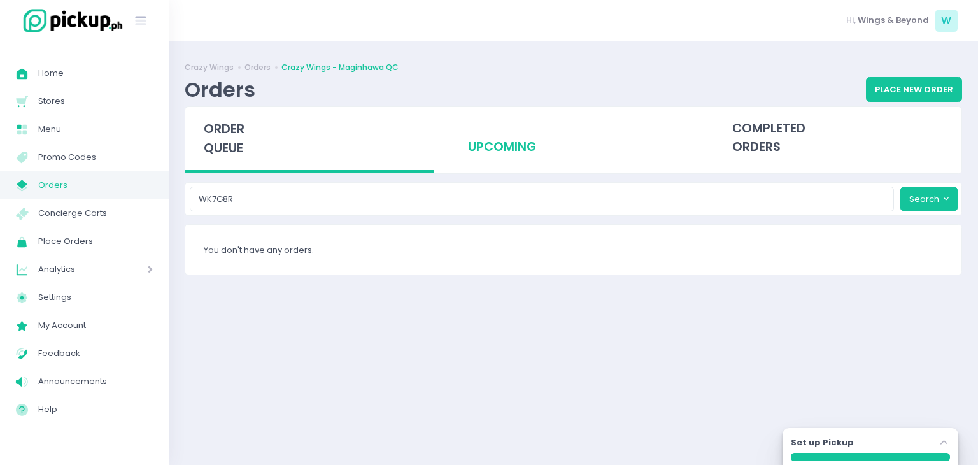
click at [525, 138] on div "upcoming" at bounding box center [573, 138] width 248 height 62
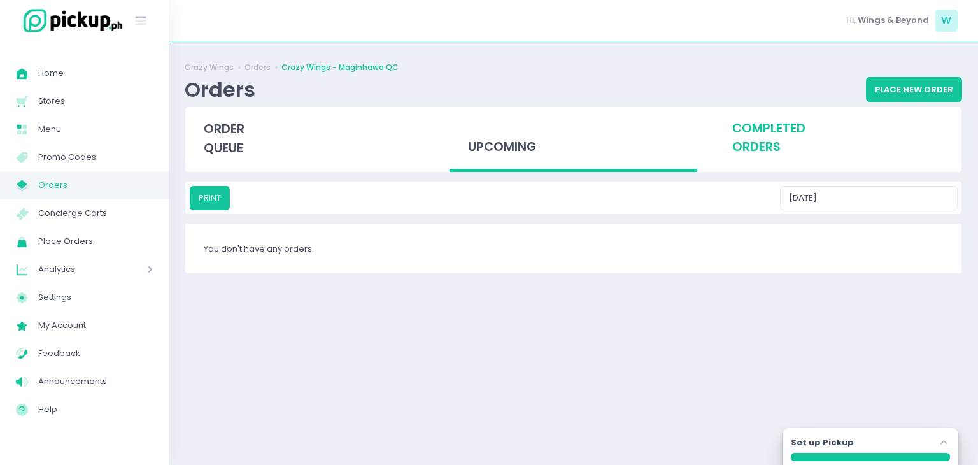
click at [775, 138] on div "completed orders" at bounding box center [837, 138] width 248 height 62
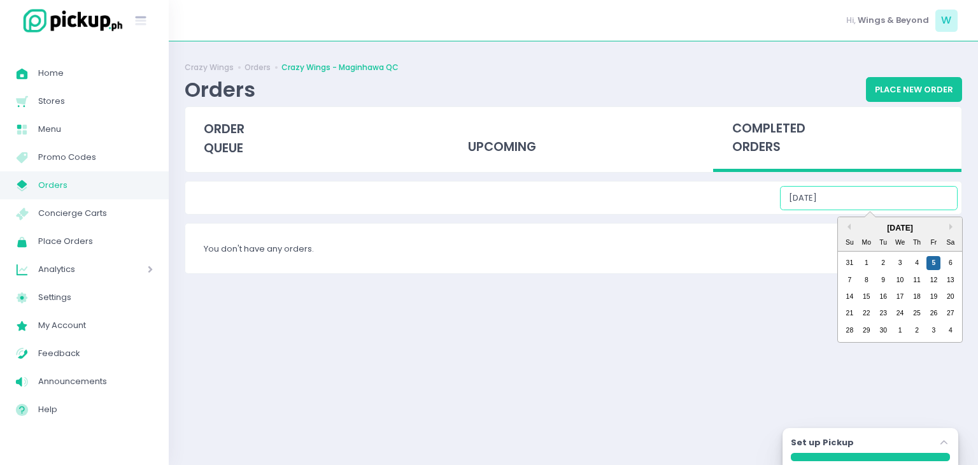
click at [904, 201] on input "09/05/2025" at bounding box center [869, 198] width 178 height 24
click at [949, 229] on button "Next Month" at bounding box center [952, 226] width 6 height 6
click at [849, 225] on button "Previous Month" at bounding box center [847, 226] width 6 height 6
click at [849, 226] on button "Previous Month" at bounding box center [847, 226] width 6 height 6
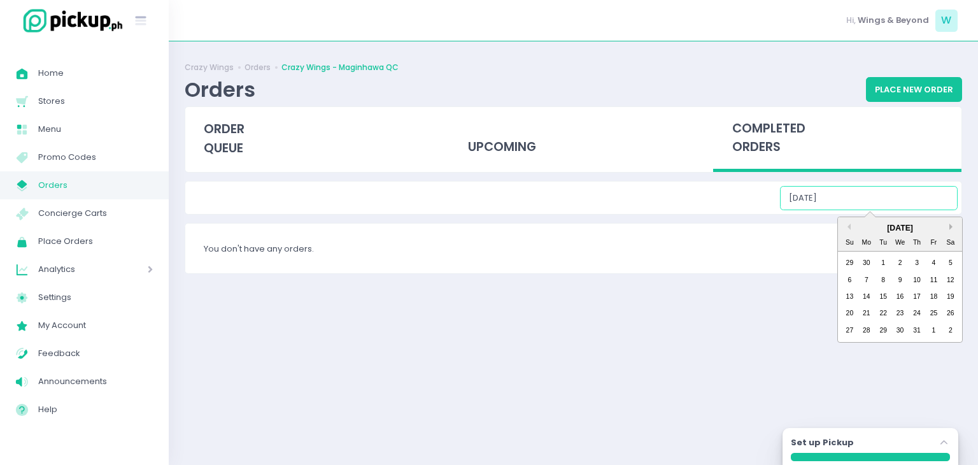
click at [952, 227] on button "Next Month" at bounding box center [952, 226] width 6 height 6
click at [901, 263] on div "30" at bounding box center [900, 263] width 14 height 14
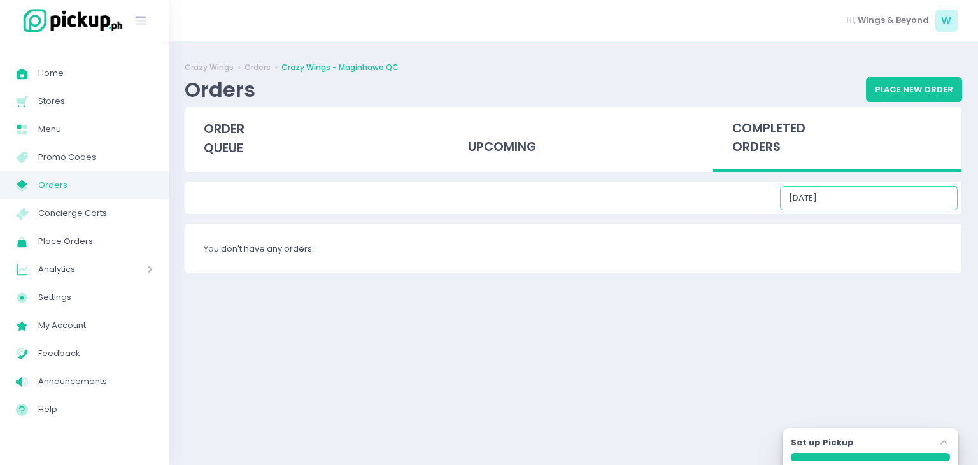
click at [901, 193] on input "07/30/2025" at bounding box center [869, 198] width 178 height 24
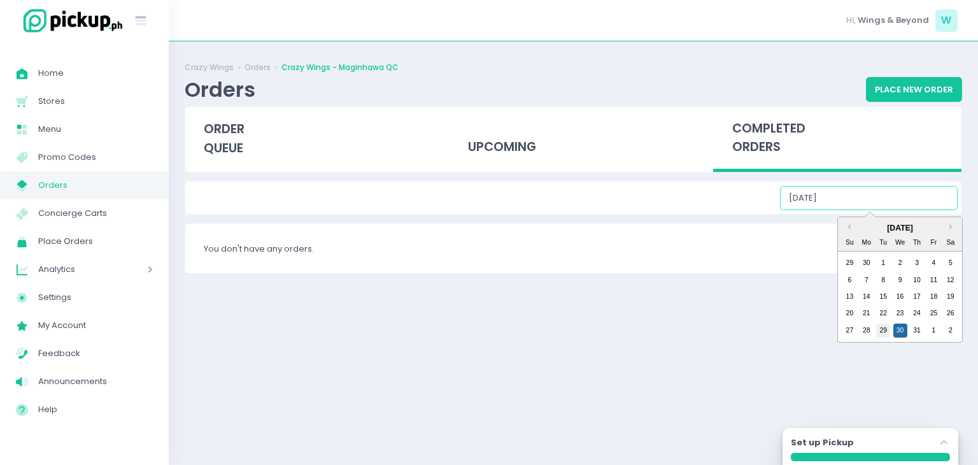
click at [885, 331] on div "29" at bounding box center [883, 330] width 14 height 14
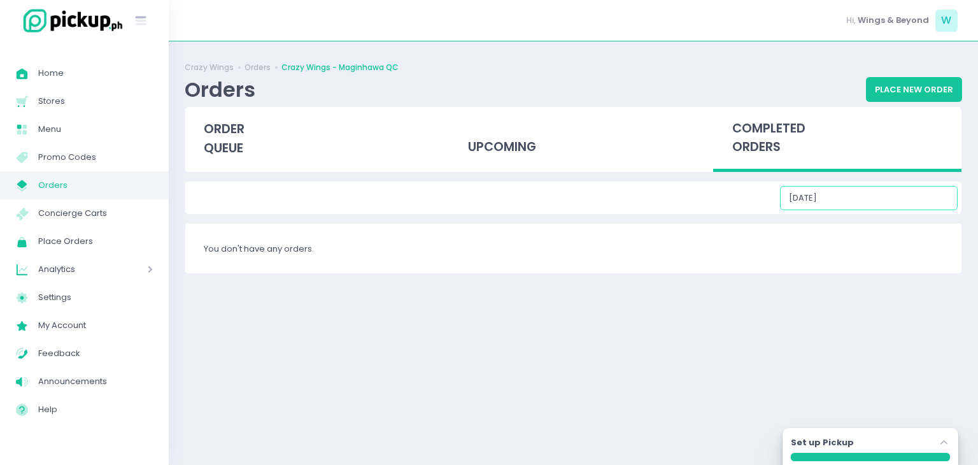
click at [861, 201] on input "07/29/2025" at bounding box center [869, 198] width 178 height 24
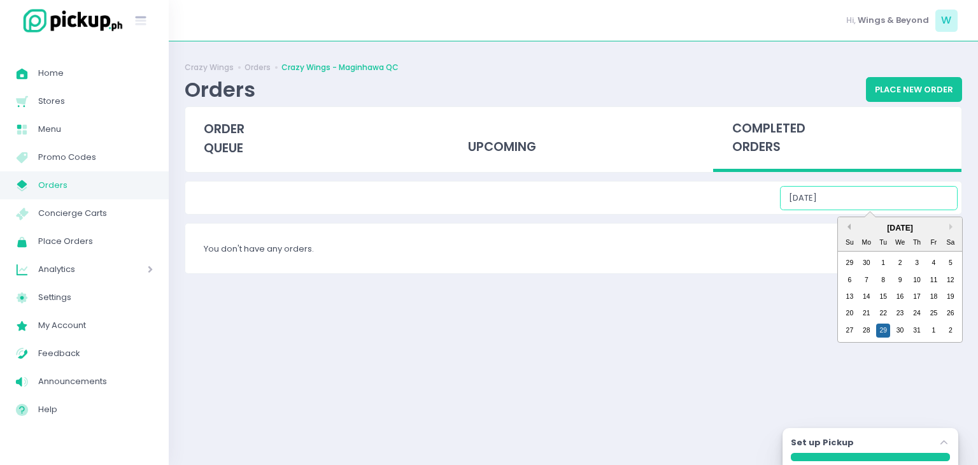
click at [844, 227] on button "Previous Month" at bounding box center [847, 226] width 6 height 6
click at [846, 227] on button "Previous Month" at bounding box center [847, 226] width 6 height 6
click at [947, 227] on div "May 2025" at bounding box center [900, 227] width 124 height 11
click at [901, 261] on div "30" at bounding box center [900, 263] width 14 height 14
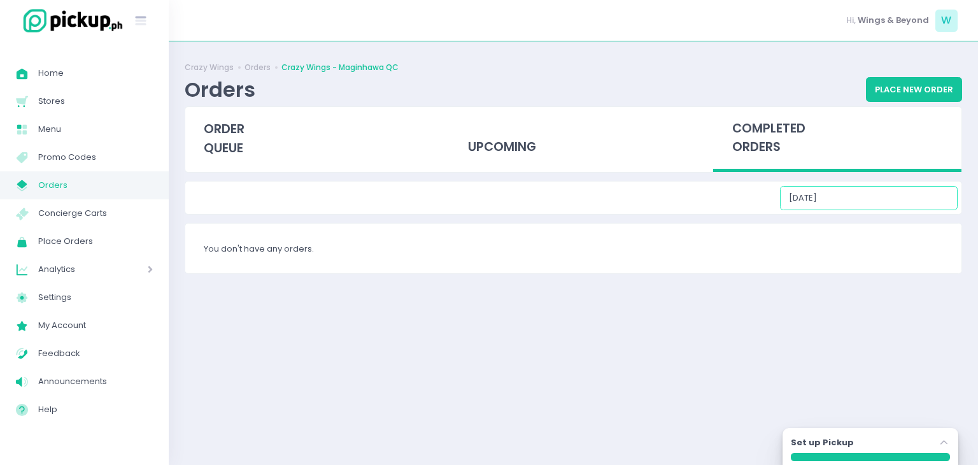
click at [923, 202] on input "04/30/2025" at bounding box center [869, 198] width 178 height 24
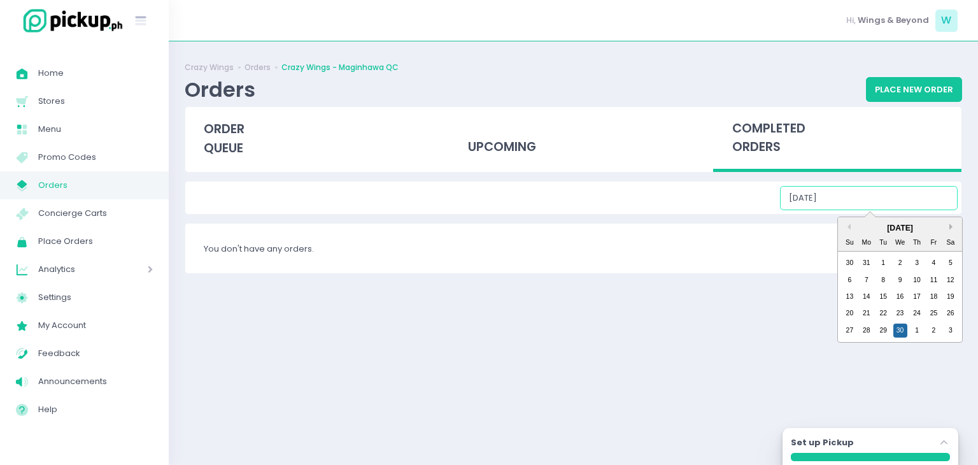
click at [949, 227] on button "Next Month" at bounding box center [952, 226] width 6 height 6
click at [918, 279] on div "12" at bounding box center [917, 280] width 14 height 14
type input "06/12/2025"
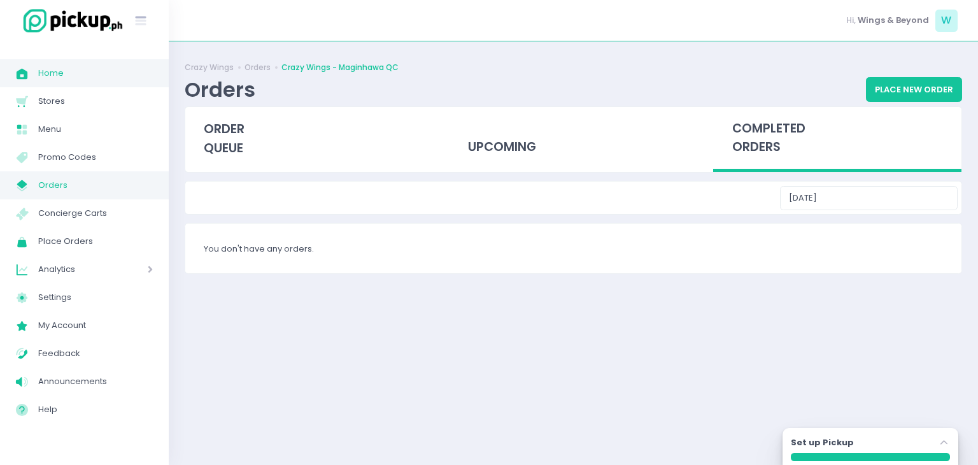
click at [66, 68] on span "Home" at bounding box center [95, 73] width 115 height 17
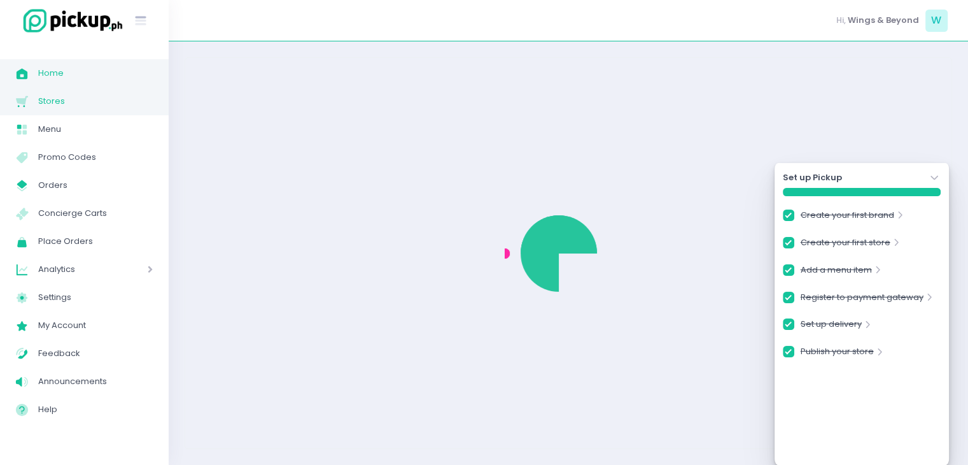
checkbox input "true"
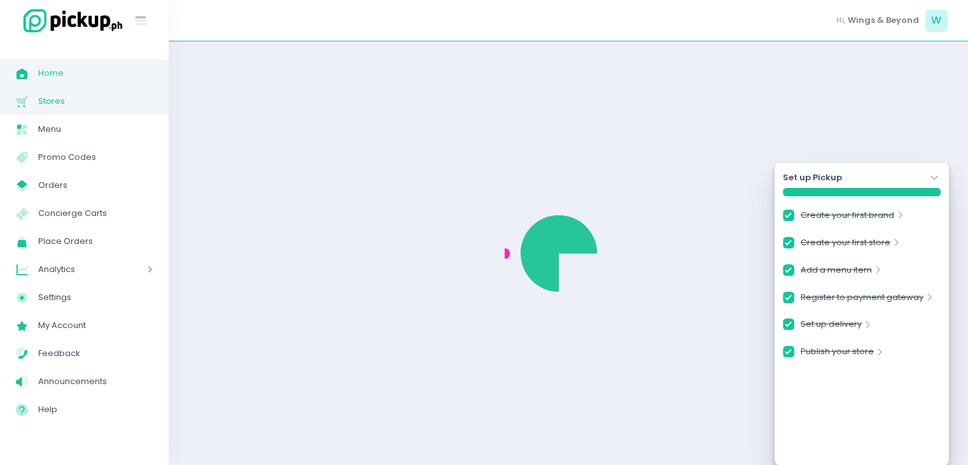
checkbox input "true"
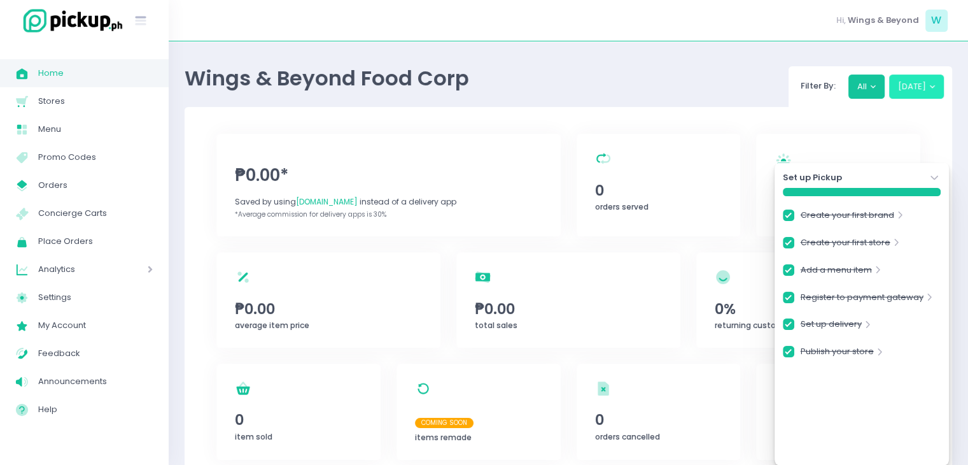
click at [919, 92] on button "Today" at bounding box center [916, 86] width 55 height 24
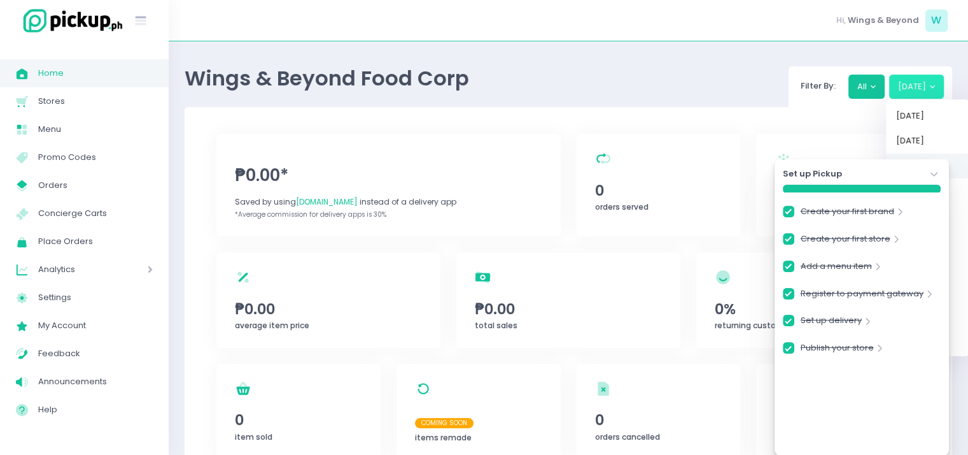
scroll to position [191, 0]
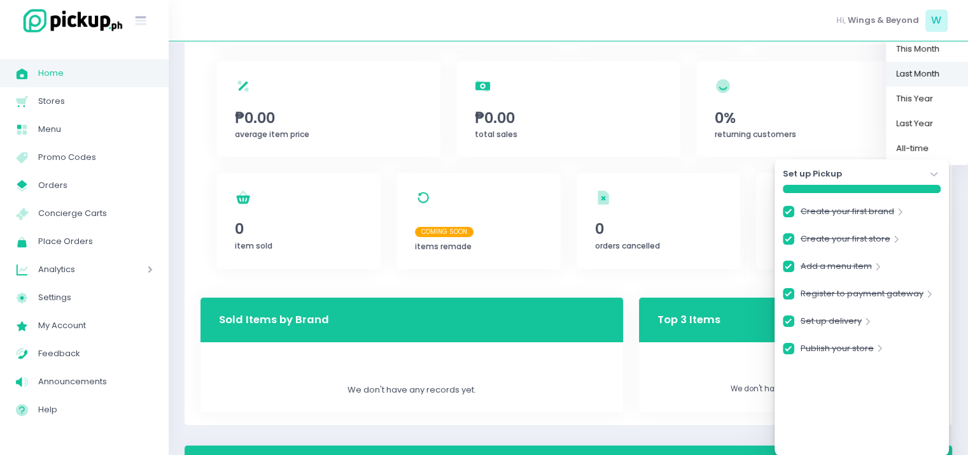
click at [929, 77] on link "Last Month" at bounding box center [927, 74] width 83 height 25
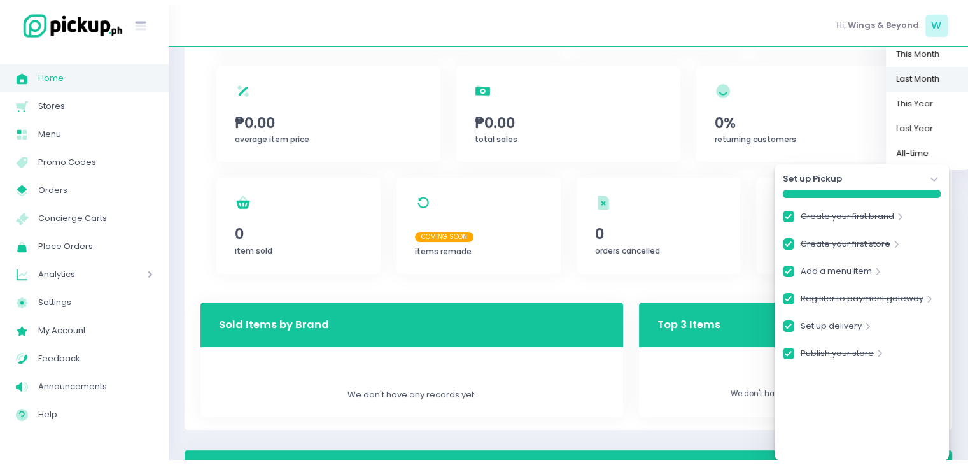
scroll to position [0, 0]
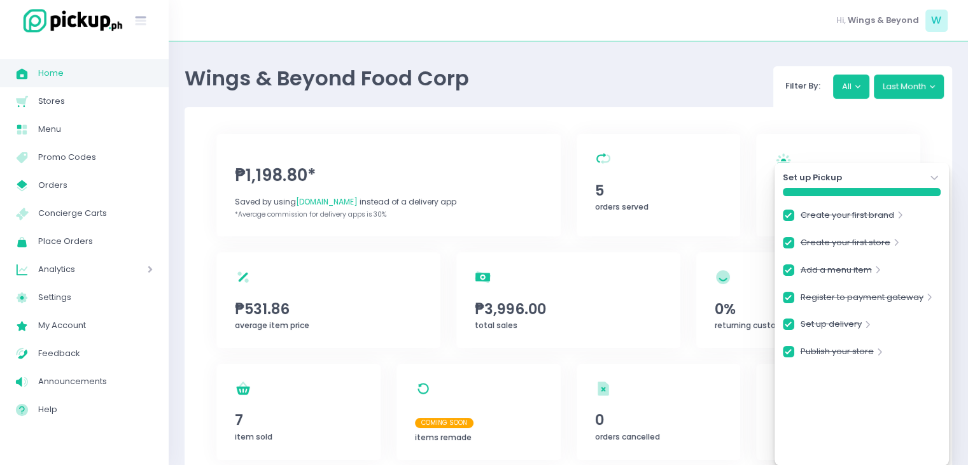
click at [927, 178] on div "Set up Pickup Stockholm-icons / Navigation / Angle-down Created with Sketch." at bounding box center [862, 177] width 158 height 13
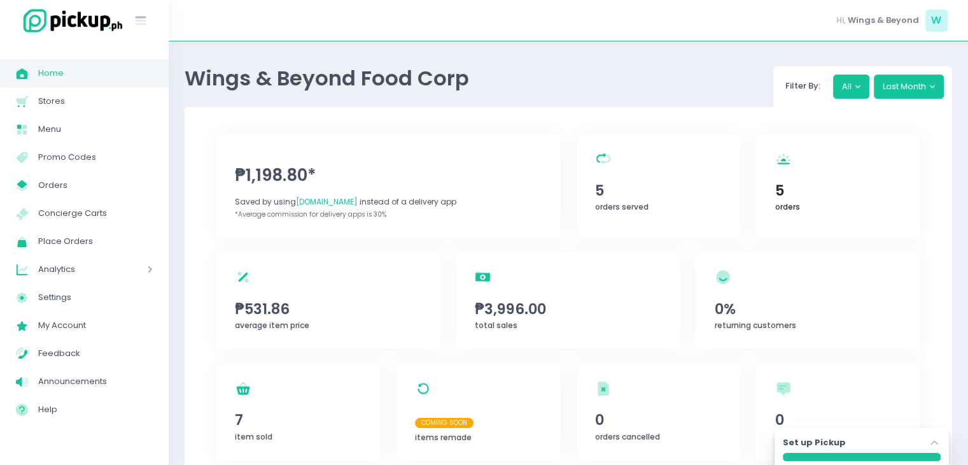
click at [778, 192] on span "5" at bounding box center [838, 191] width 127 height 22
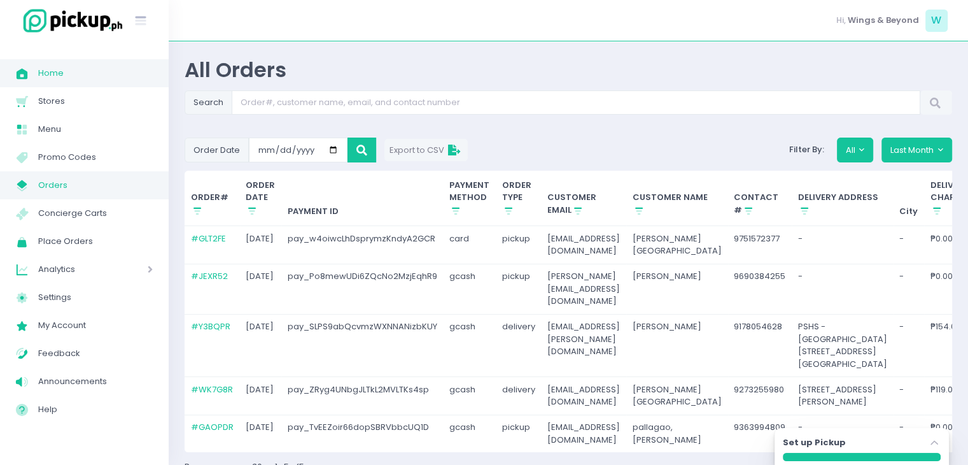
click at [59, 187] on span "Orders" at bounding box center [95, 185] width 115 height 17
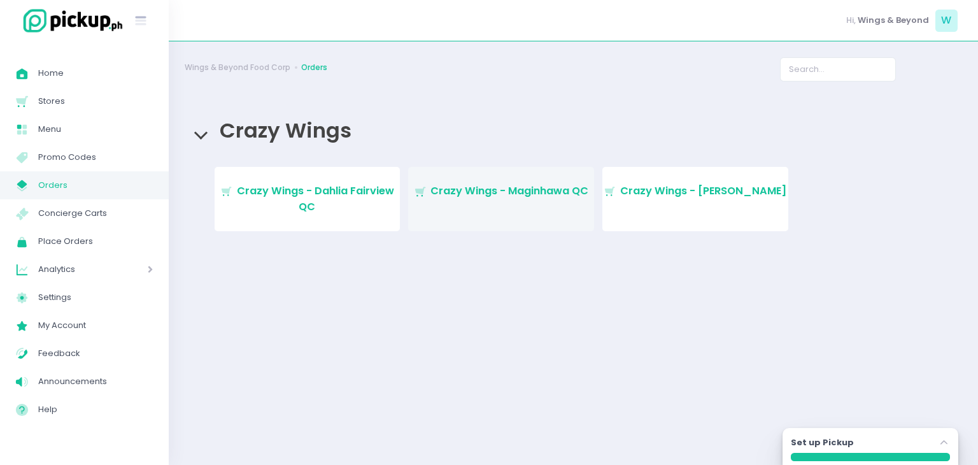
click at [557, 218] on link "Stockholm-icons / Shopping / Cart1 Created with Sketch. Crazy Wings - Maginhawa…" at bounding box center [501, 199] width 186 height 64
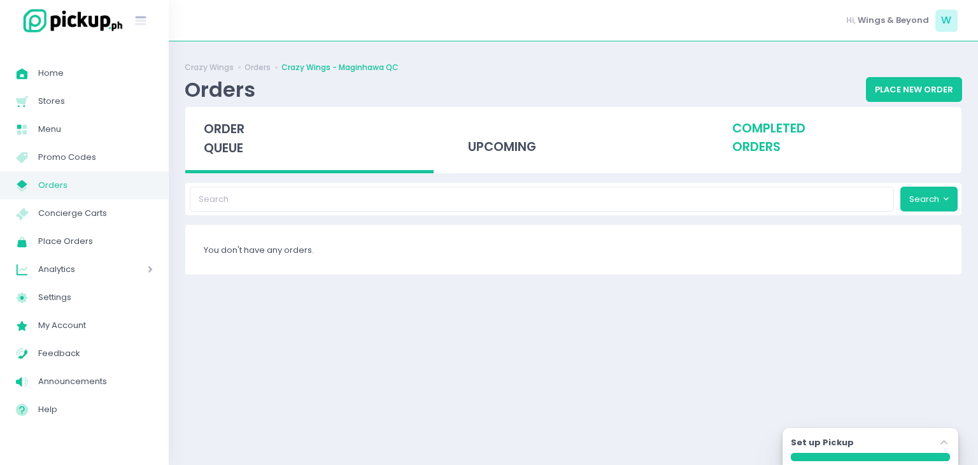
click at [774, 146] on div "completed orders" at bounding box center [837, 138] width 248 height 62
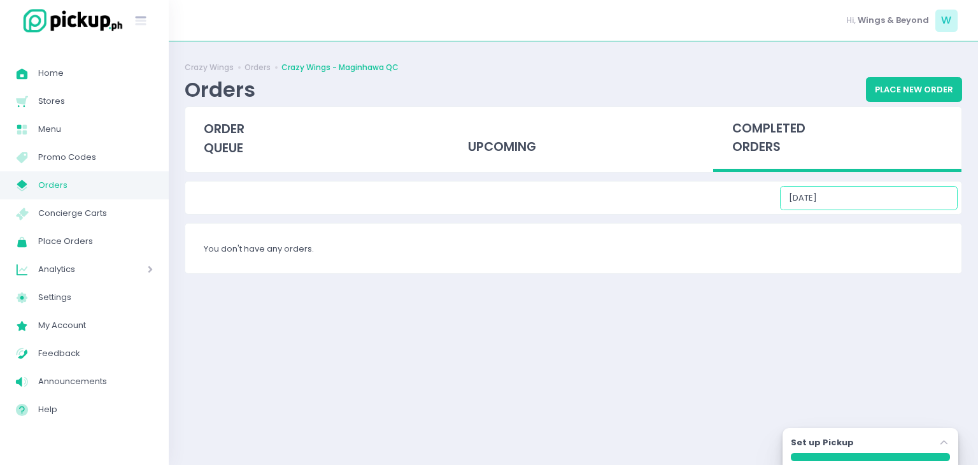
click at [896, 200] on input "09/05/2025" at bounding box center [869, 198] width 178 height 24
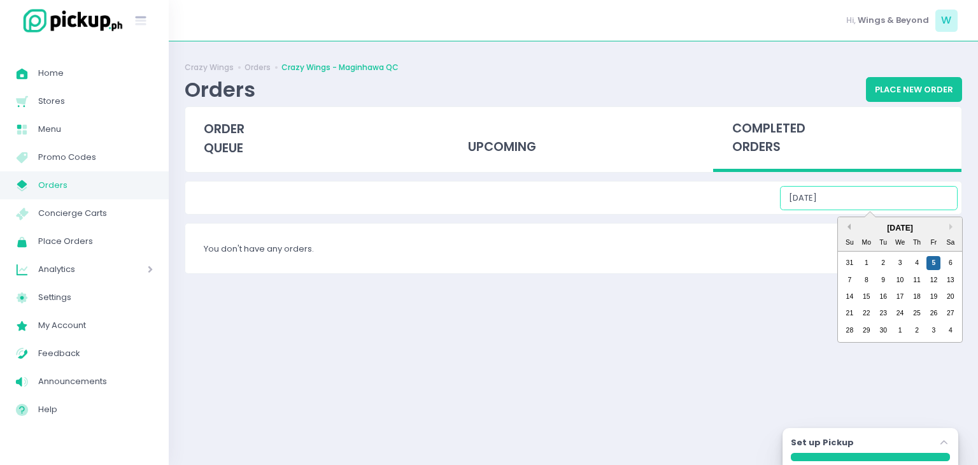
click at [851, 227] on button "Previous Month" at bounding box center [847, 226] width 6 height 6
click at [865, 280] on div "4" at bounding box center [866, 280] width 14 height 14
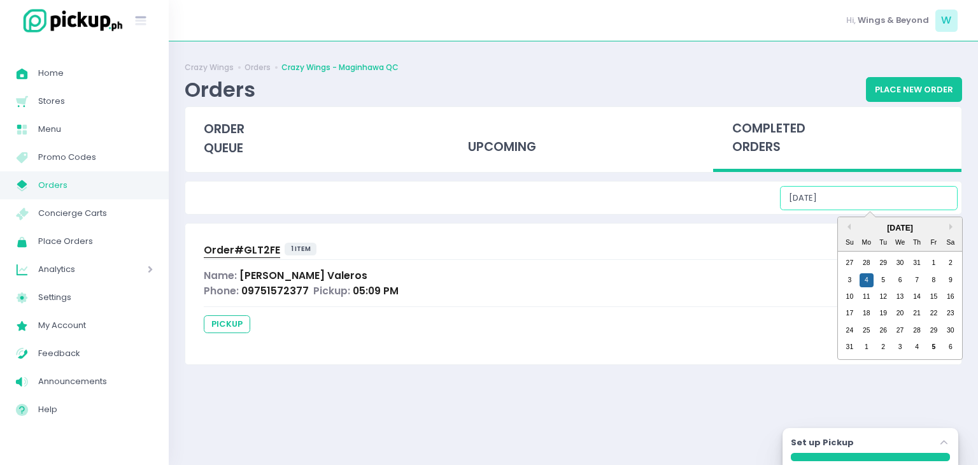
click at [888, 202] on input "08/04/2025" at bounding box center [869, 198] width 178 height 24
click at [899, 278] on div "6" at bounding box center [900, 280] width 14 height 14
click at [894, 199] on input "08/06/2025" at bounding box center [869, 198] width 178 height 24
click at [896, 295] on div "13" at bounding box center [900, 297] width 14 height 14
type input "08/13/2025"
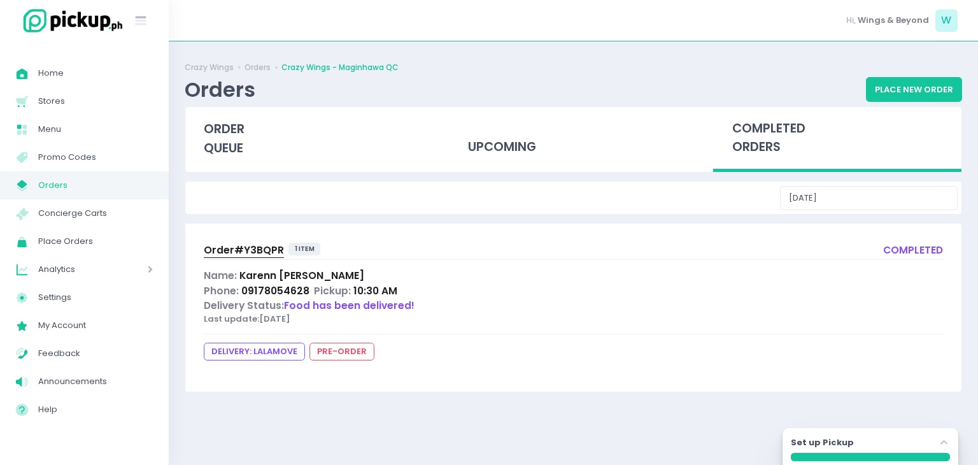
click at [113, 181] on span "Orders" at bounding box center [95, 185] width 115 height 17
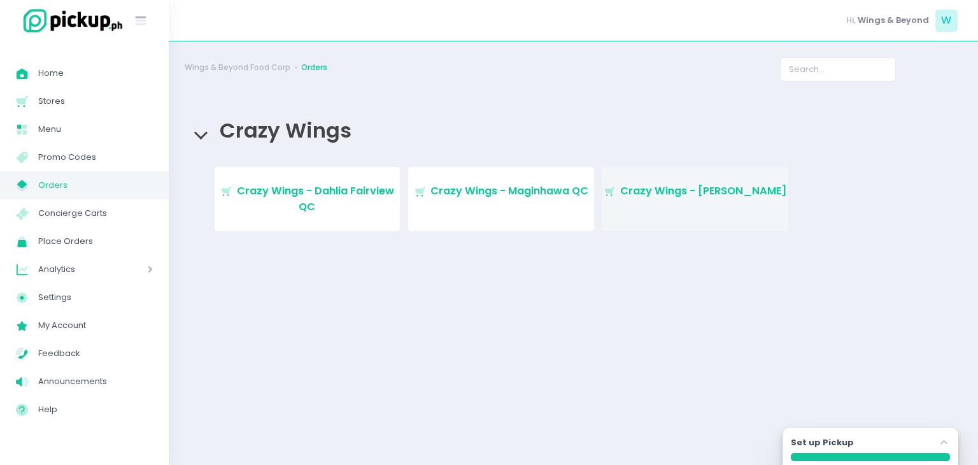
click at [695, 194] on span "Crazy Wings - [PERSON_NAME]" at bounding box center [703, 190] width 167 height 15
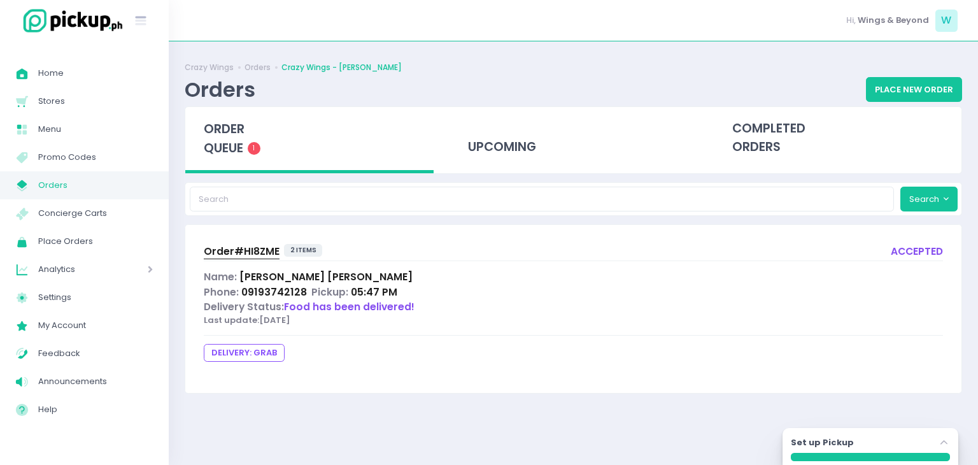
click at [251, 146] on span "1" at bounding box center [254, 148] width 13 height 13
click at [244, 250] on span "Order# HI8ZME" at bounding box center [242, 250] width 76 height 13
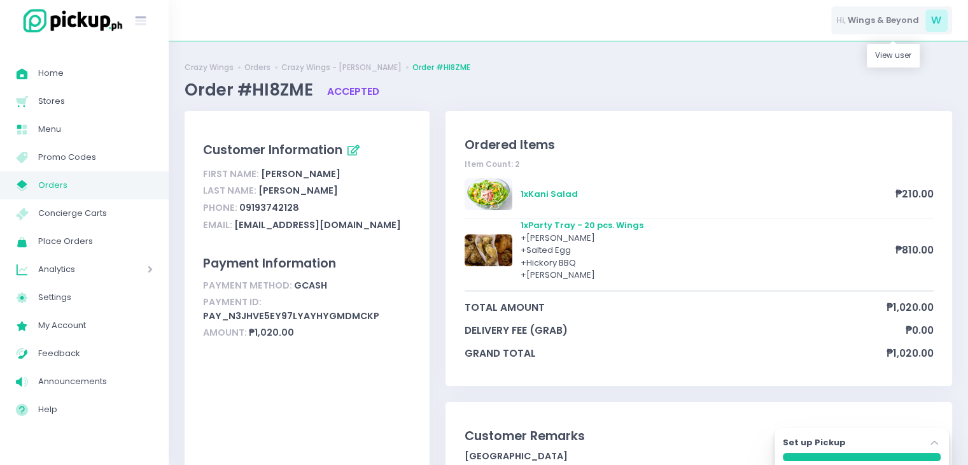
click at [933, 25] on span "W" at bounding box center [937, 21] width 22 height 22
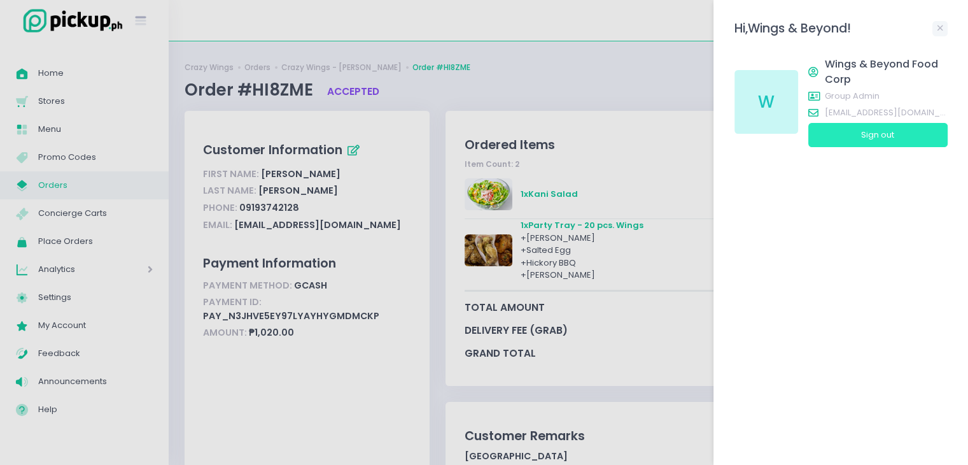
click at [906, 134] on button "Sign out" at bounding box center [878, 135] width 139 height 24
